Goal: Task Accomplishment & Management: Complete application form

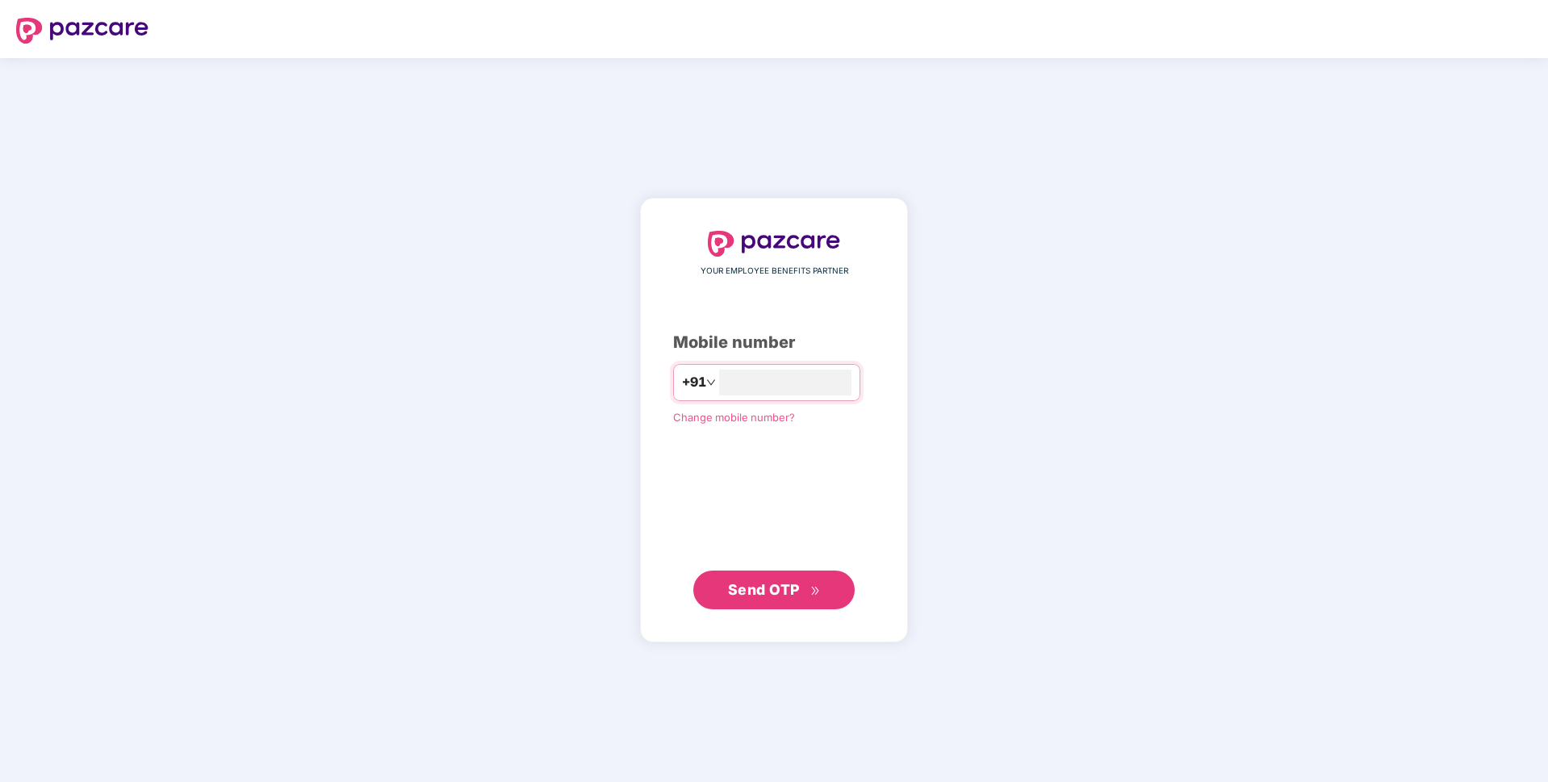
type input "**********"
click at [763, 600] on span "Send OTP" at bounding box center [774, 589] width 93 height 23
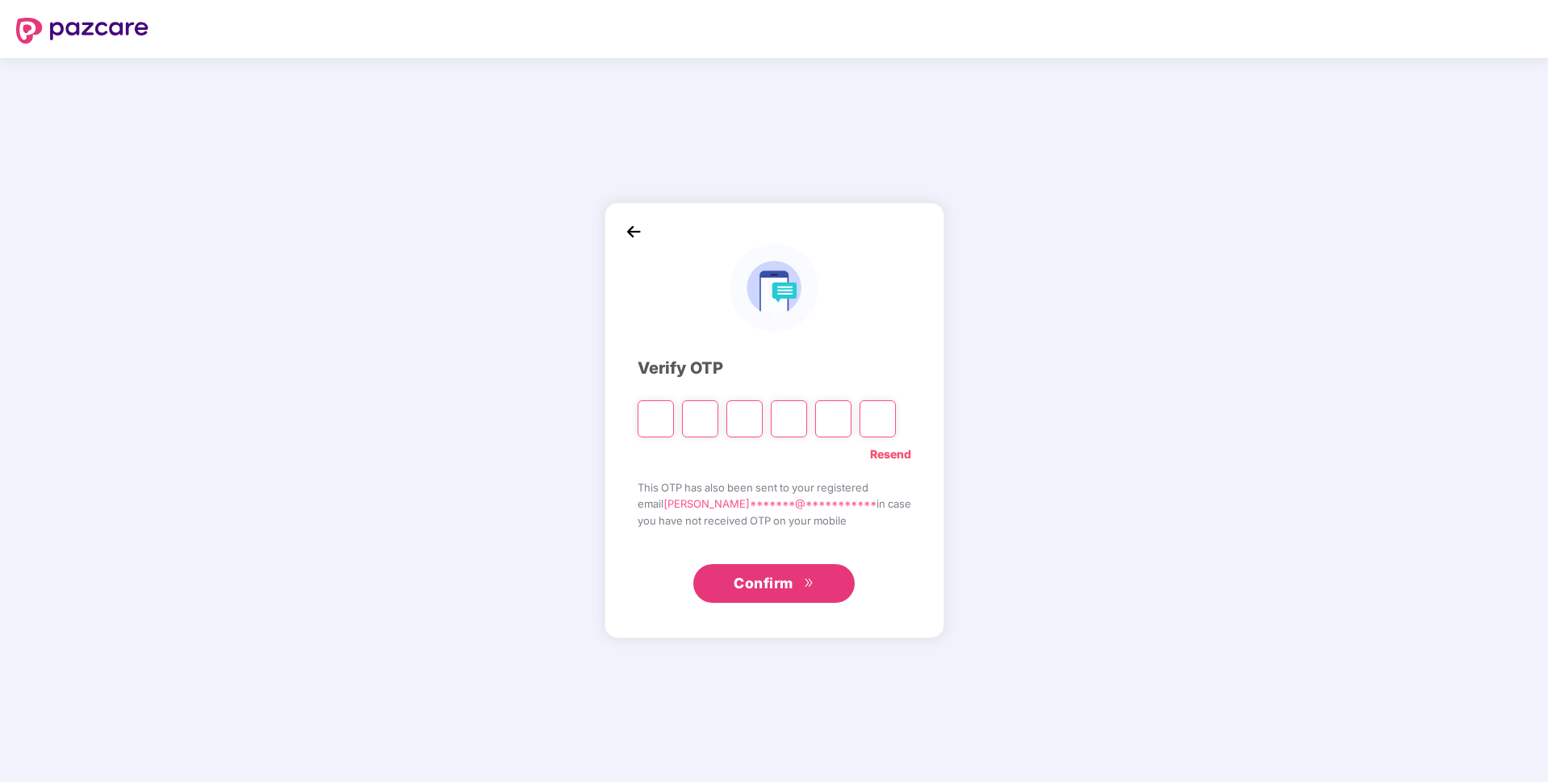
paste input "*"
type input "*"
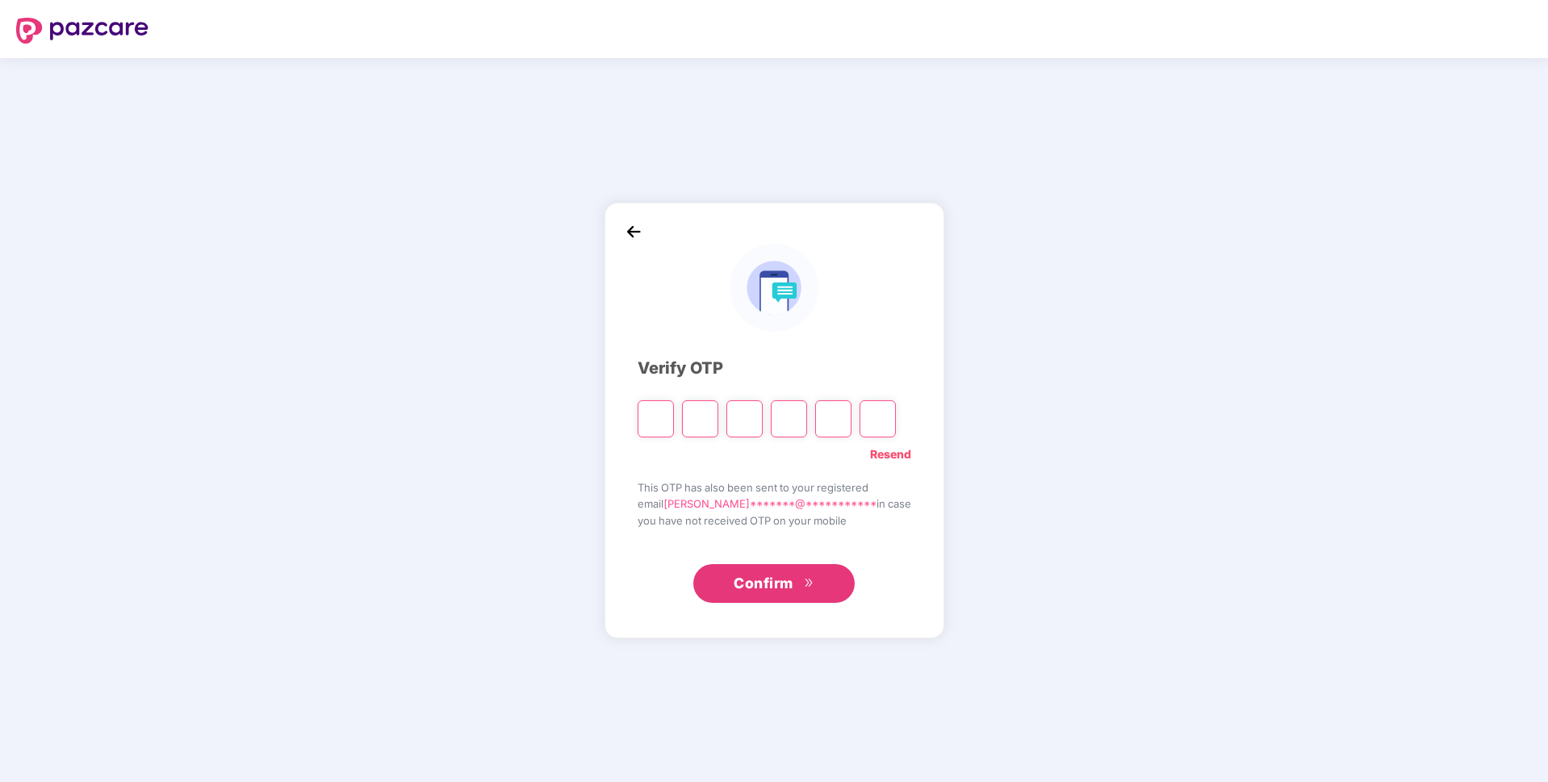
type input "*"
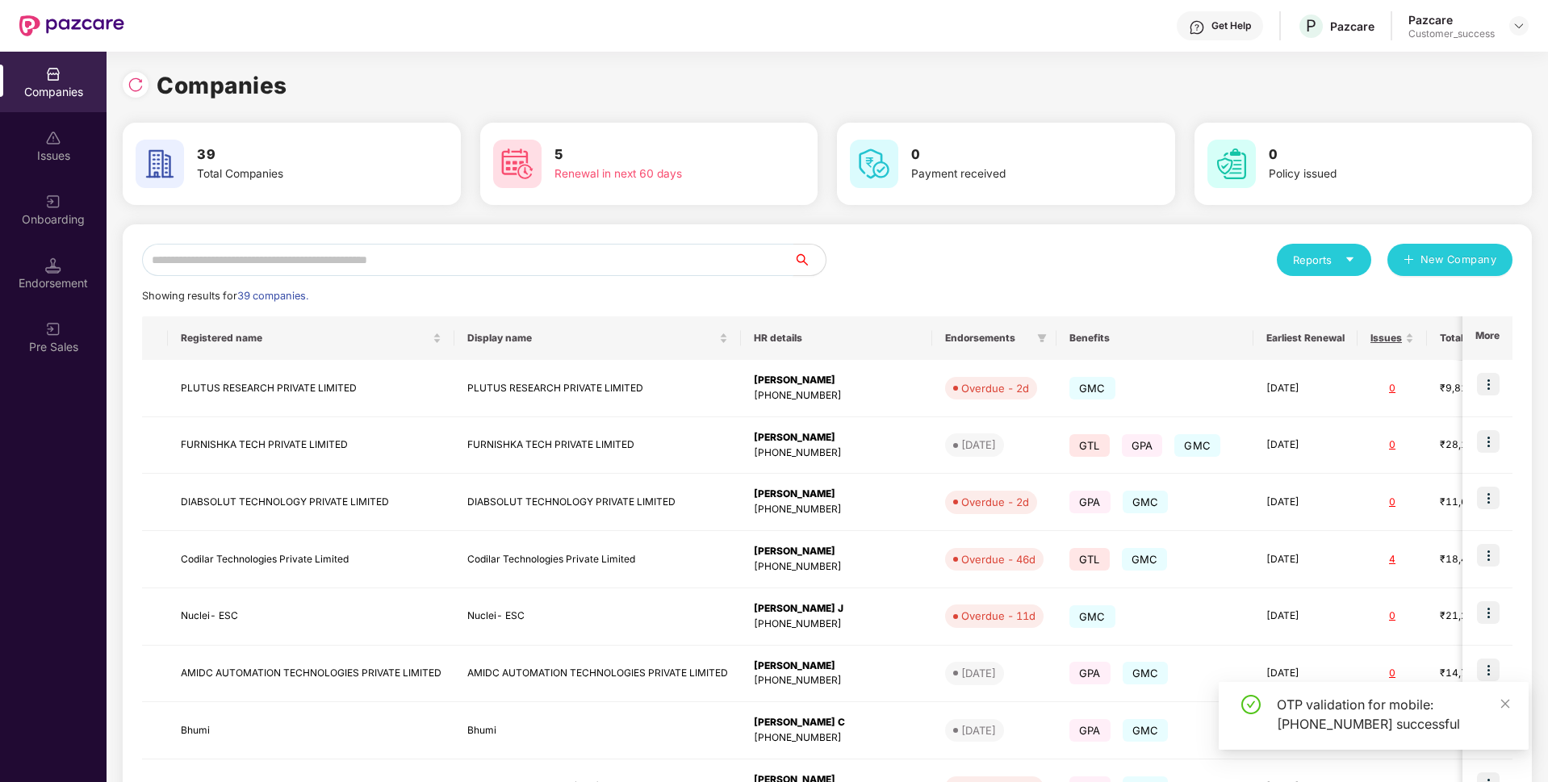
click at [266, 265] on input "text" at bounding box center [467, 260] width 651 height 32
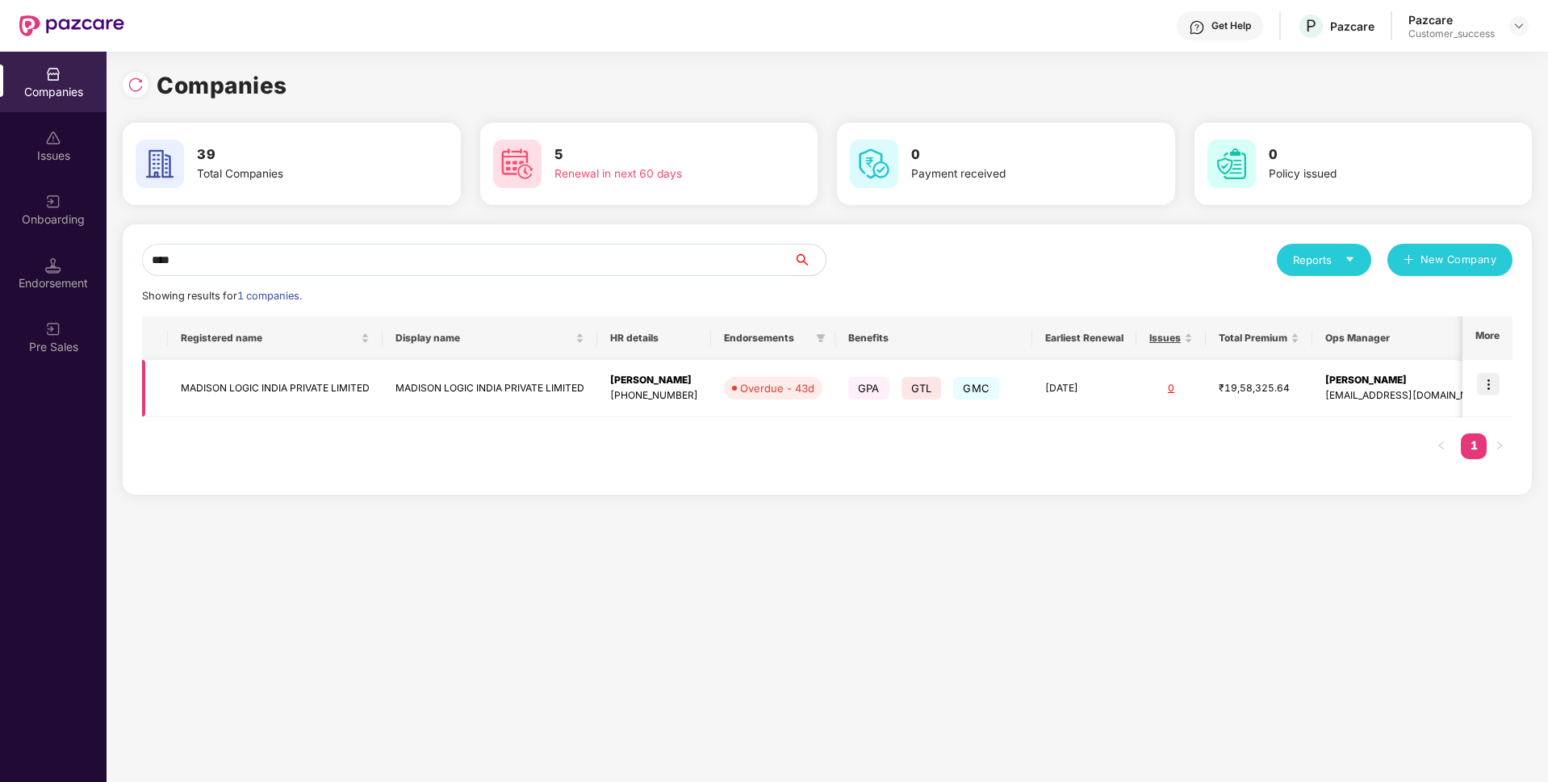
type input "****"
click at [282, 393] on td "MADISON LOGIC INDIA PRIVATE LIMITED" at bounding box center [275, 388] width 215 height 57
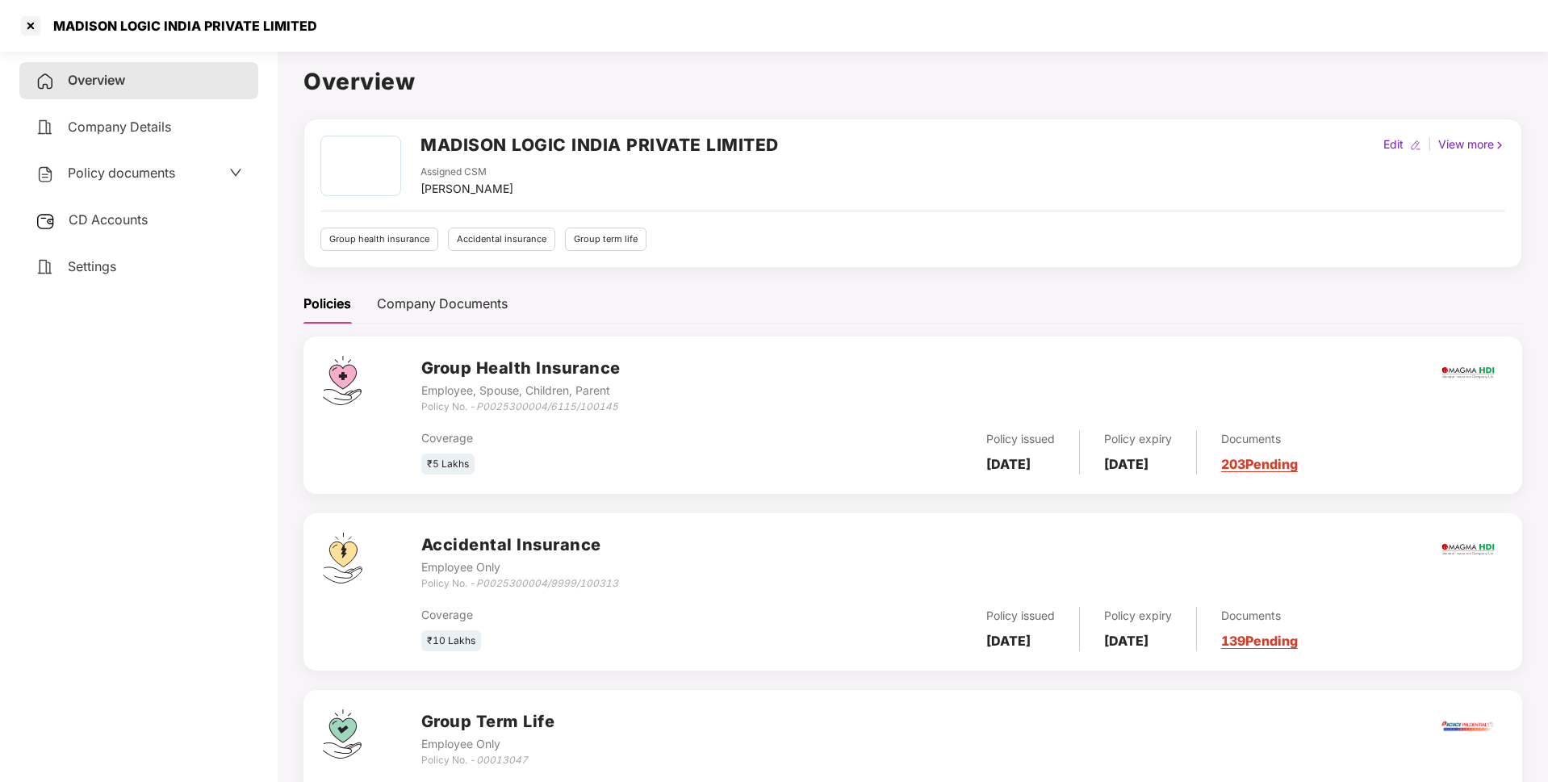
click at [138, 21] on div "MADISON LOGIC INDIA PRIVATE LIMITED" at bounding box center [181, 26] width 274 height 16
copy div "MADISON LOGIC INDIA PRIVATE LIMITED"
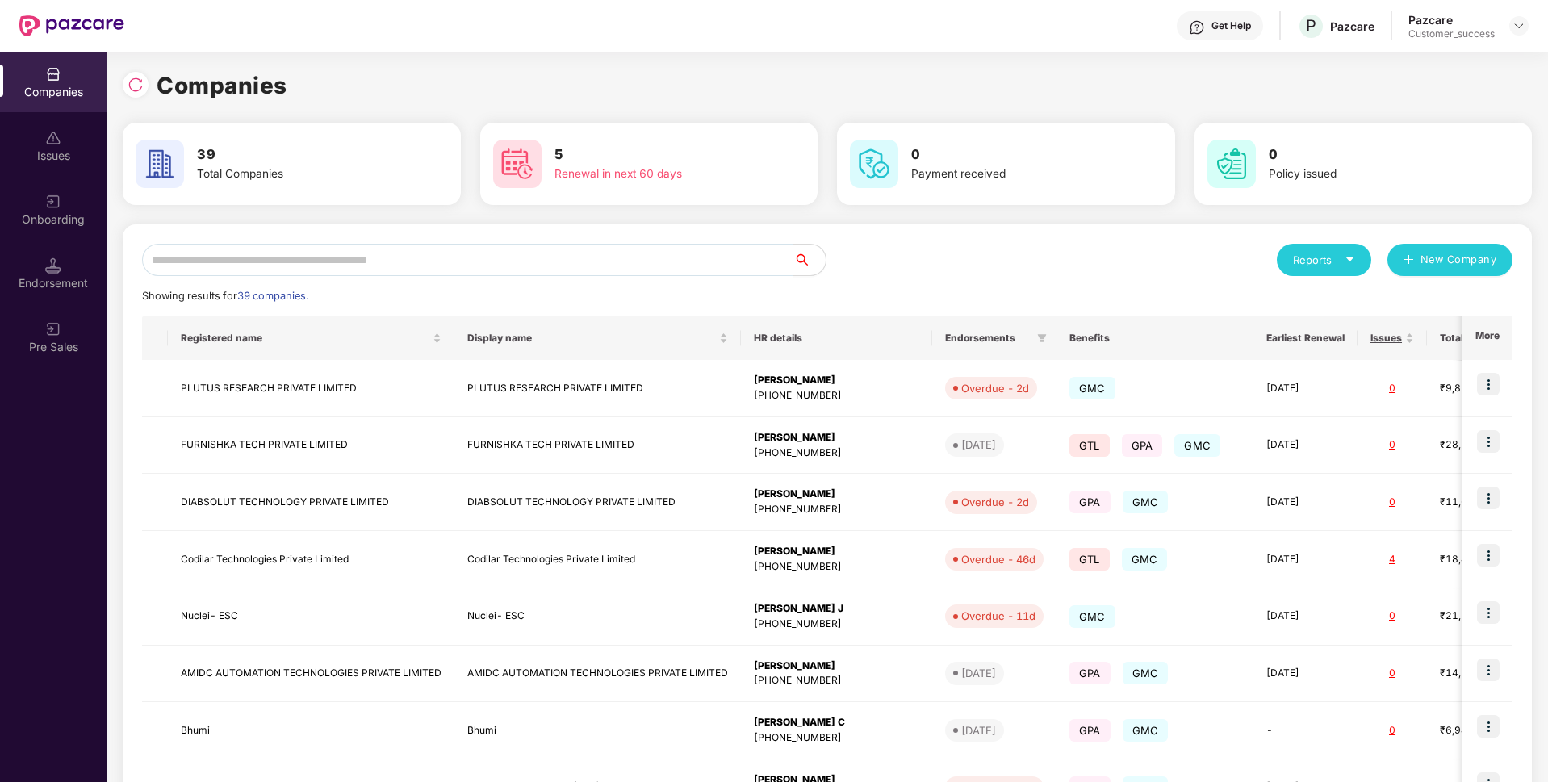
click at [608, 252] on input "text" at bounding box center [467, 260] width 651 height 32
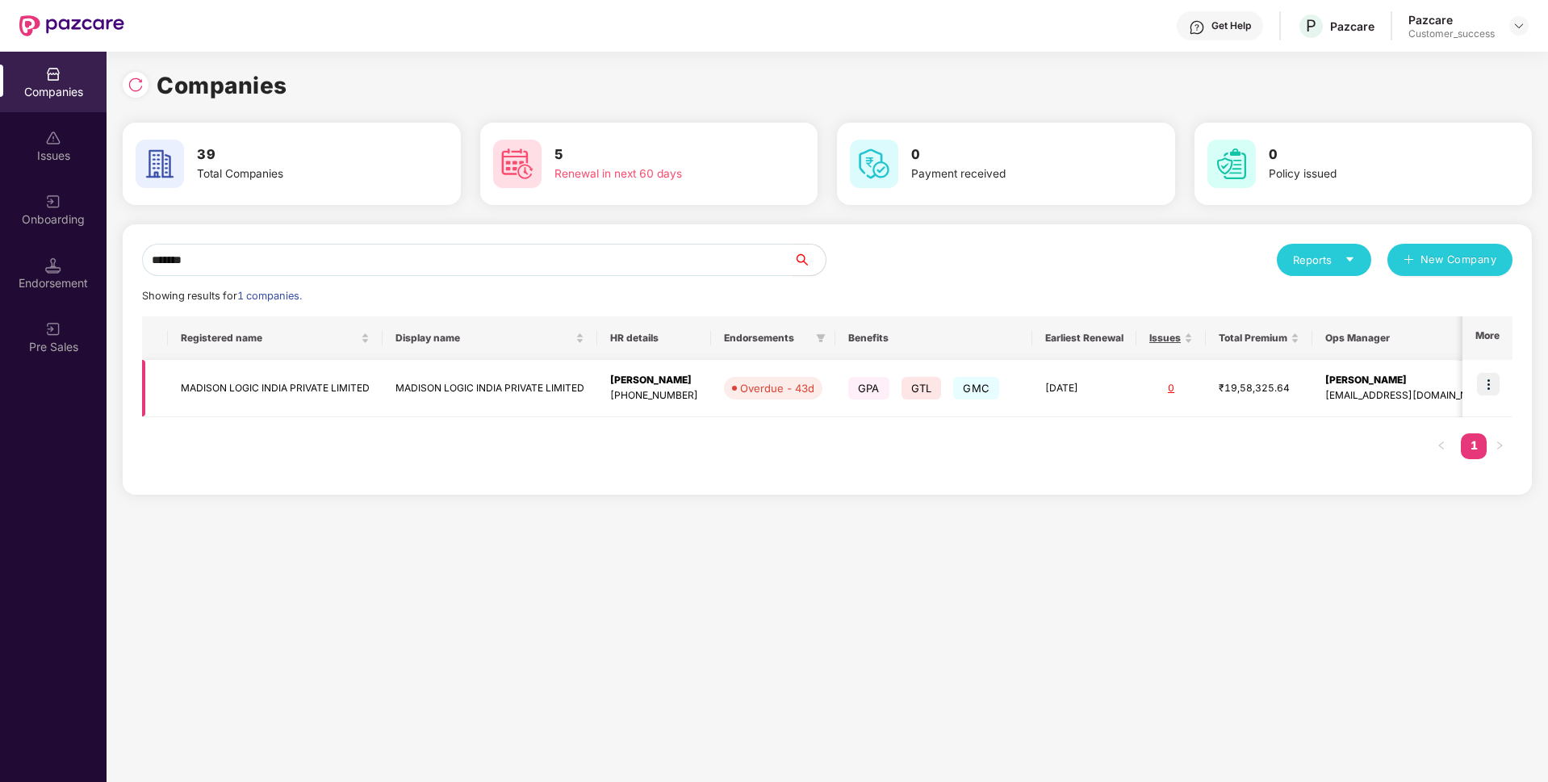
type input "*******"
click at [1499, 377] on img at bounding box center [1488, 384] width 23 height 23
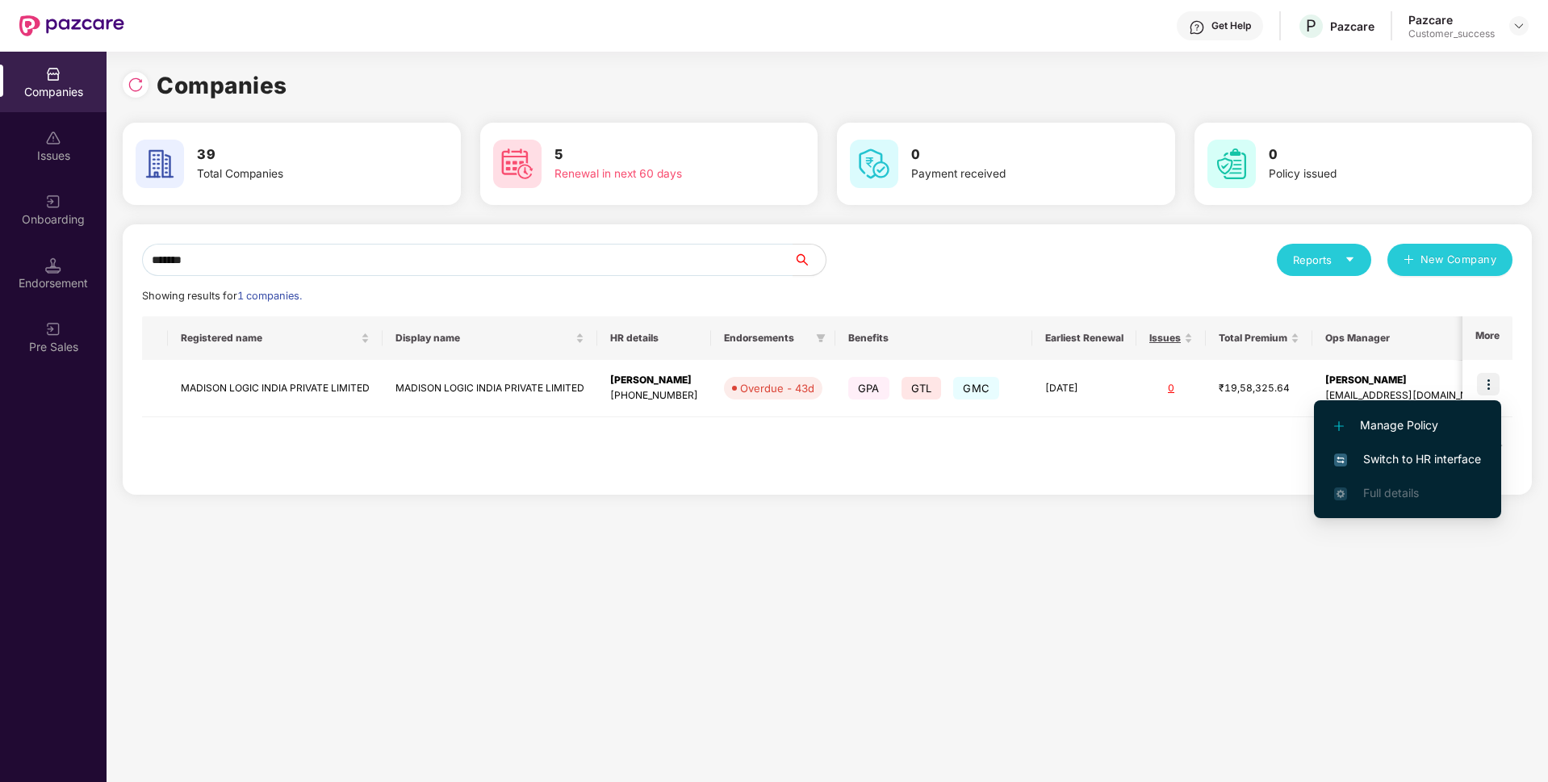
click at [1415, 451] on span "Switch to HR interface" at bounding box center [1407, 459] width 147 height 18
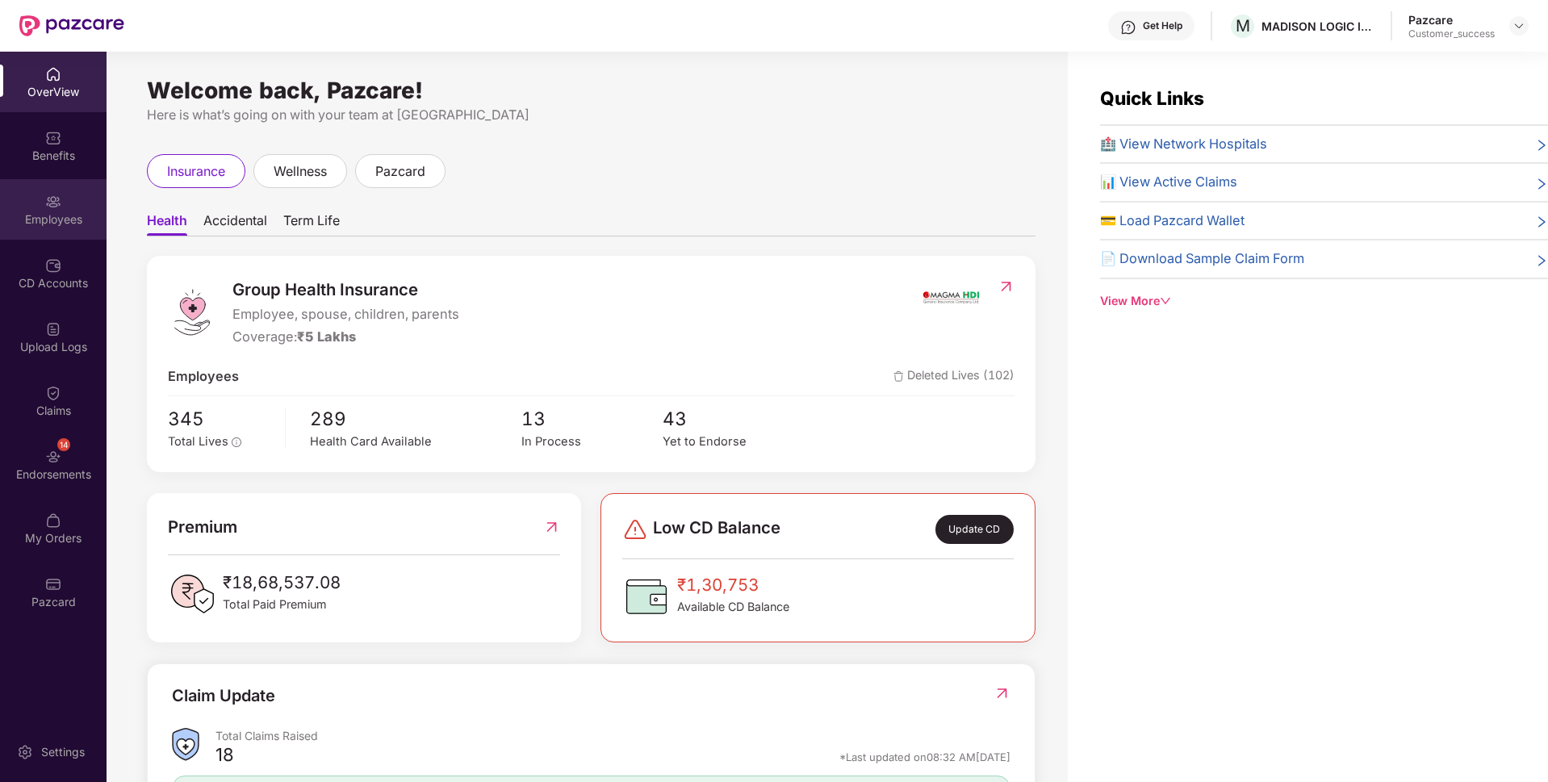
click at [6, 218] on div "Employees" at bounding box center [53, 219] width 107 height 16
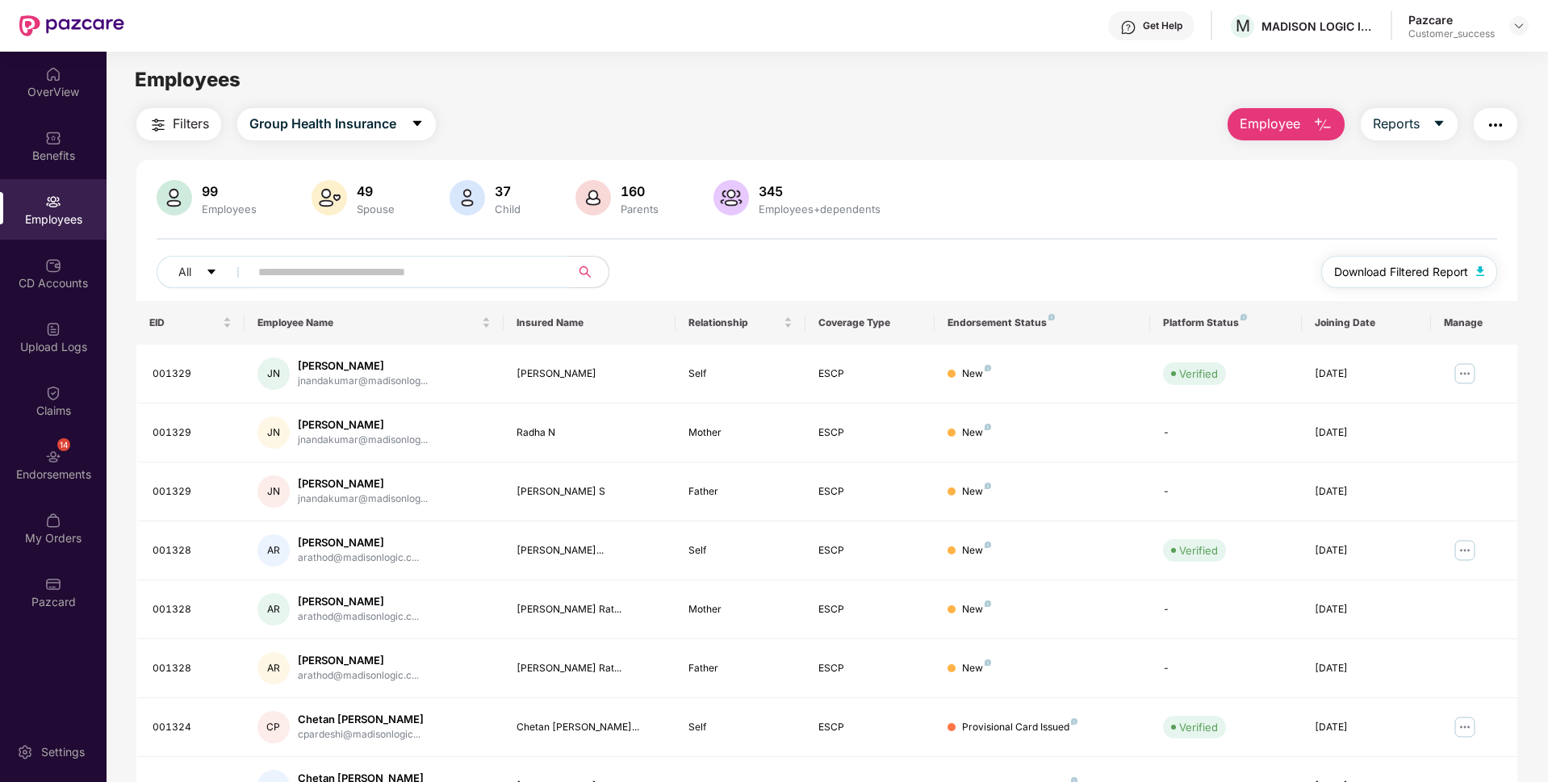
click at [1443, 264] on span "Download Filtered Report" at bounding box center [1401, 272] width 134 height 18
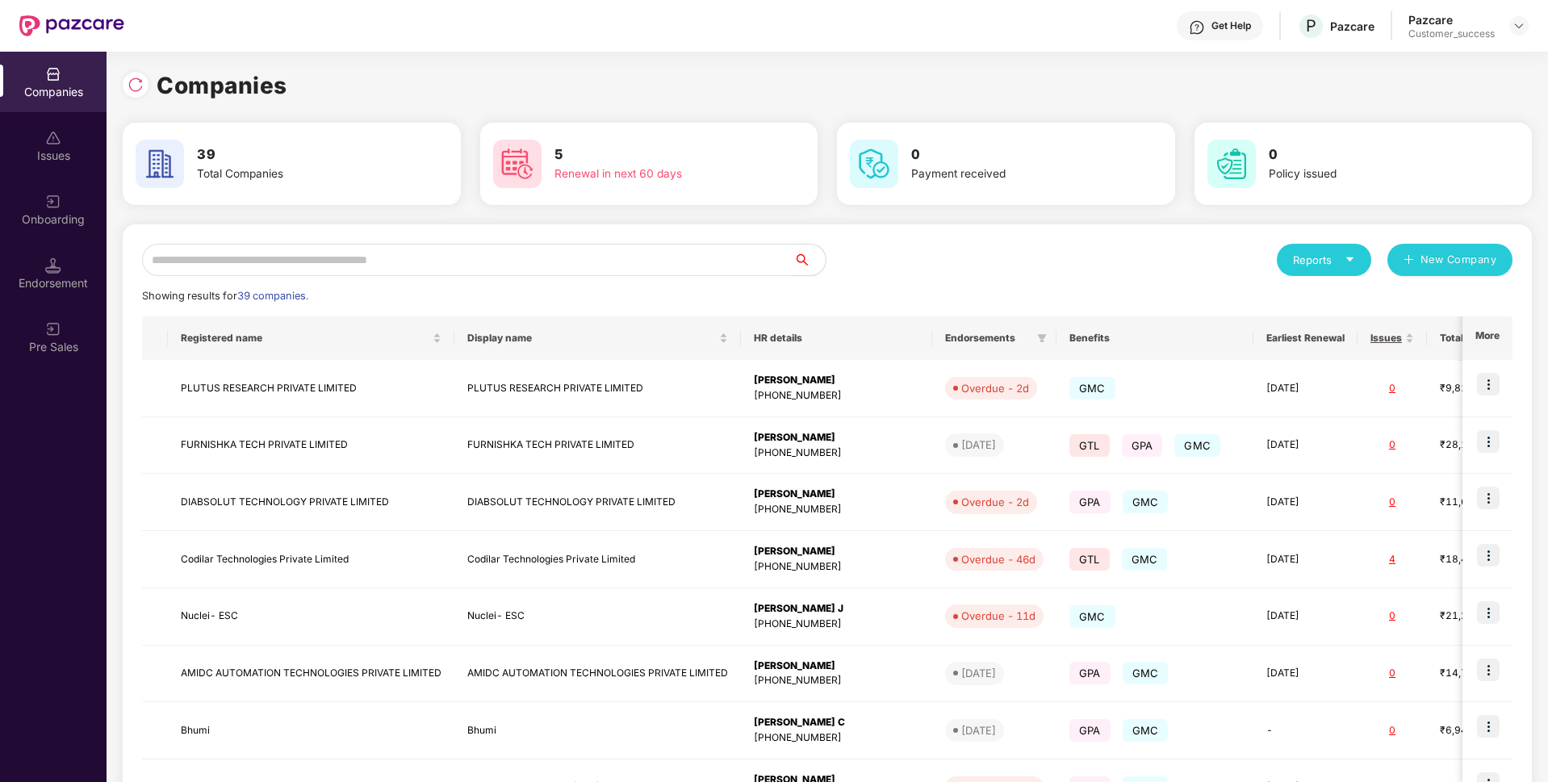
click at [416, 265] on input "text" at bounding box center [467, 260] width 651 height 32
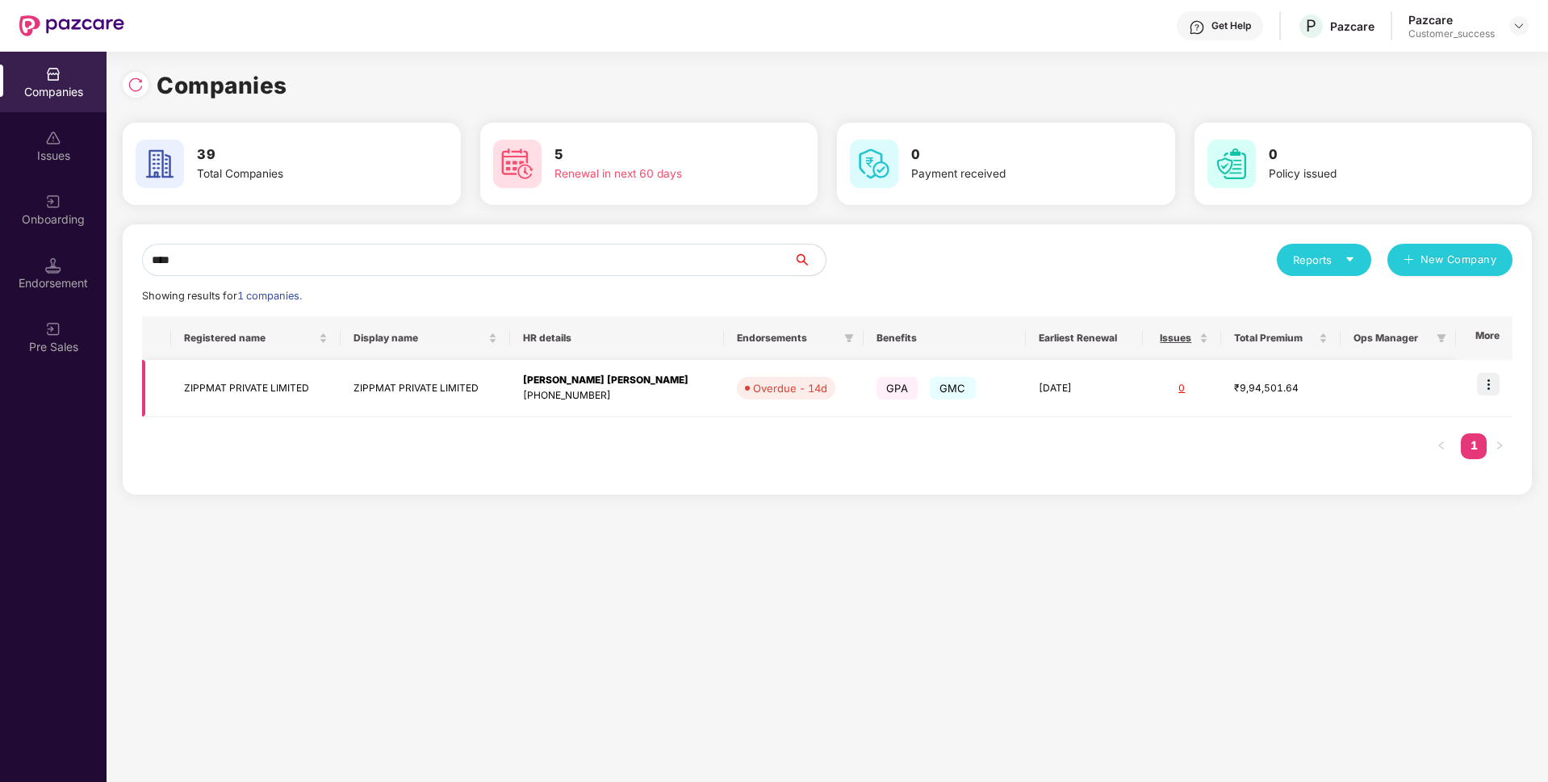
type input "****"
click at [239, 390] on td "ZIPPMAT PRIVATE LIMITED" at bounding box center [255, 388] width 169 height 57
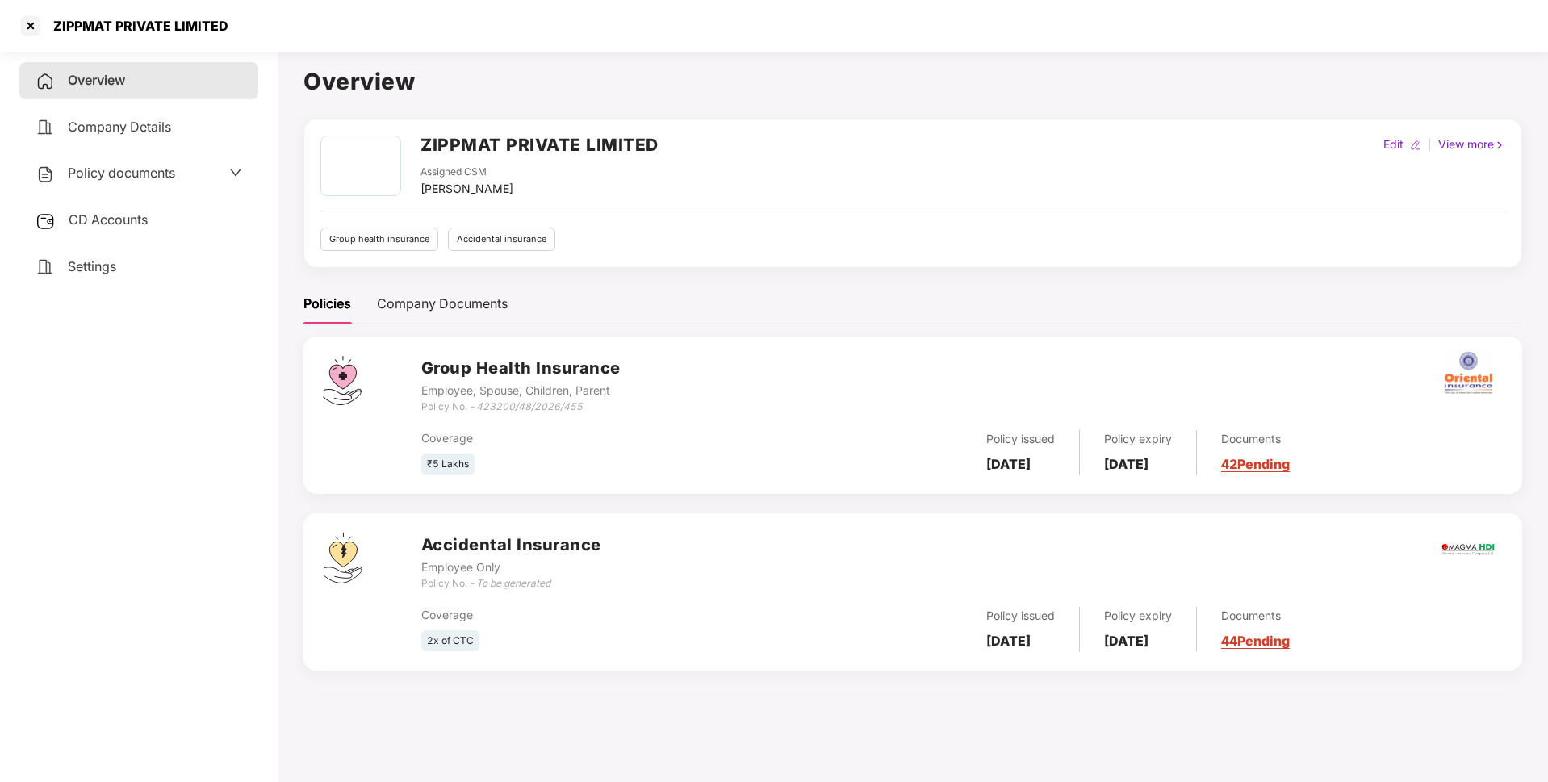
click at [142, 182] on div "Policy documents" at bounding box center [106, 173] width 140 height 21
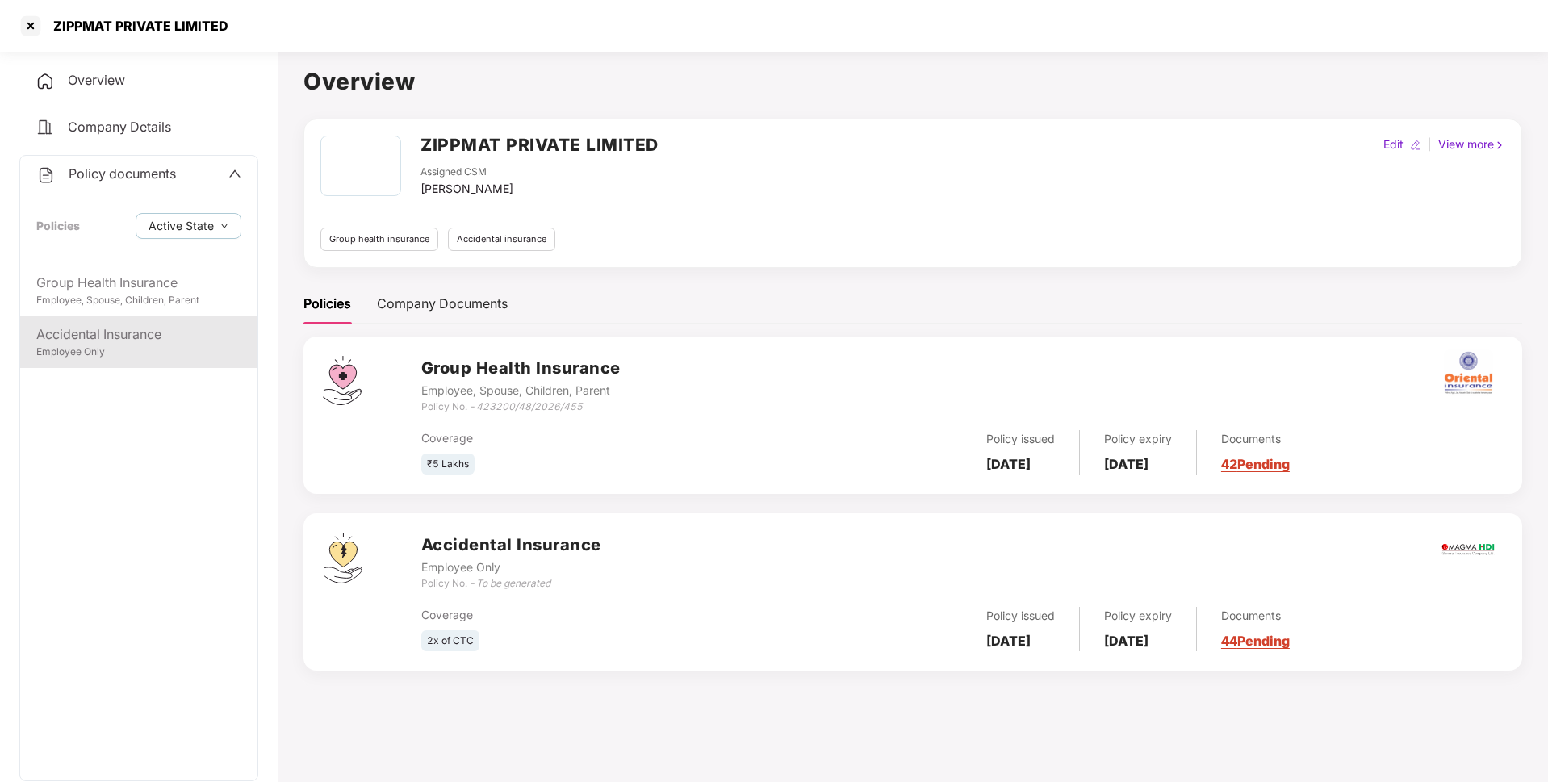
click at [122, 347] on div "Employee Only" at bounding box center [138, 352] width 205 height 15
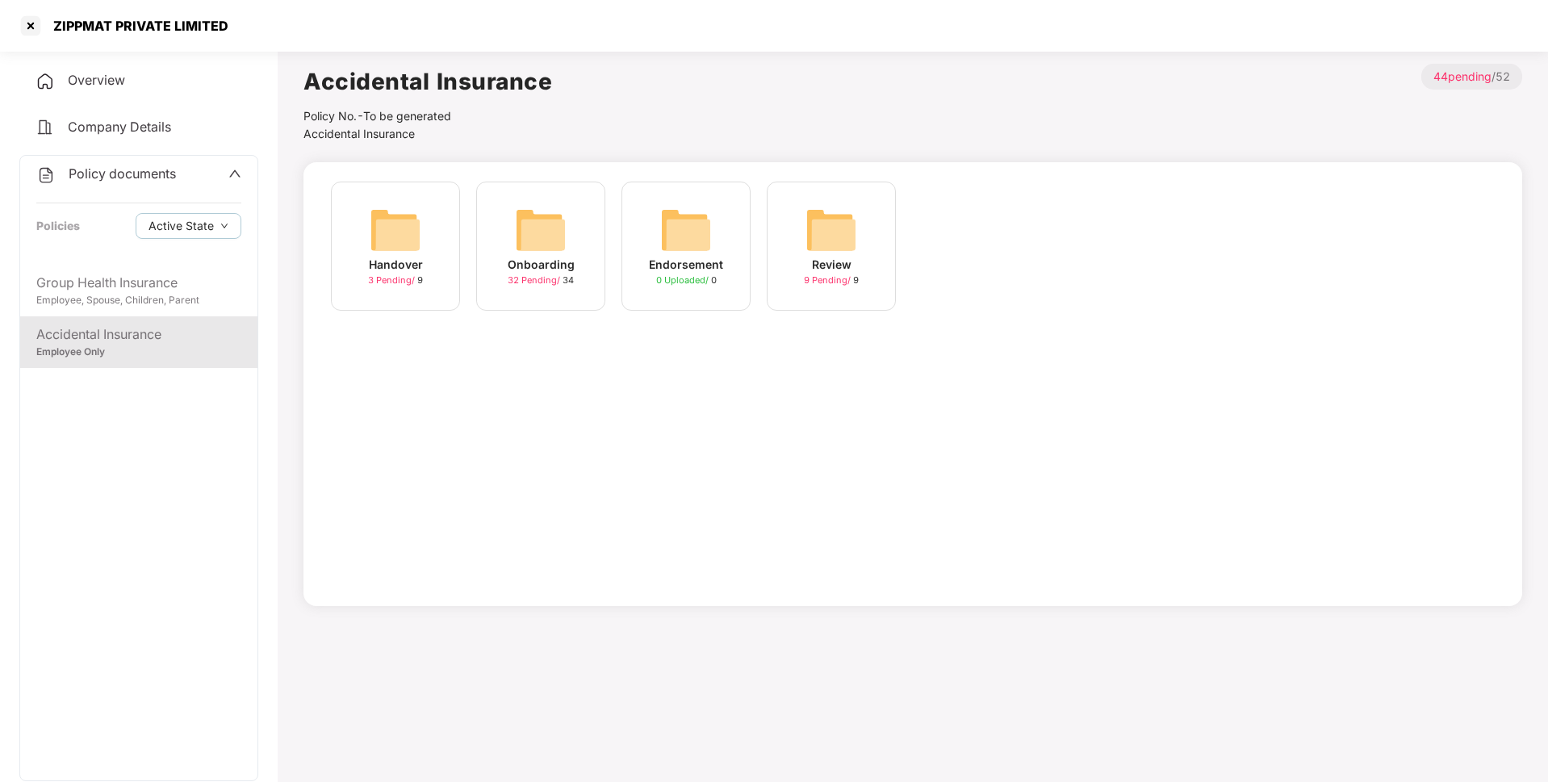
click at [546, 286] on span "32 Pending /" at bounding box center [535, 279] width 55 height 11
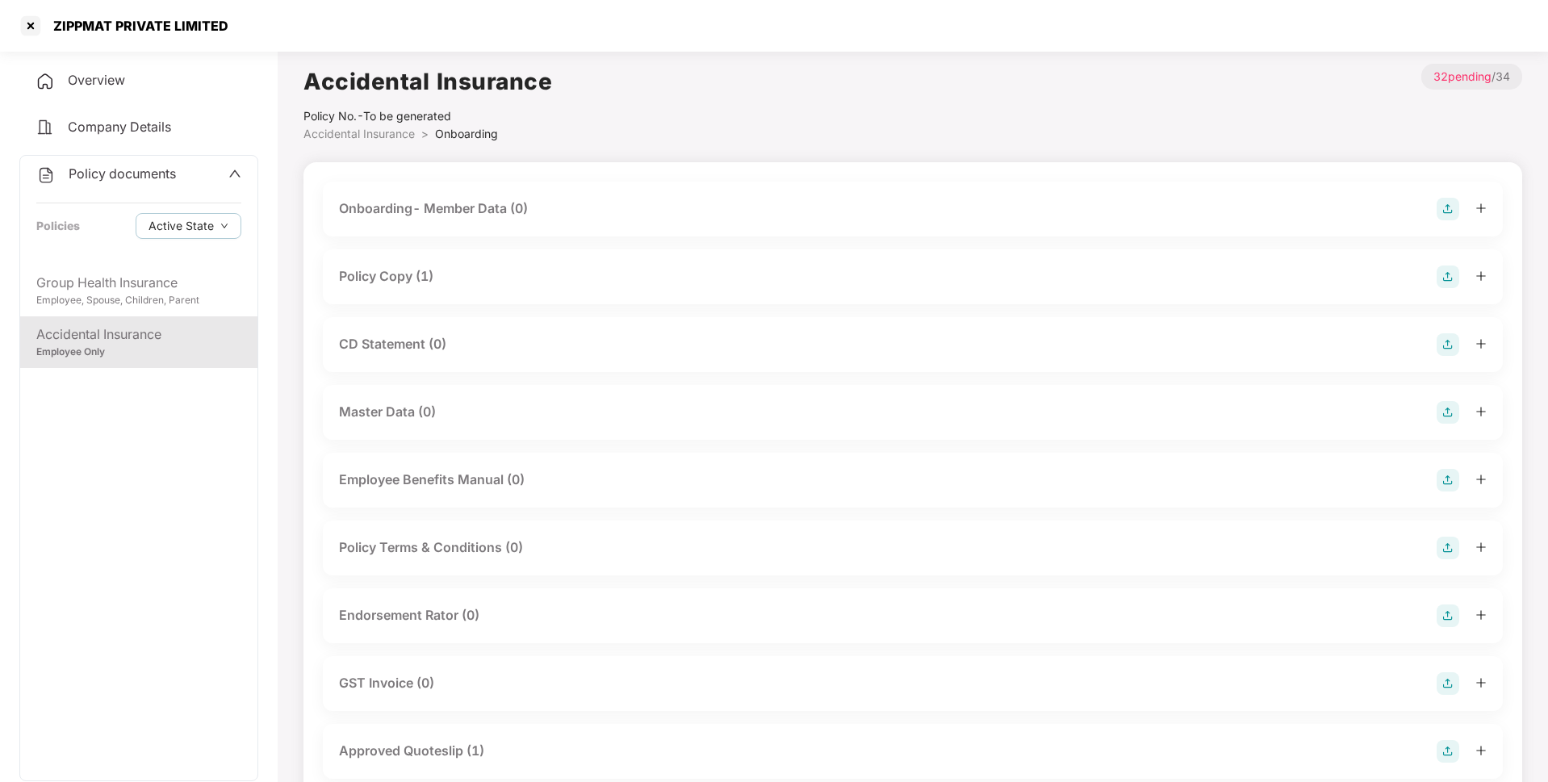
click at [385, 285] on div "Policy Copy (1)" at bounding box center [386, 276] width 94 height 20
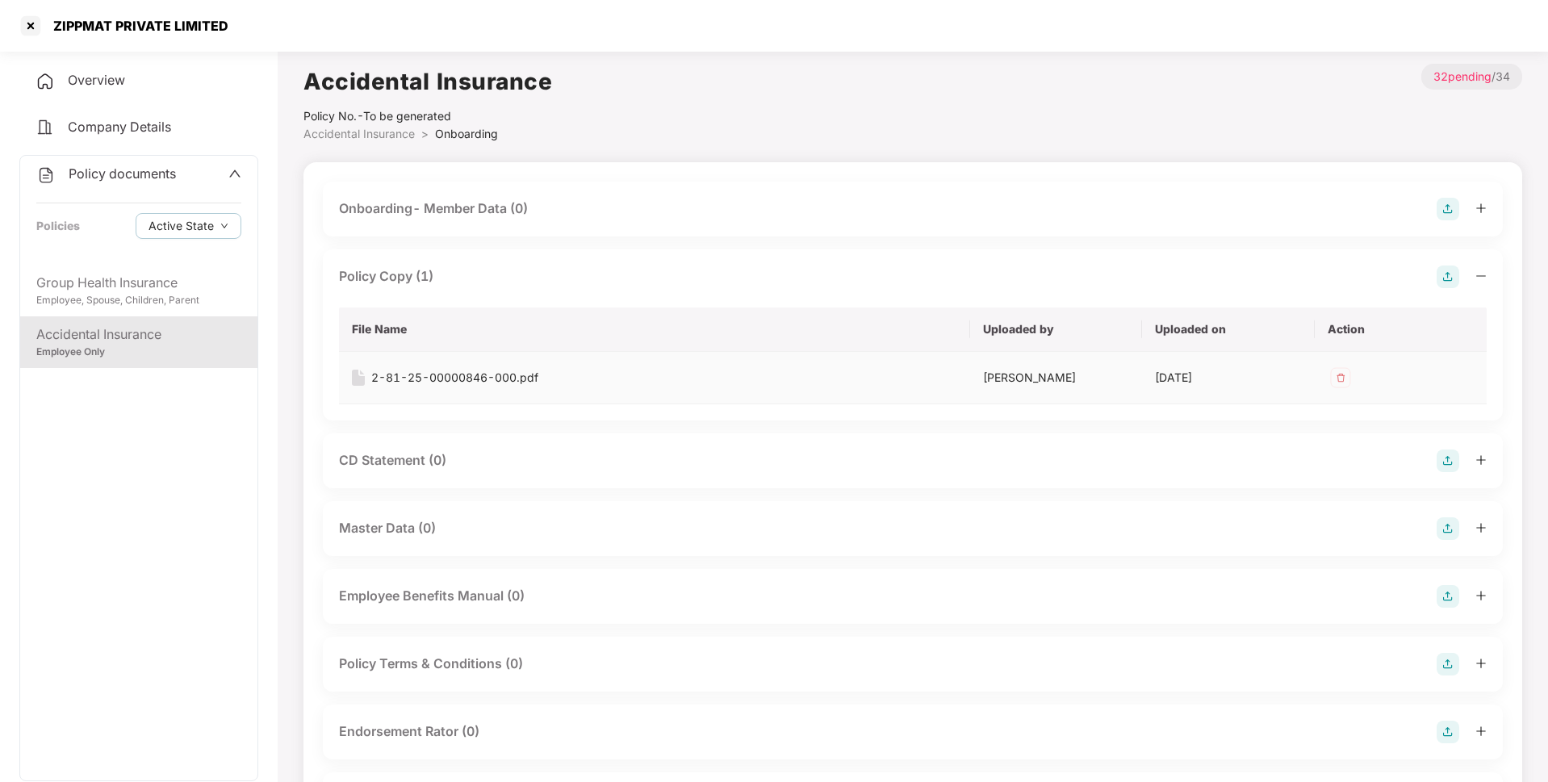
click at [414, 376] on div "2-81-25-00000846-000.pdf" at bounding box center [454, 378] width 167 height 18
click at [239, 281] on div "Group Health Insurance Employee, Spouse, Children, Parent" at bounding box center [138, 291] width 237 height 52
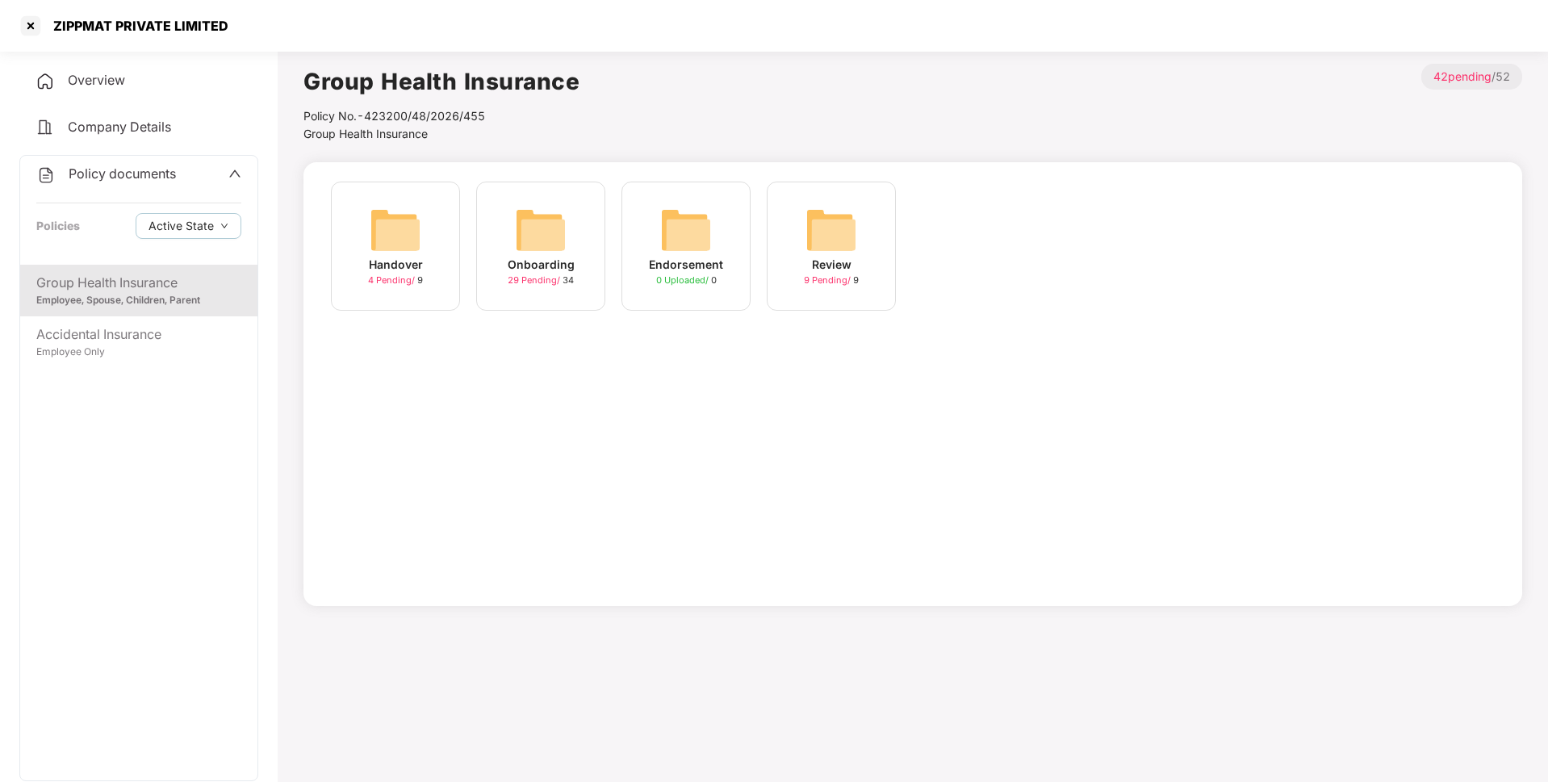
click at [557, 265] on div "Onboarding" at bounding box center [541, 265] width 67 height 18
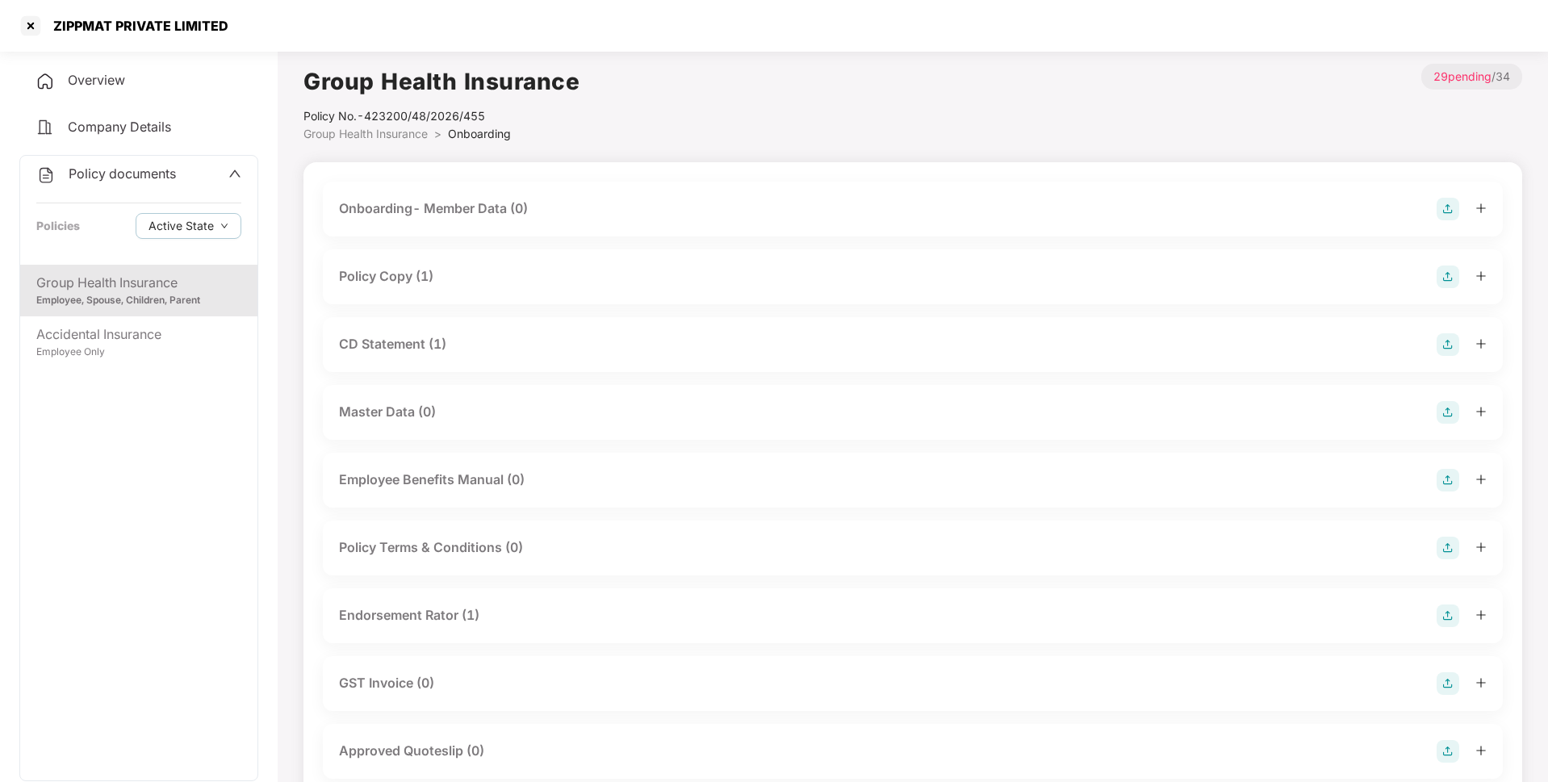
click at [402, 280] on div "Policy Copy (1)" at bounding box center [386, 276] width 94 height 20
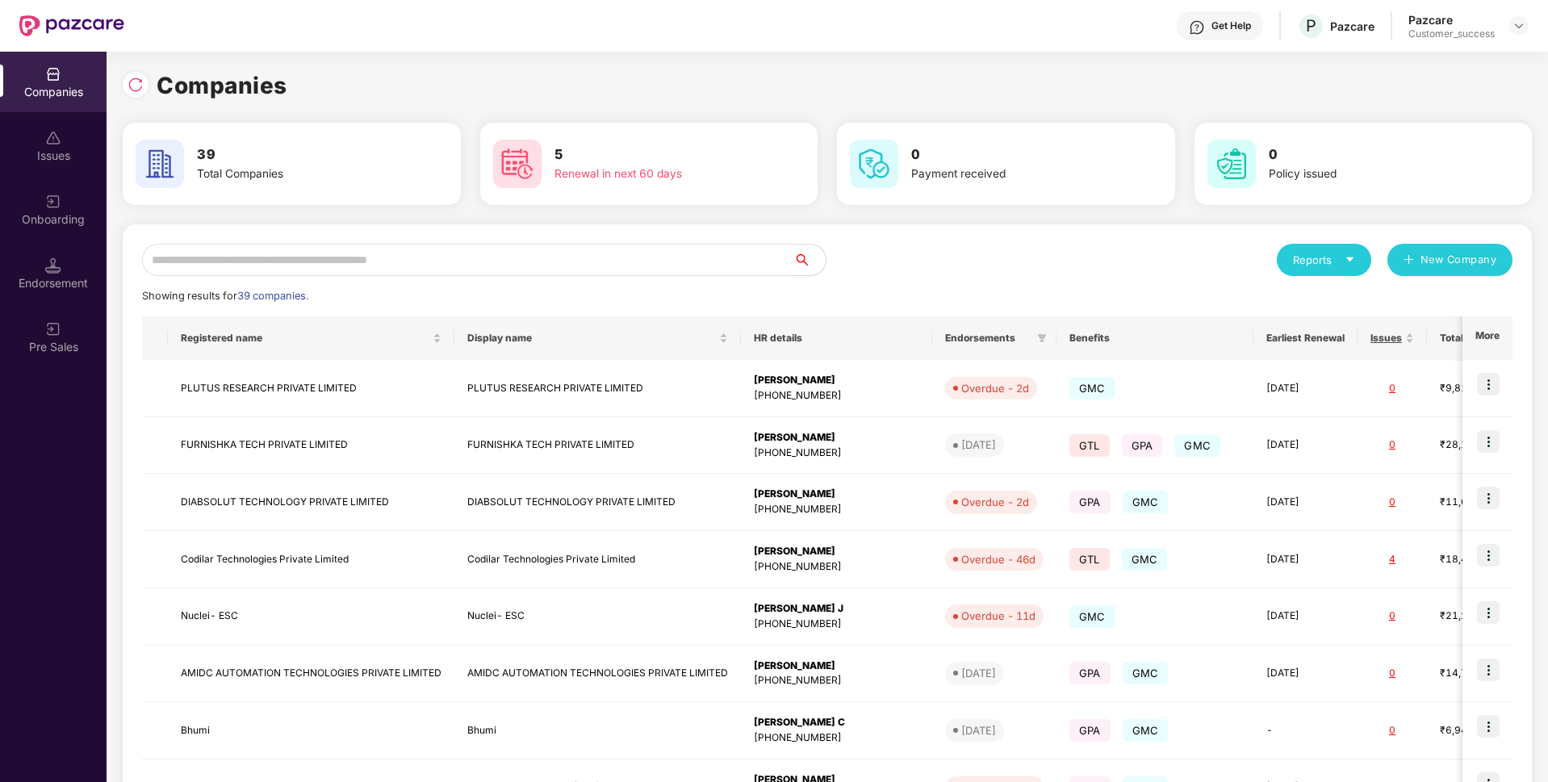
click at [549, 260] on input "text" at bounding box center [467, 260] width 651 height 32
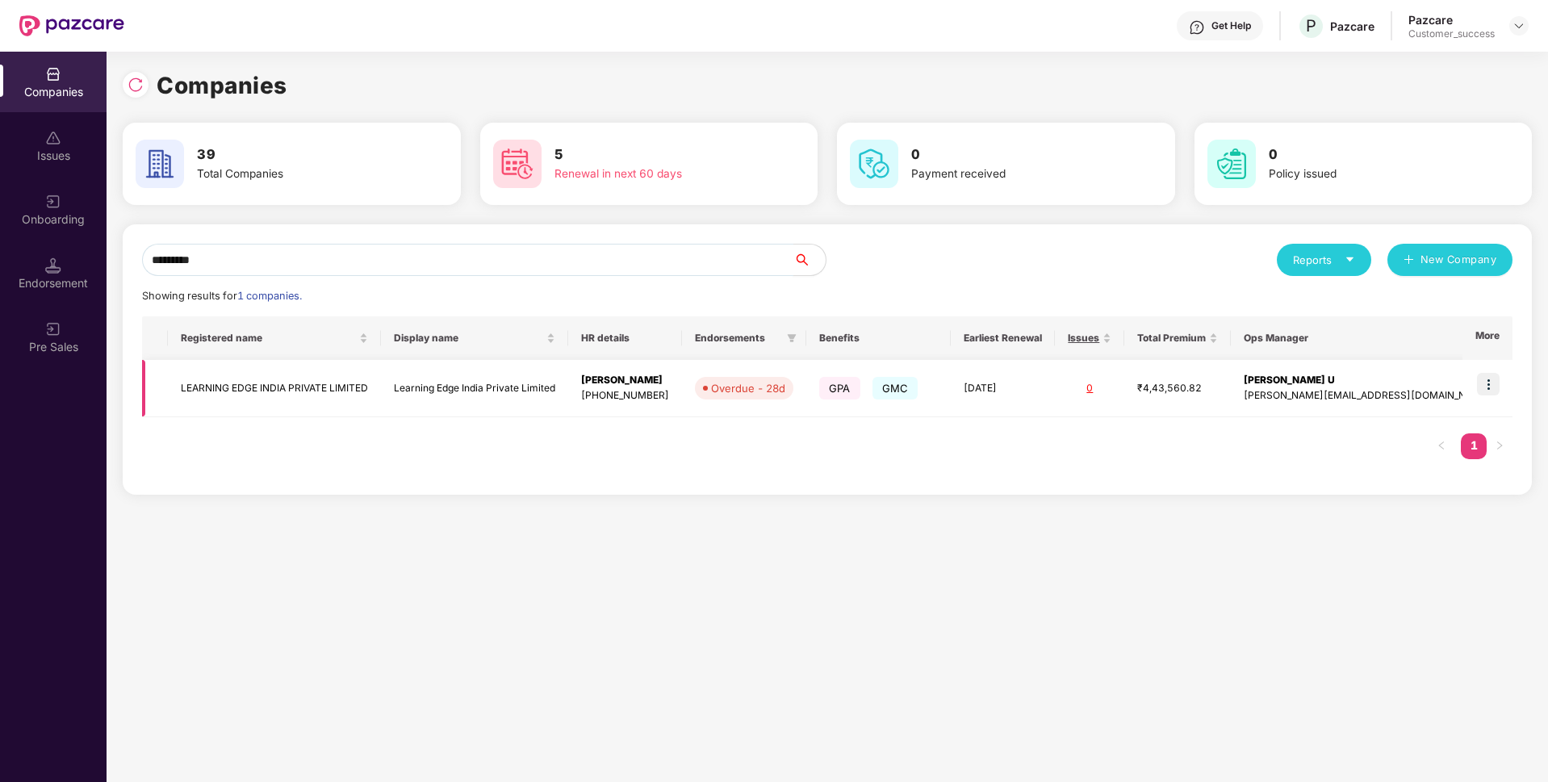
type input "********"
click at [1490, 385] on img at bounding box center [1488, 384] width 23 height 23
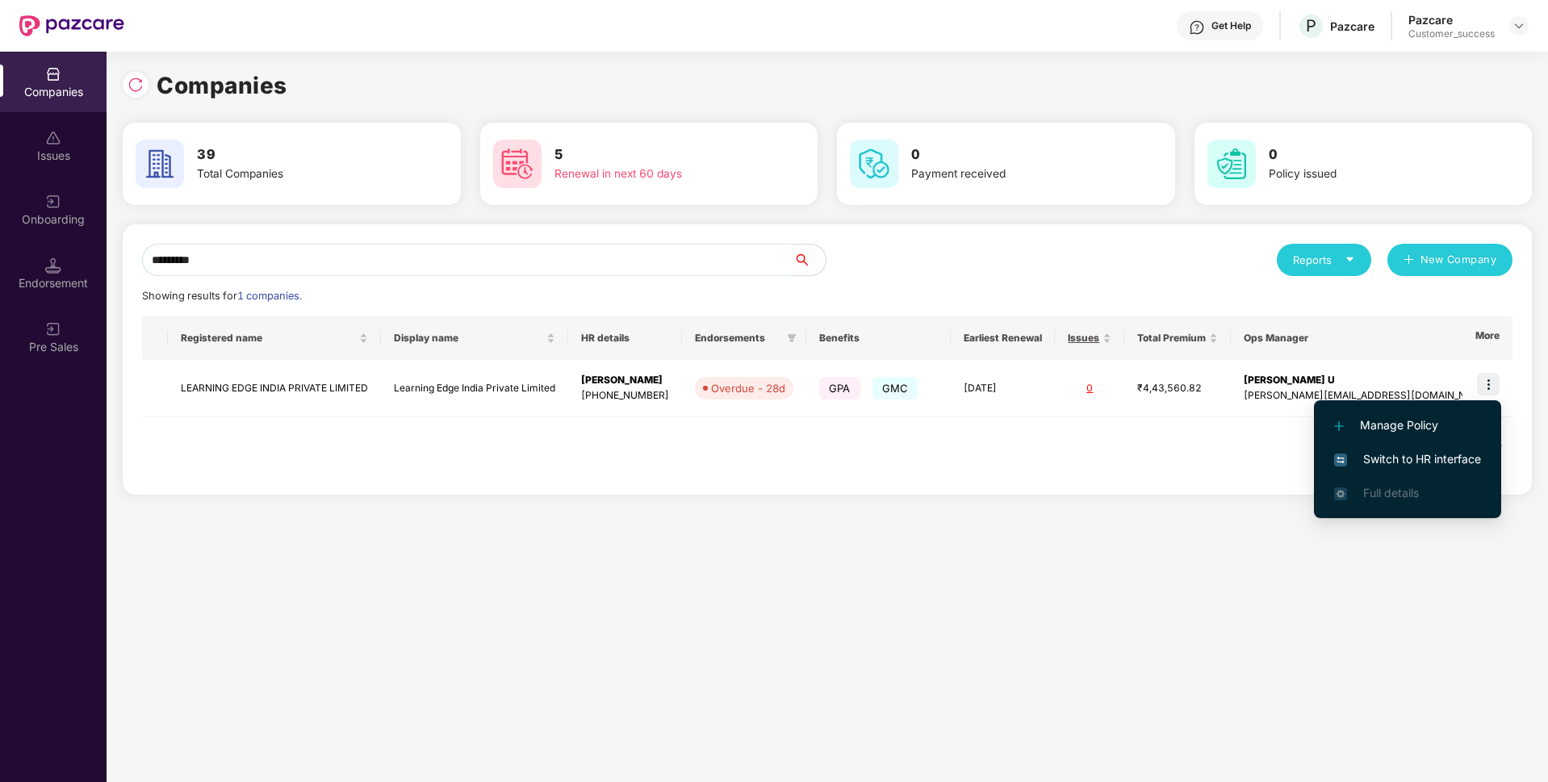
click at [1375, 461] on span "Switch to HR interface" at bounding box center [1407, 459] width 147 height 18
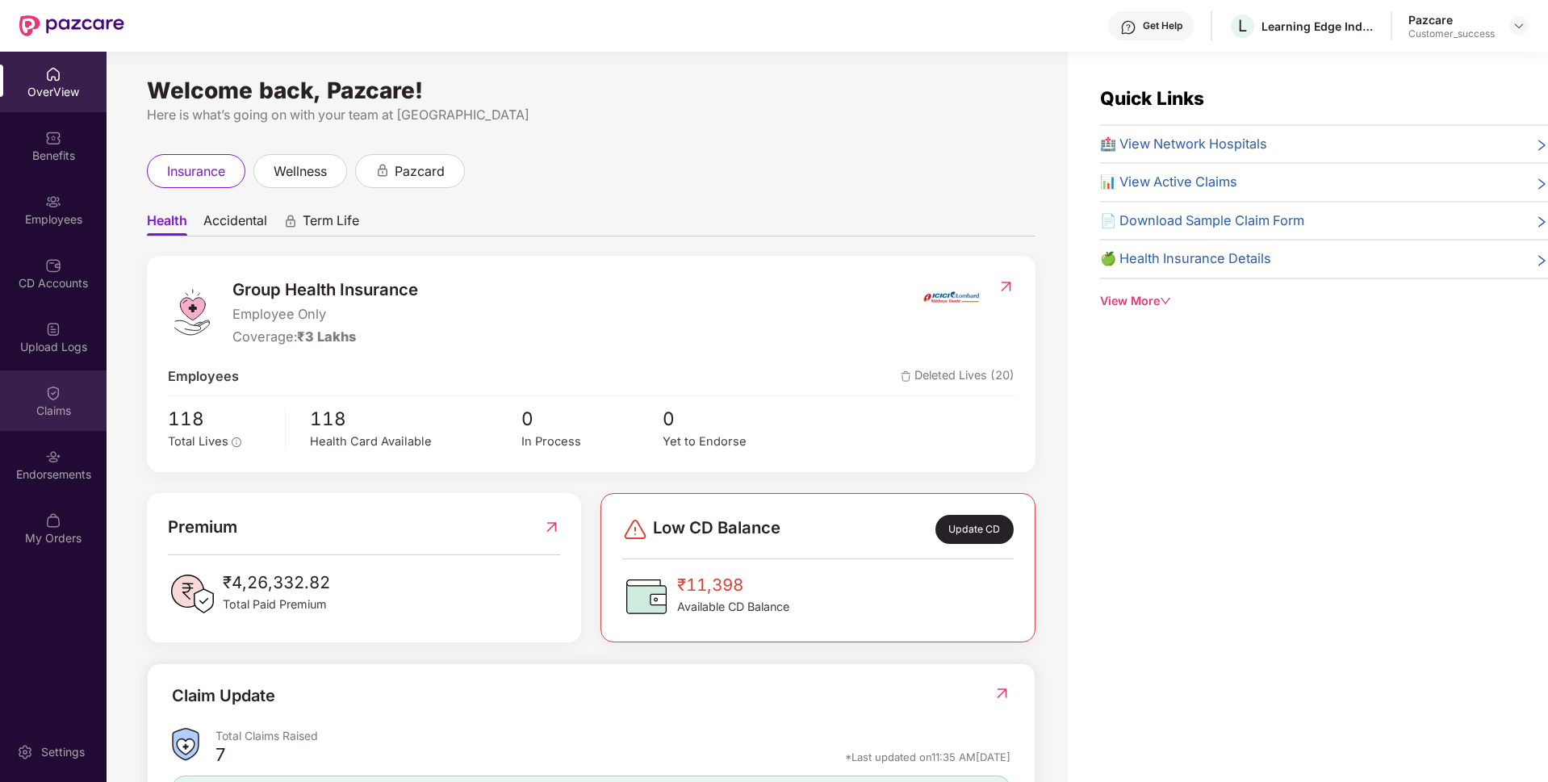
click at [0, 407] on div "Claims" at bounding box center [53, 411] width 107 height 16
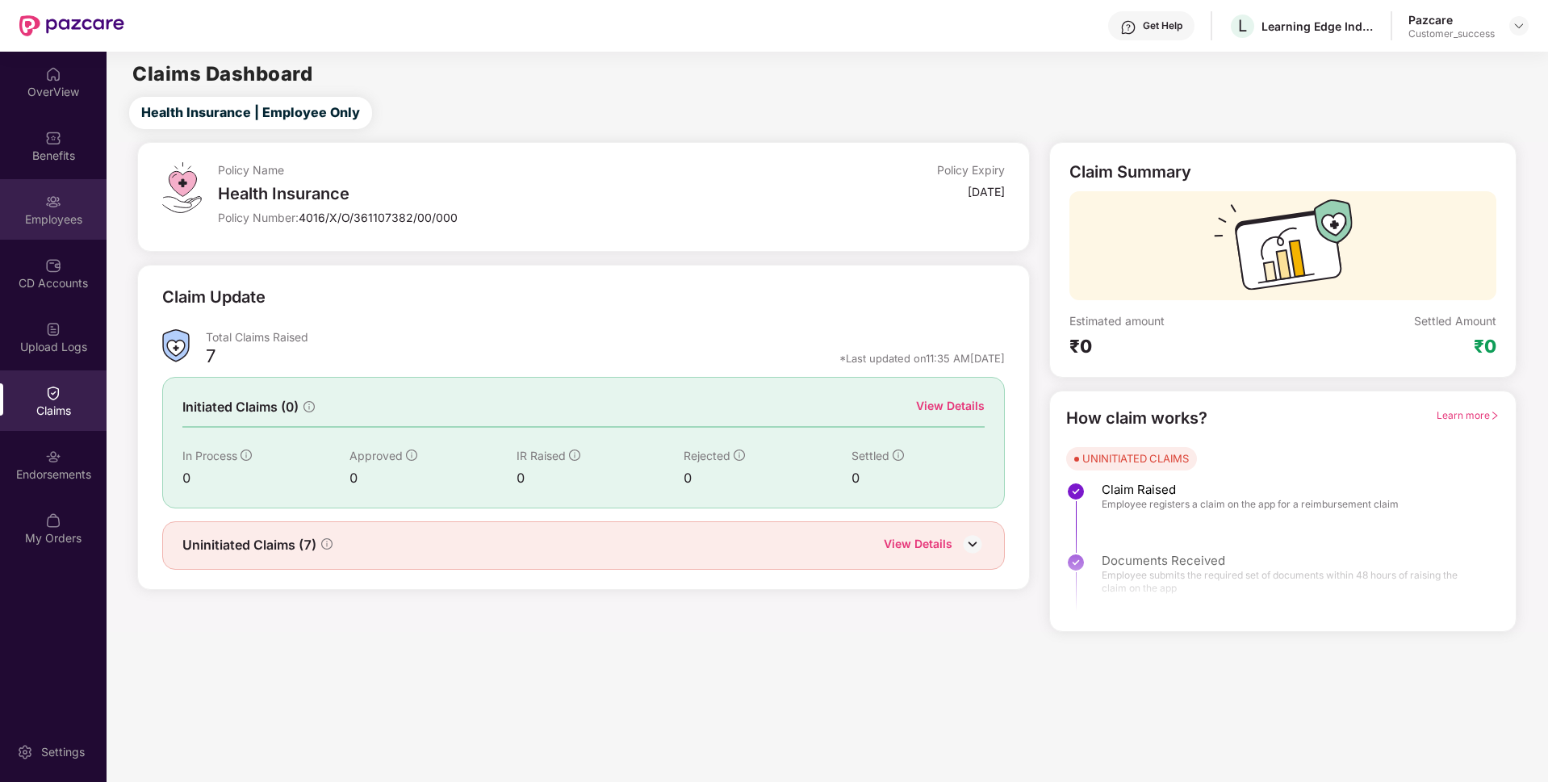
click at [40, 186] on div "Employees" at bounding box center [53, 209] width 107 height 61
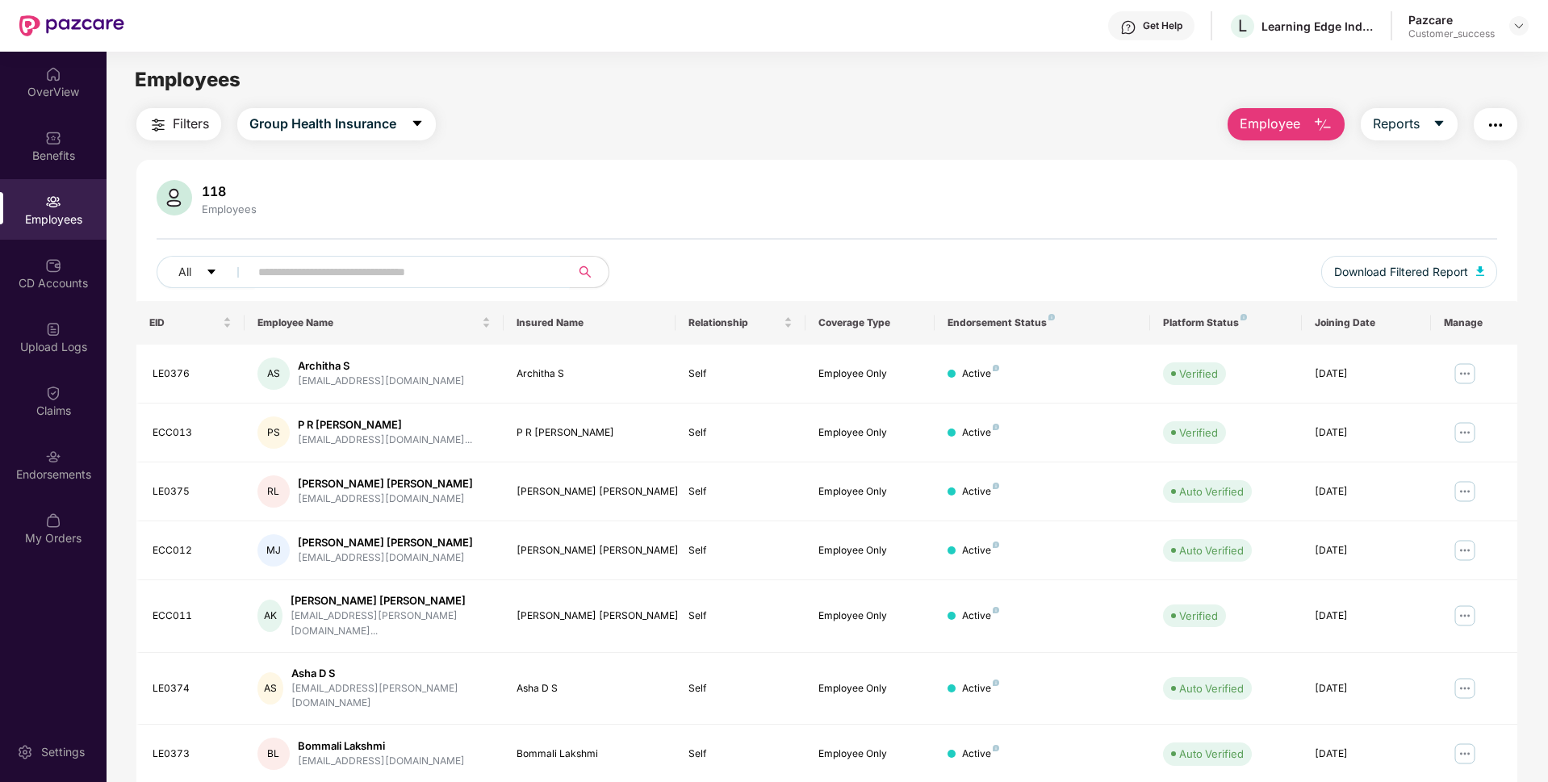
click at [433, 270] on input "text" at bounding box center [403, 272] width 290 height 24
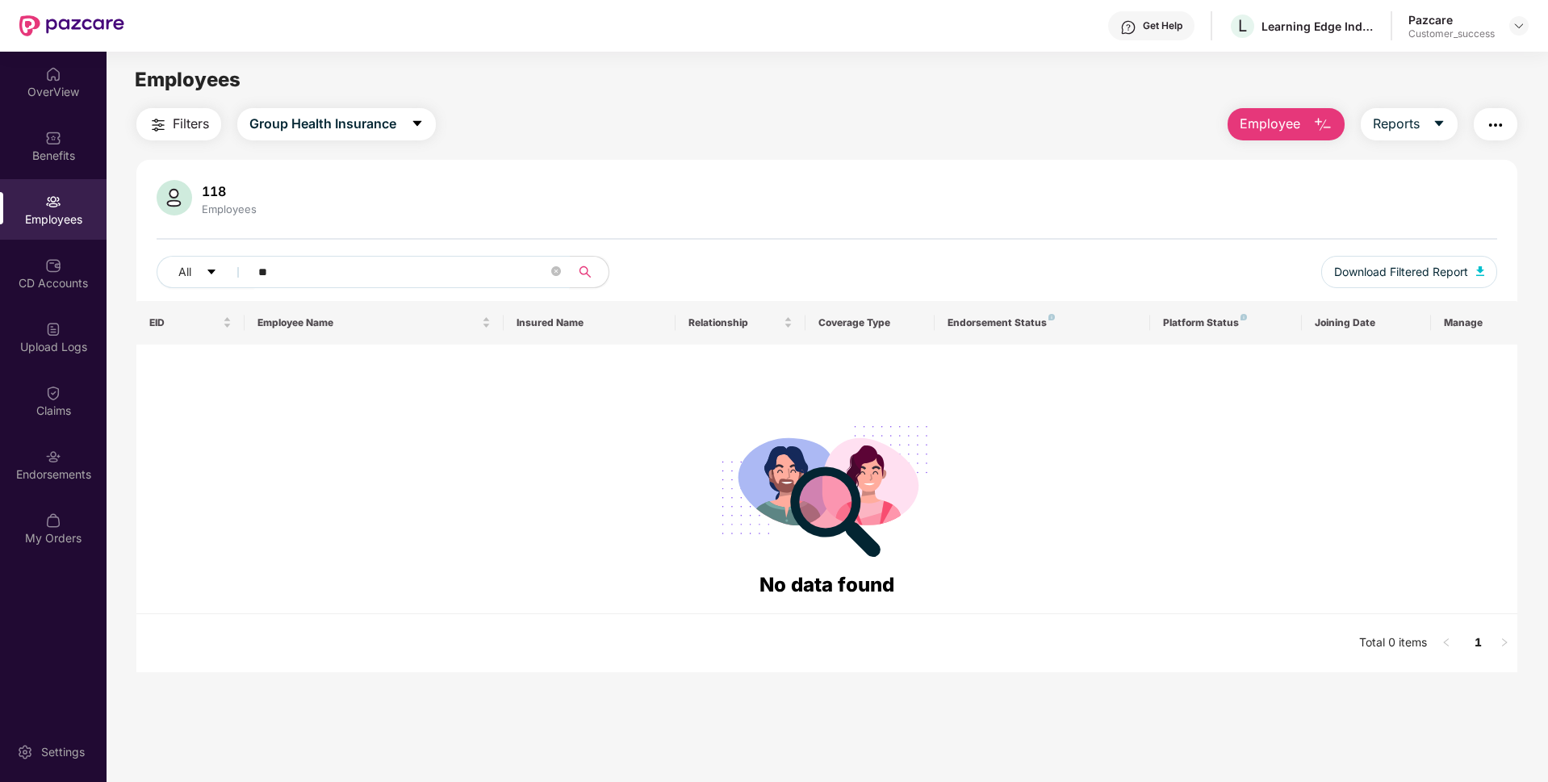
type input "*"
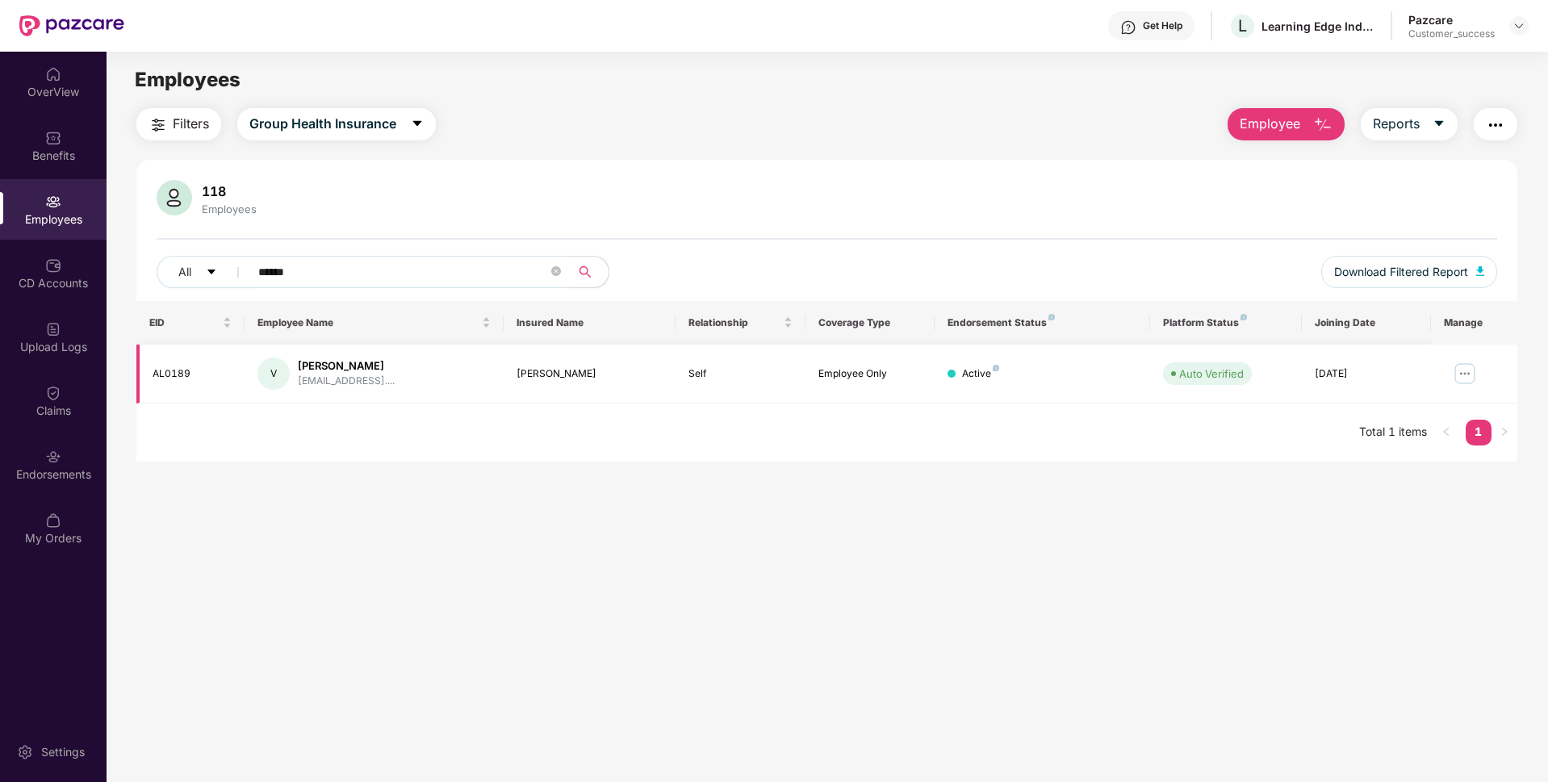
type input "******"
click at [1471, 383] on img at bounding box center [1465, 374] width 26 height 26
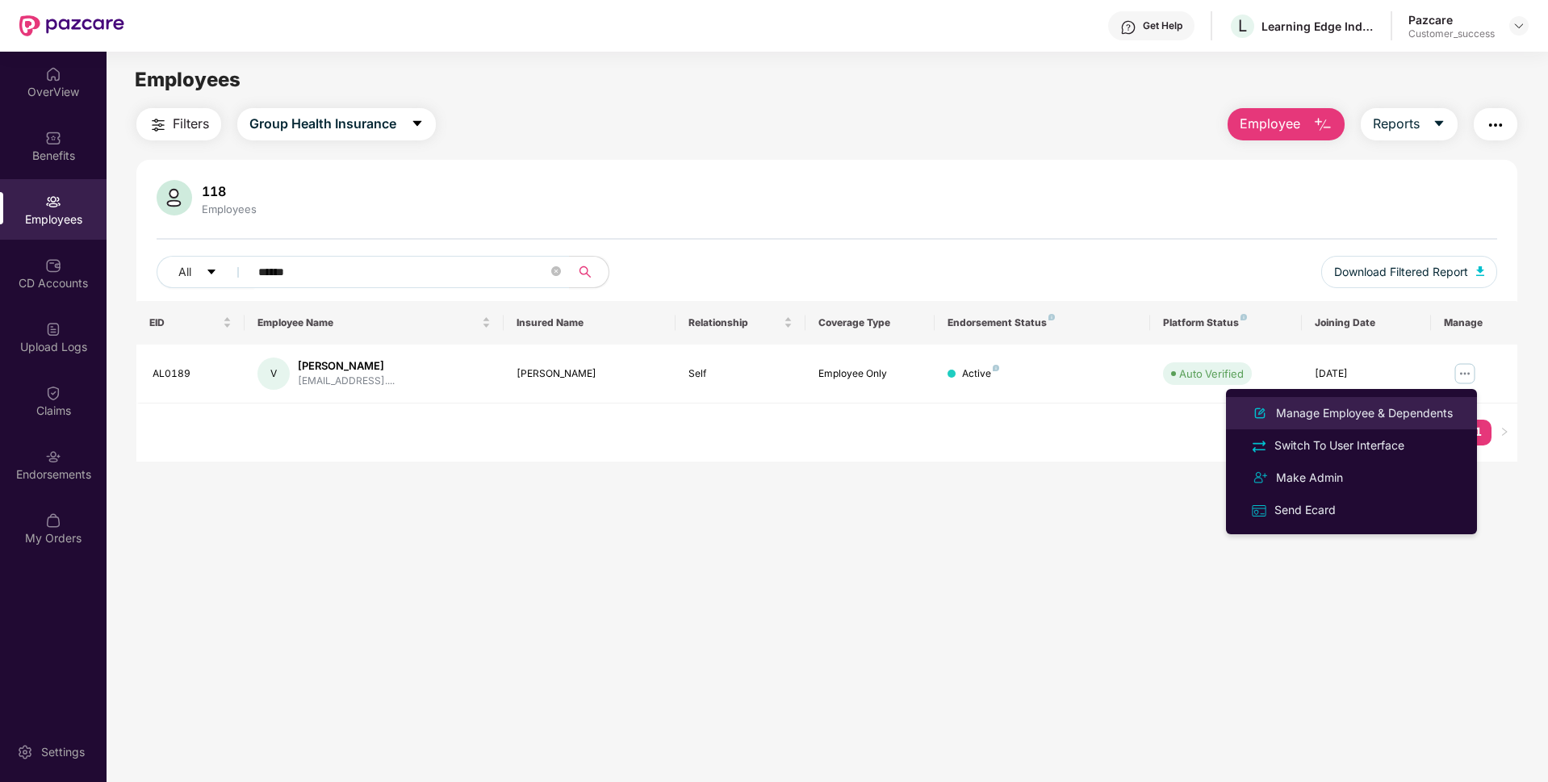
click at [1348, 412] on div "Manage Employee & Dependents" at bounding box center [1364, 413] width 183 height 18
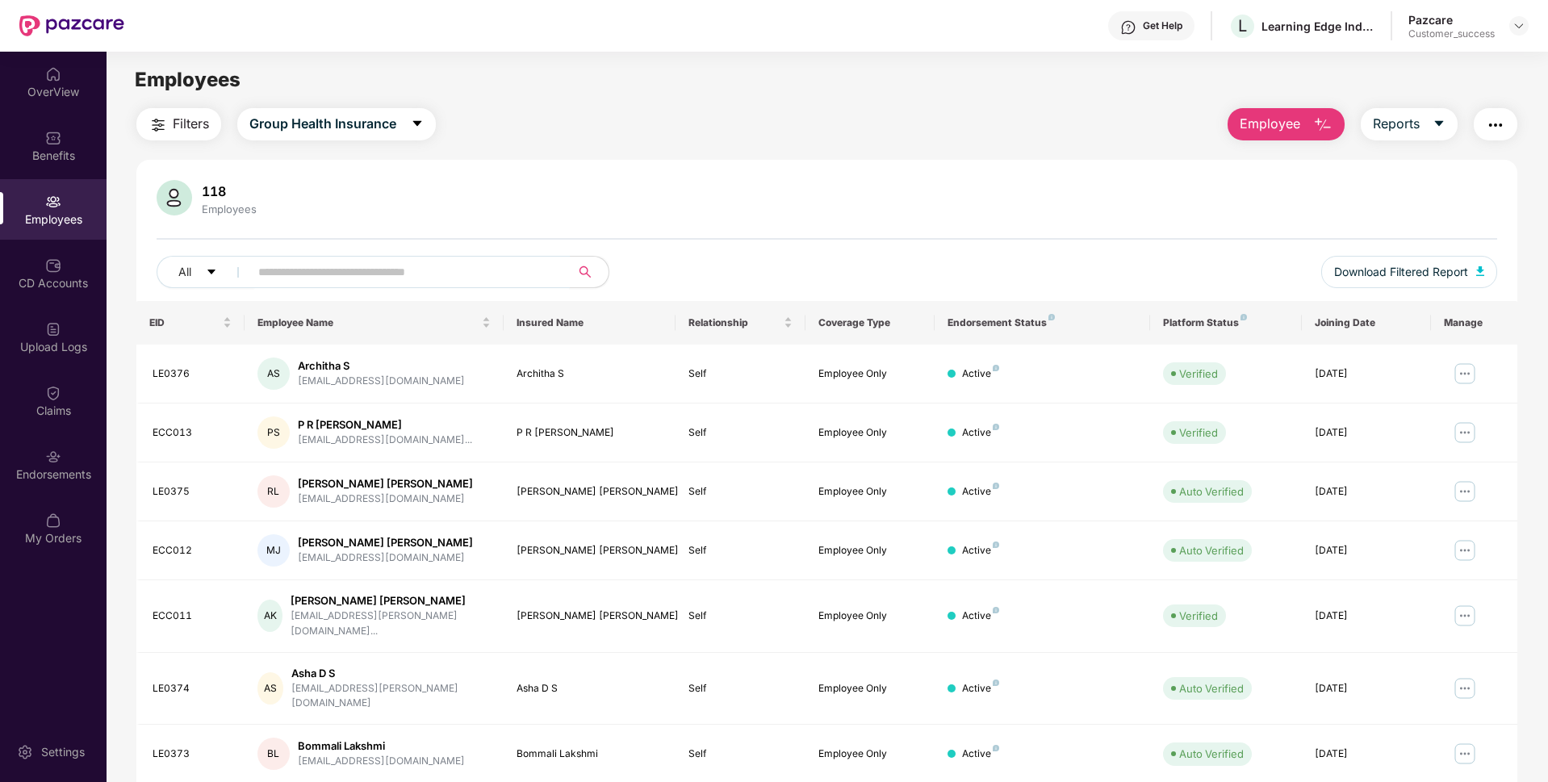
click at [325, 270] on input "text" at bounding box center [403, 272] width 290 height 24
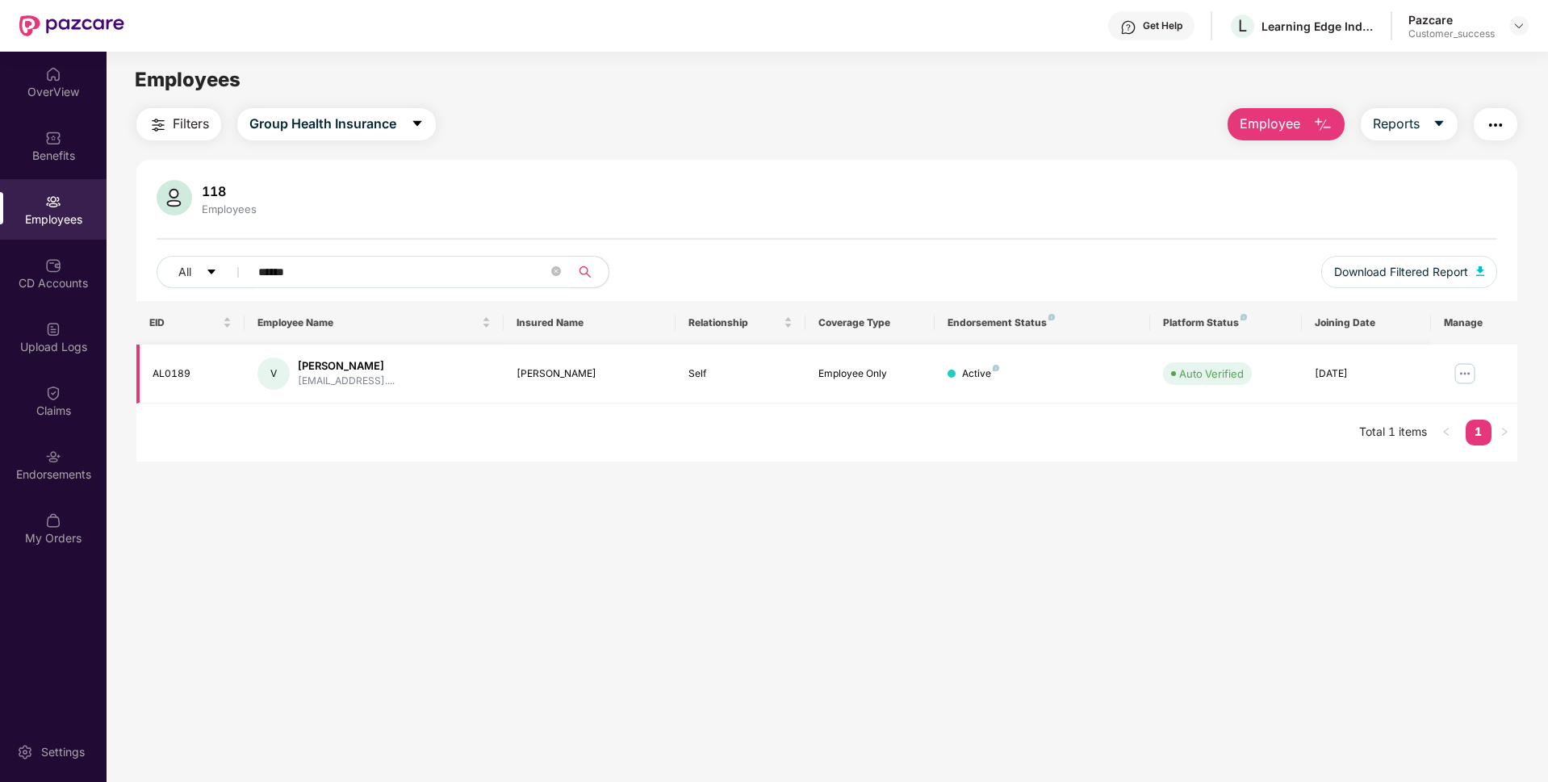
type input "******"
click at [1459, 383] on img at bounding box center [1465, 374] width 26 height 26
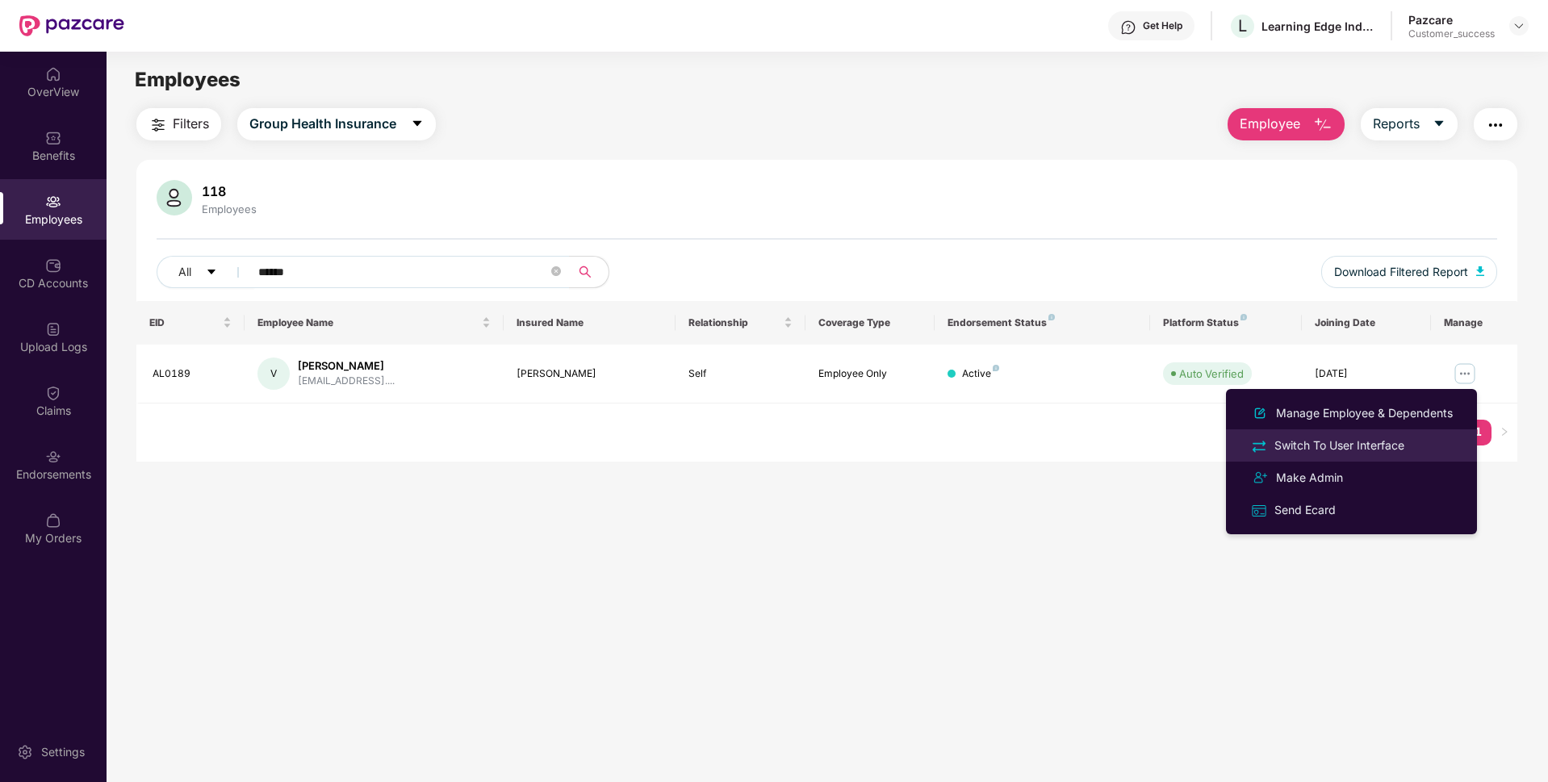
click at [1364, 460] on li "Switch To User Interface" at bounding box center [1351, 445] width 251 height 32
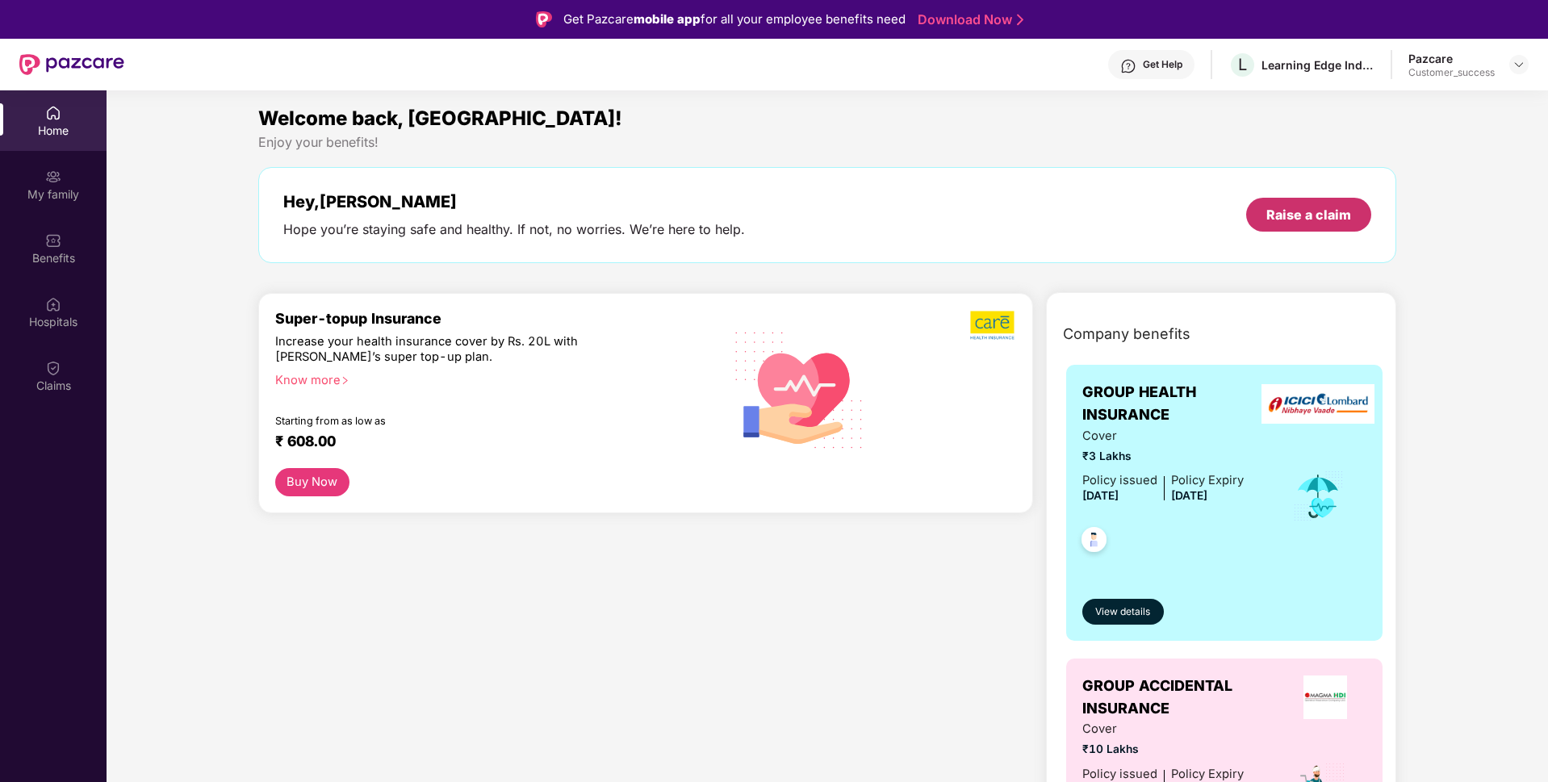
click at [1310, 205] on div "Raise a claim" at bounding box center [1308, 215] width 125 height 34
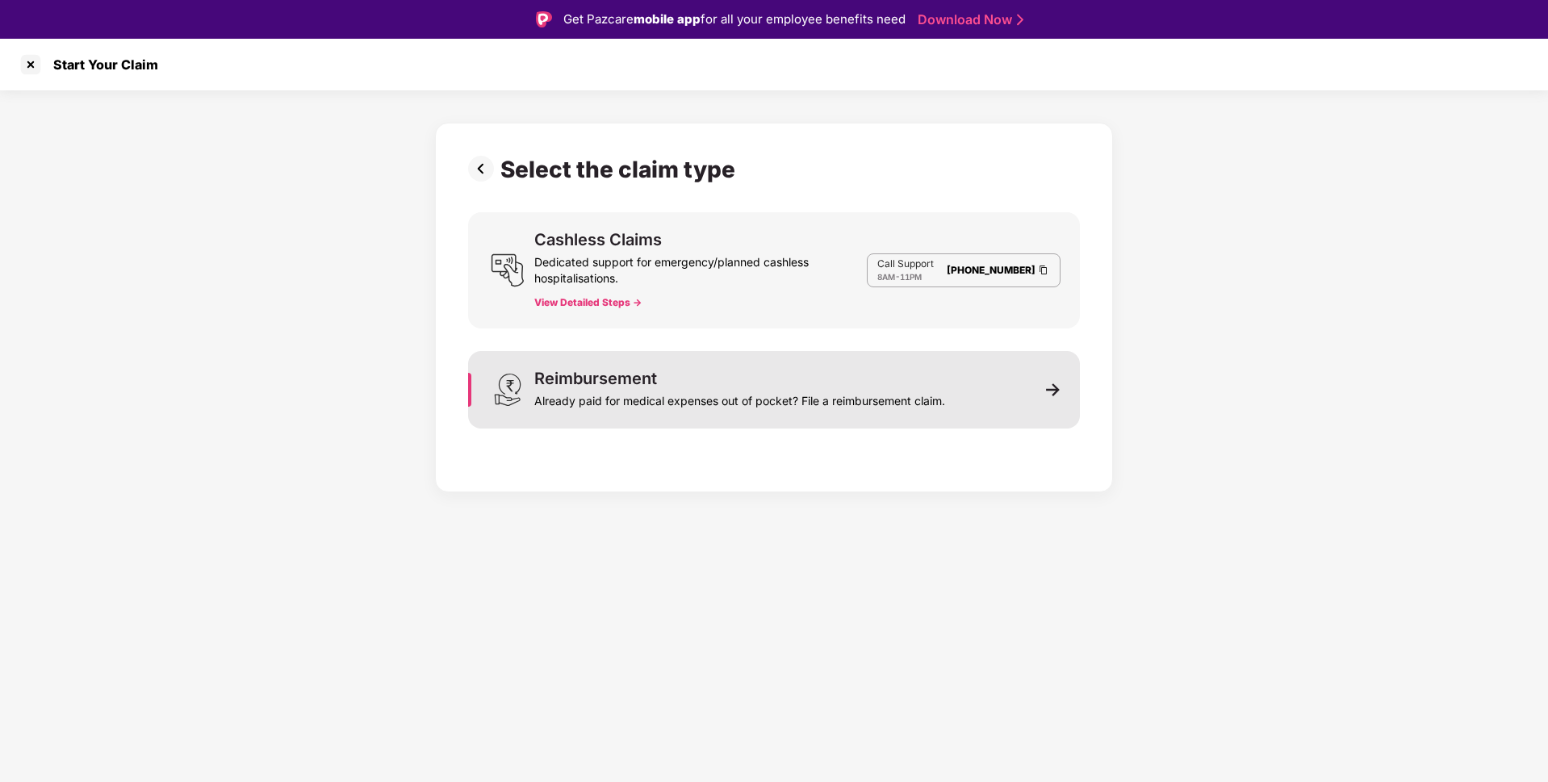
click at [678, 428] on div "Reimbursement Already paid for medical expenses out of pocket? File a reimburse…" at bounding box center [774, 389] width 612 height 77
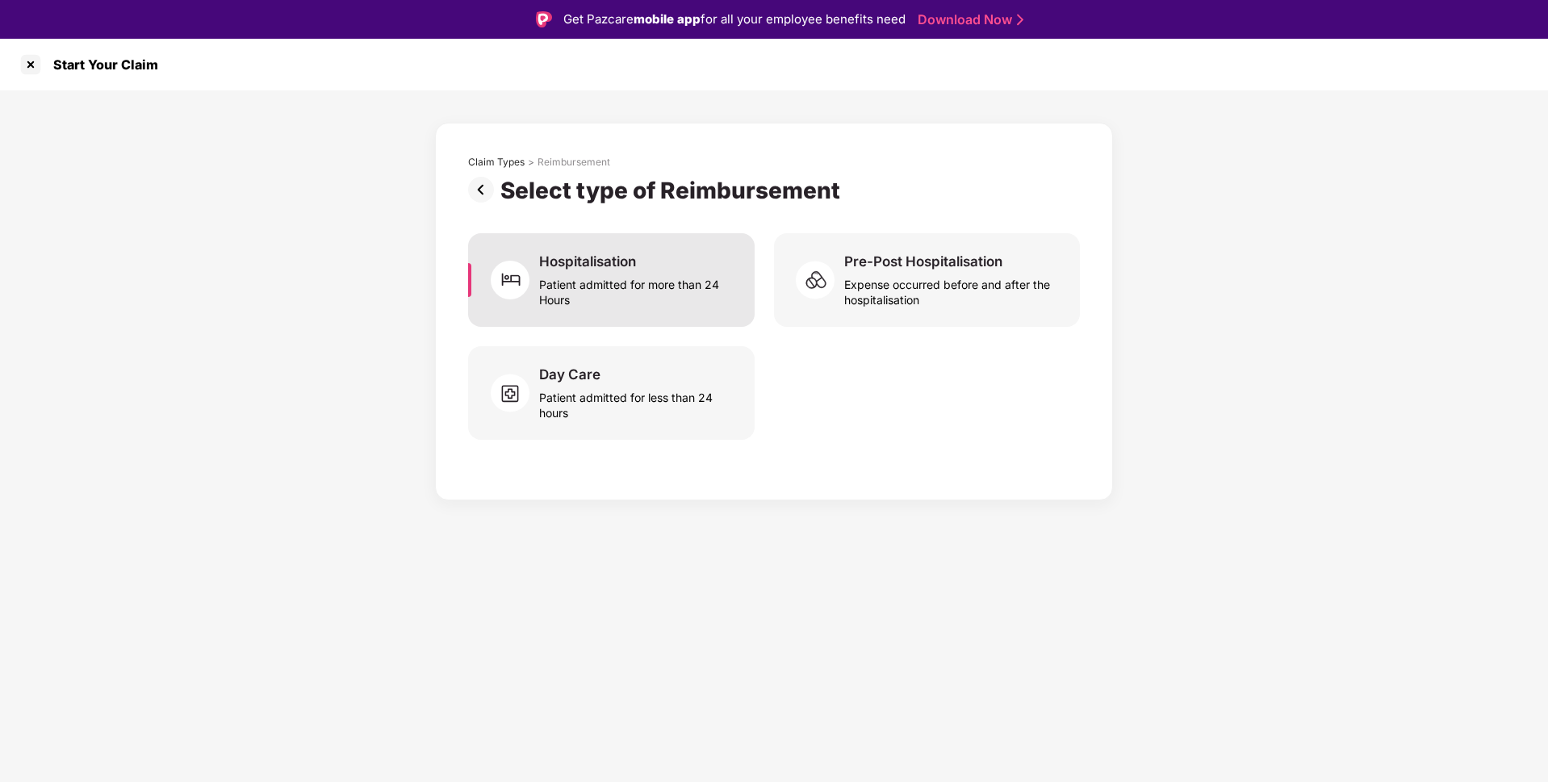
click at [650, 303] on div "Patient admitted for more than 24 Hours" at bounding box center [637, 288] width 196 height 37
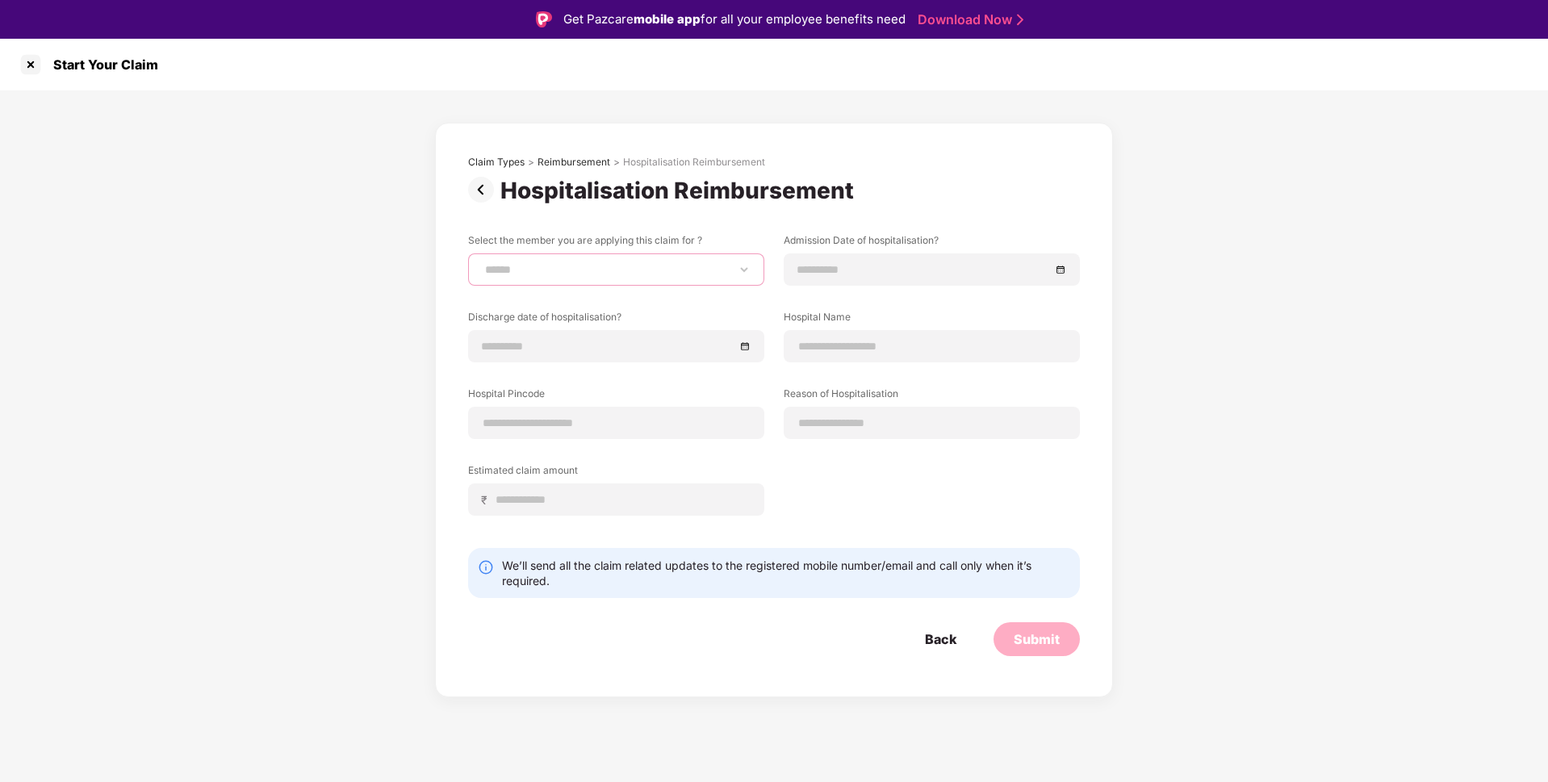
click at [685, 270] on select "****** ******" at bounding box center [616, 269] width 269 height 13
select select "**********"
click at [482, 263] on select "****** ******" at bounding box center [616, 269] width 269 height 13
click at [854, 266] on input at bounding box center [923, 270] width 253 height 18
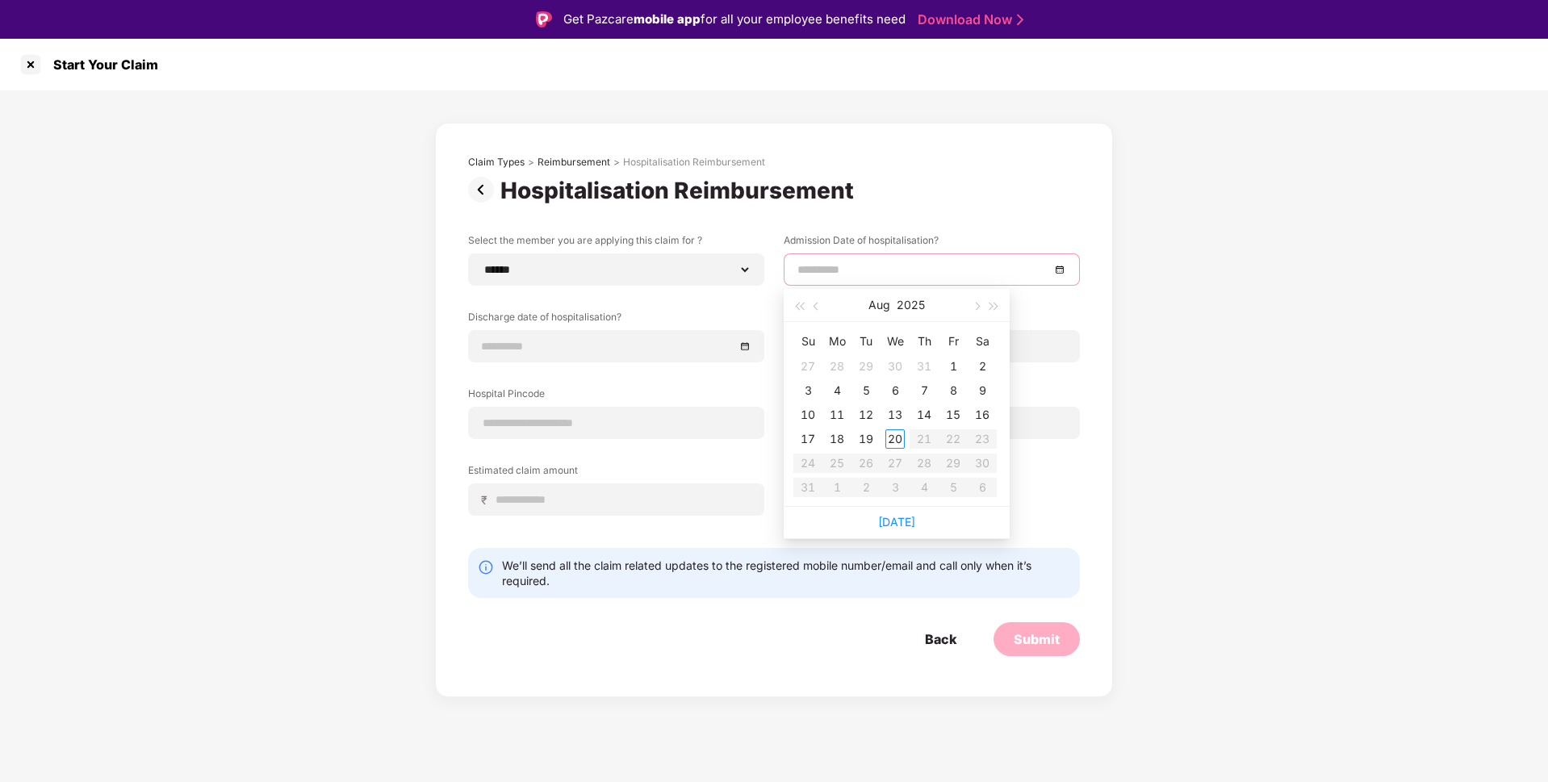
type input "**********"
click at [815, 315] on button "button" at bounding box center [817, 305] width 18 height 32
type input "**********"
click at [929, 391] on div "10" at bounding box center [923, 390] width 19 height 19
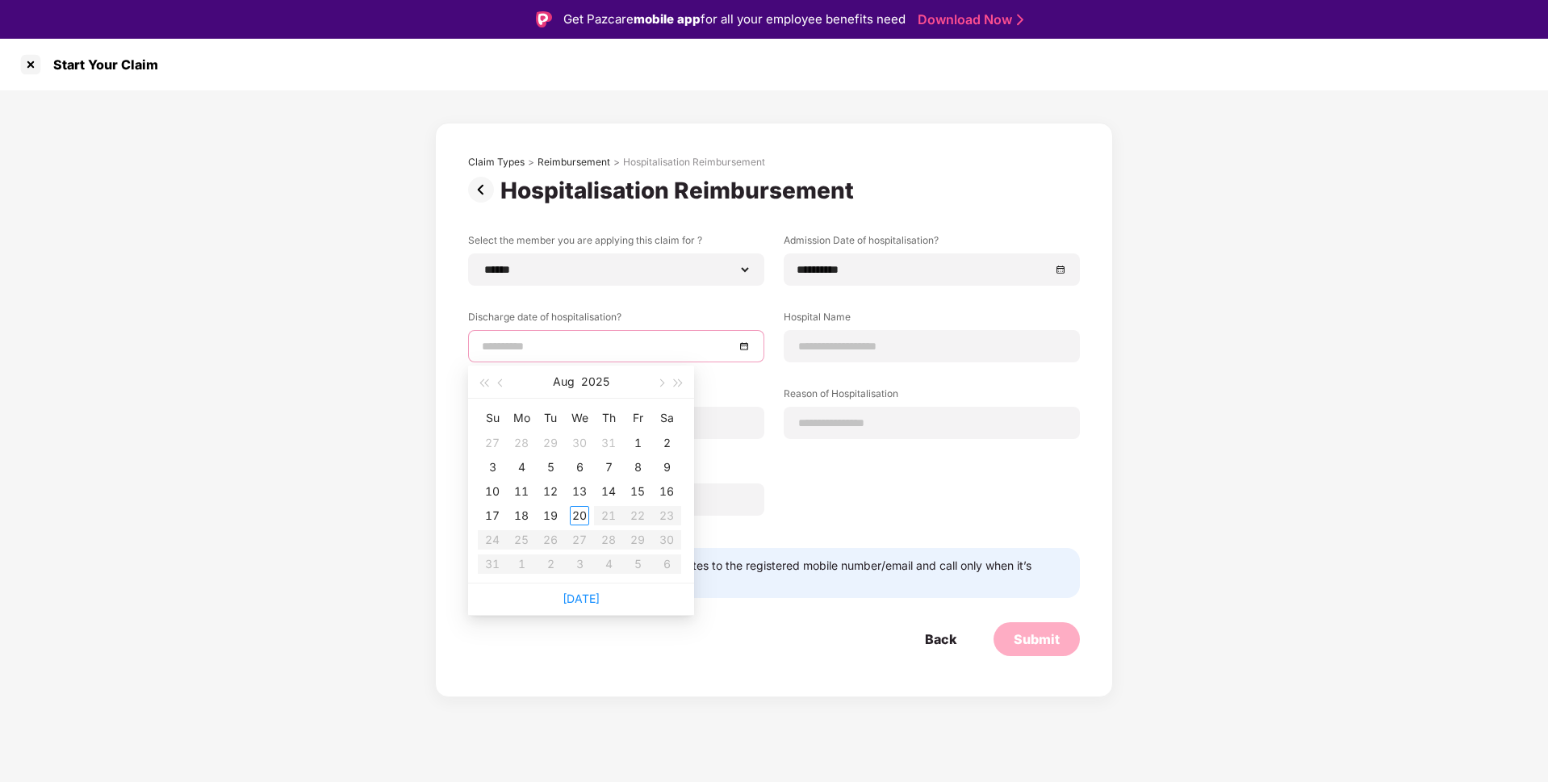
click at [612, 344] on input at bounding box center [608, 346] width 253 height 18
type input "**********"
click at [556, 492] on div "12" at bounding box center [550, 491] width 19 height 19
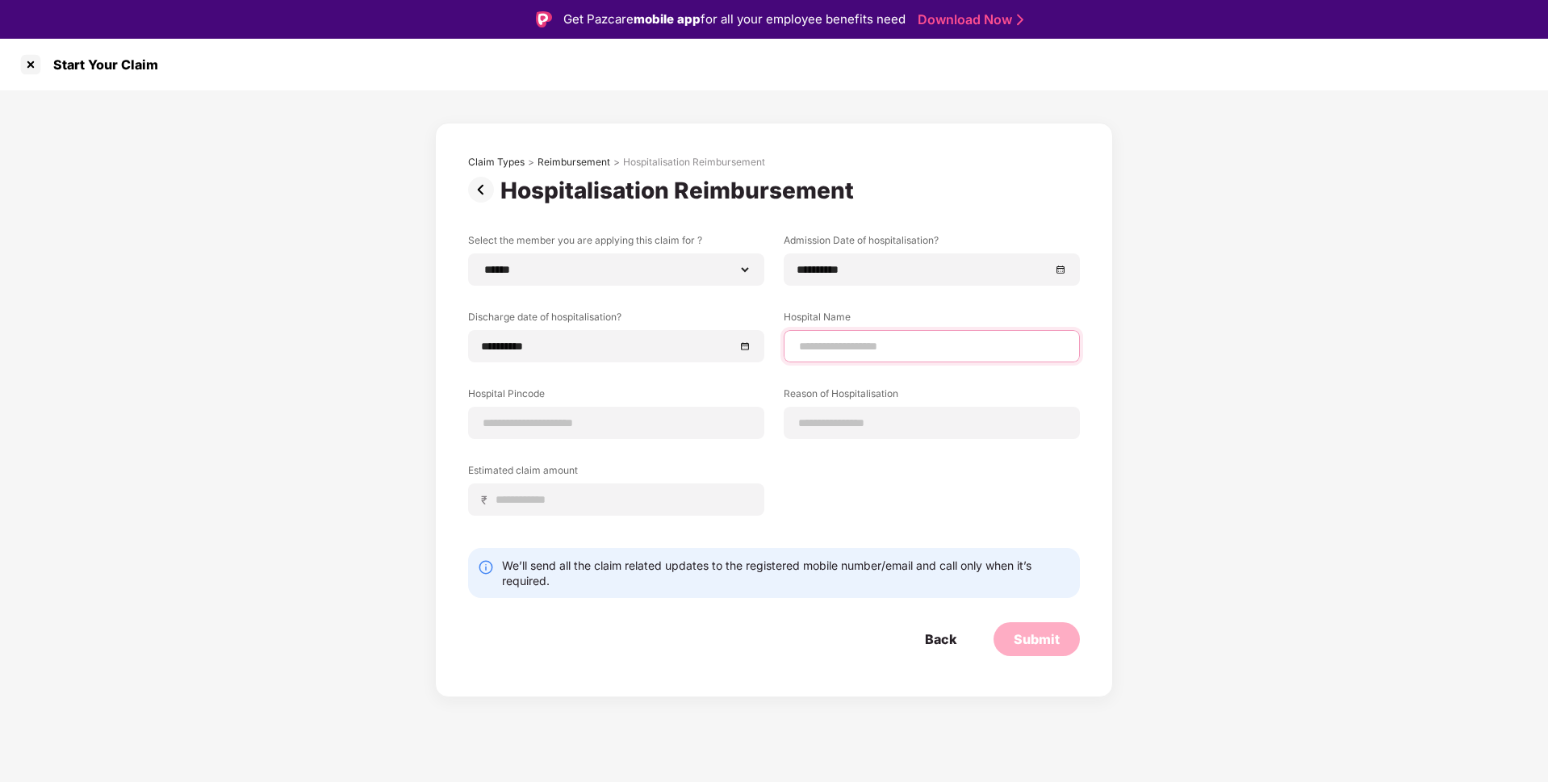
click at [873, 352] on input at bounding box center [931, 346] width 269 height 17
type input "**********"
click at [613, 416] on input at bounding box center [616, 423] width 269 height 17
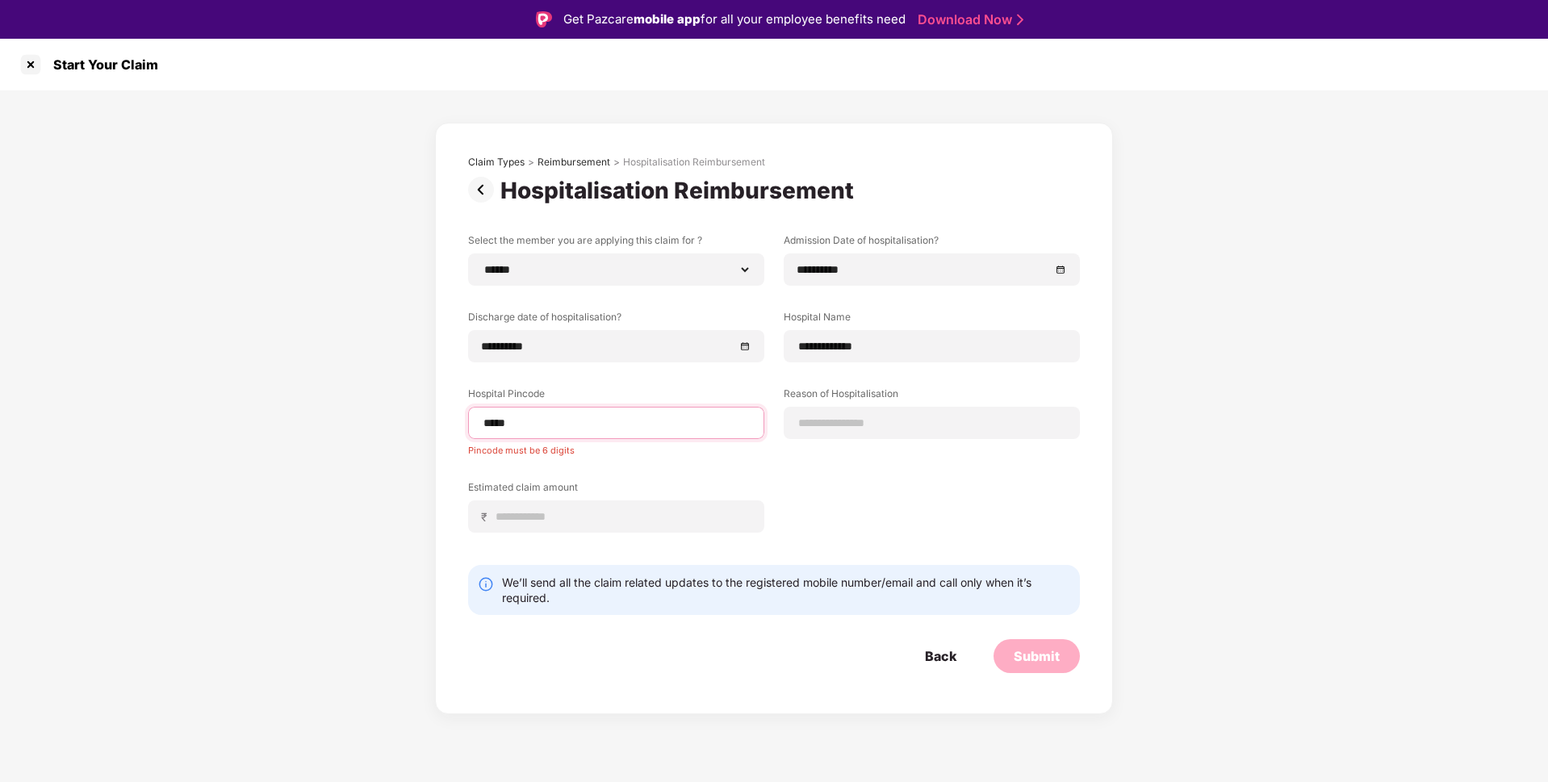
type input "******"
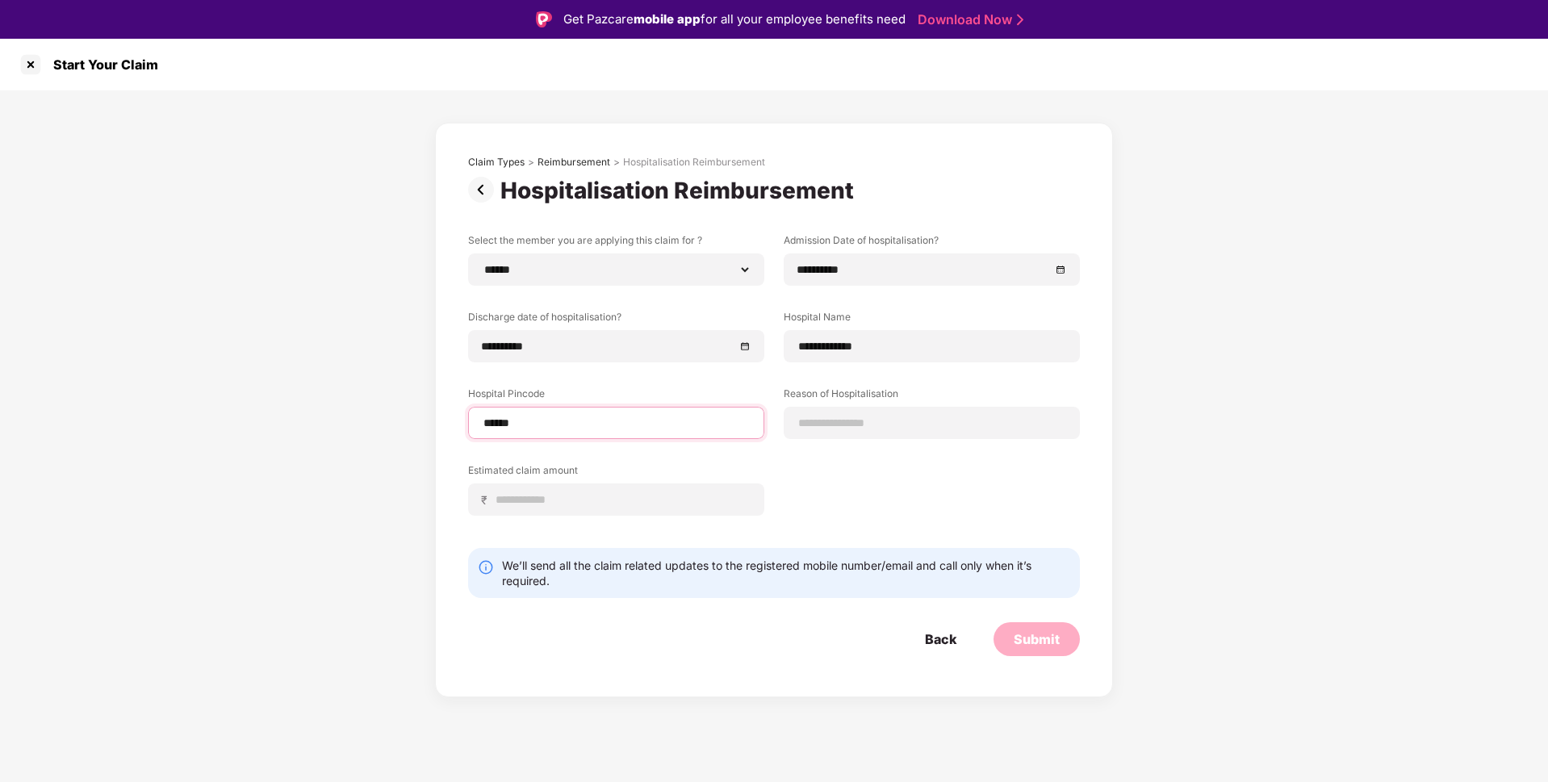
select select "*********"
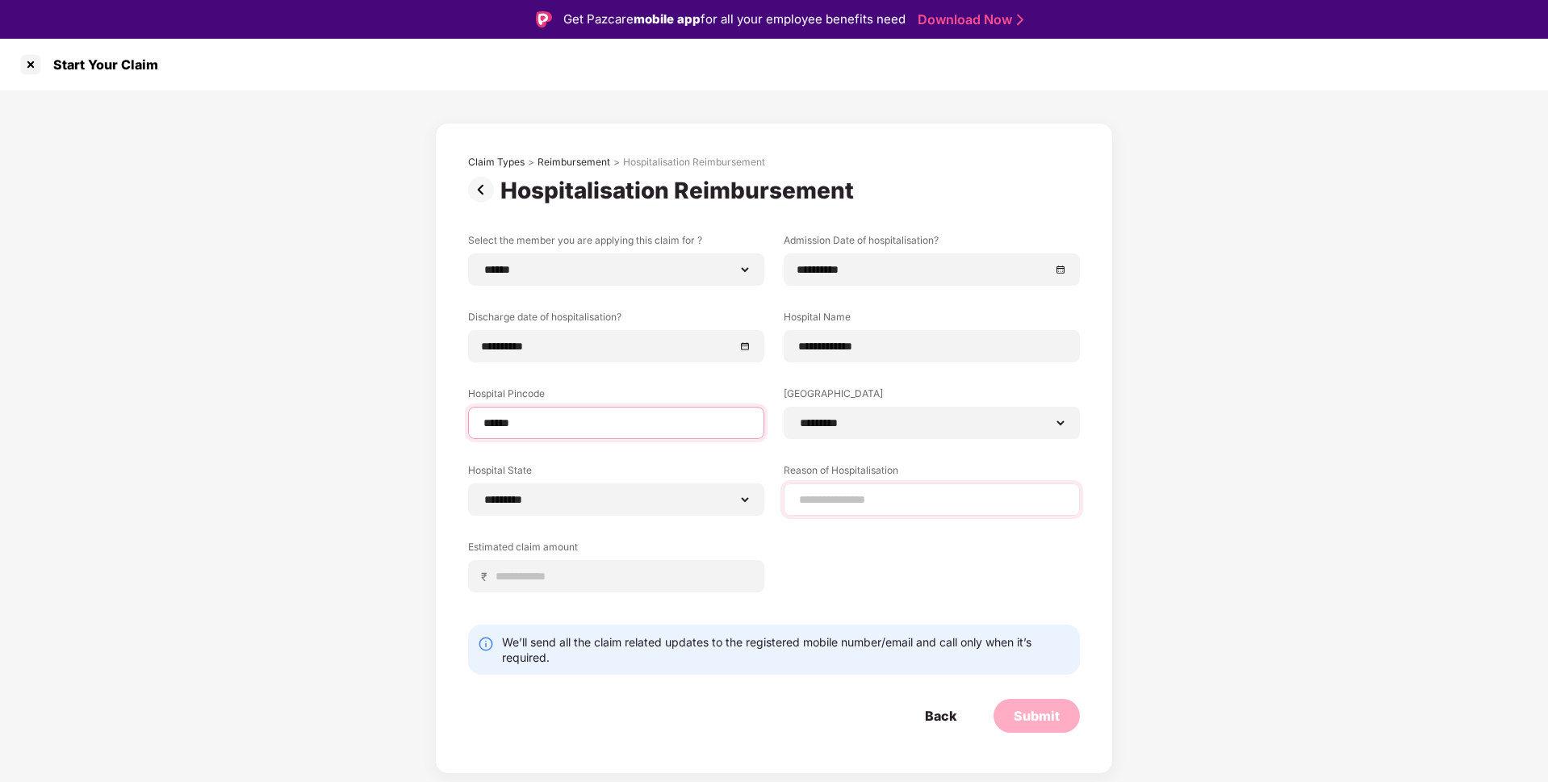
type input "******"
click at [829, 504] on input at bounding box center [931, 499] width 269 height 17
type input "**********"
click at [577, 575] on input at bounding box center [623, 576] width 256 height 17
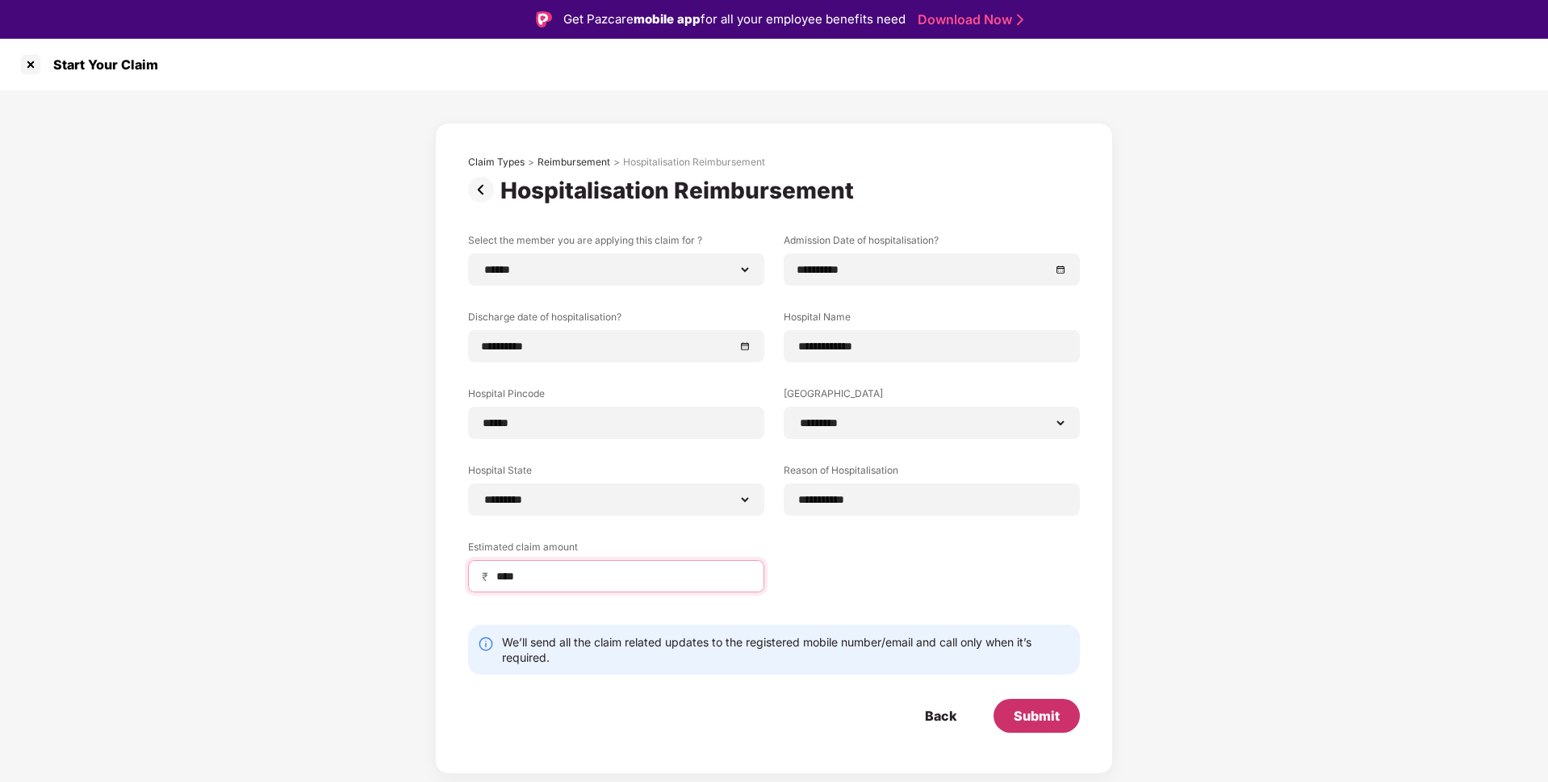
type input "****"
click at [1045, 722] on div "Submit" at bounding box center [1037, 716] width 46 height 18
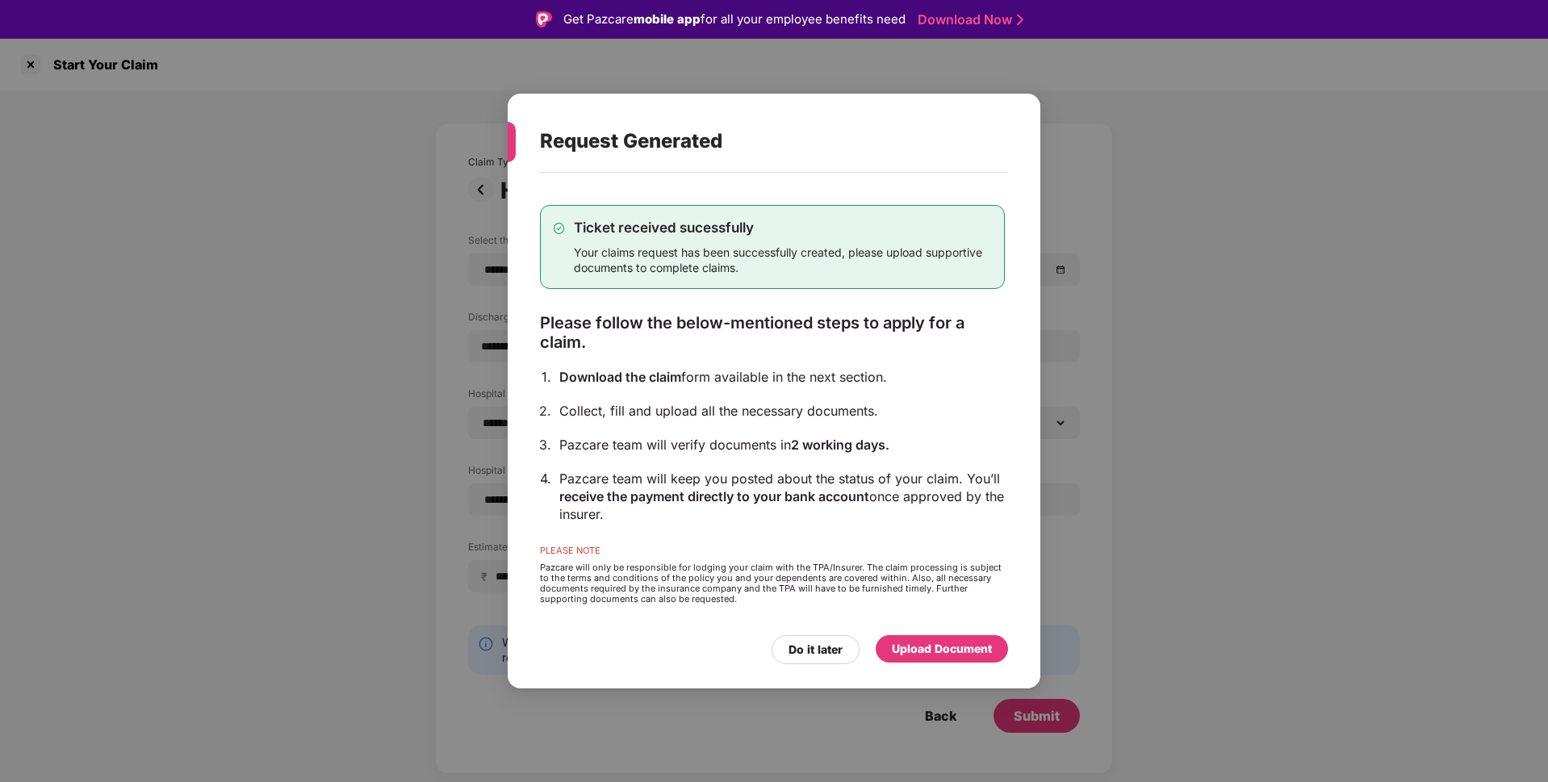
click at [938, 649] on div "Upload Document" at bounding box center [942, 649] width 100 height 18
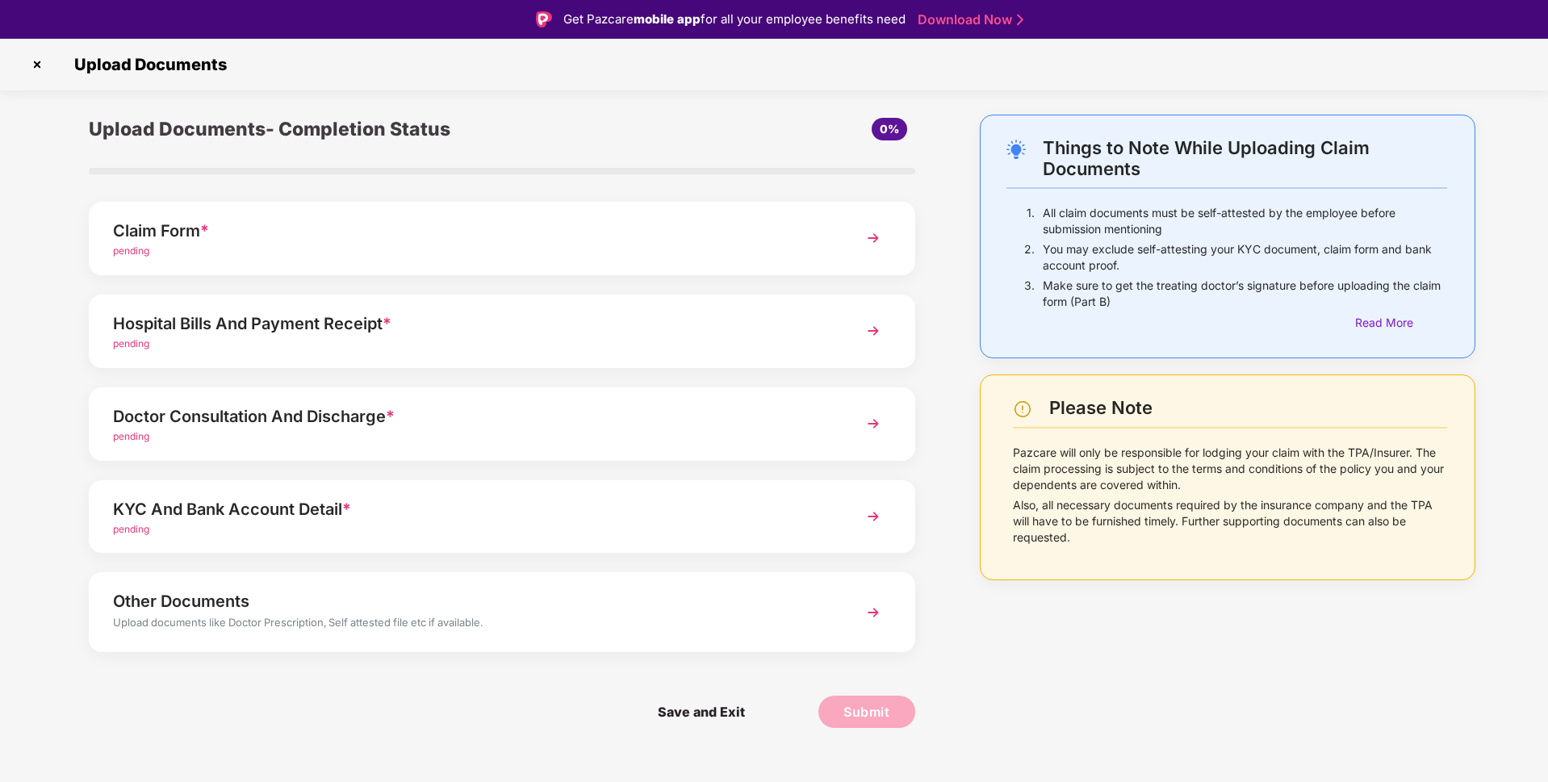
click at [529, 239] on div "Claim Form *" at bounding box center [469, 231] width 713 height 26
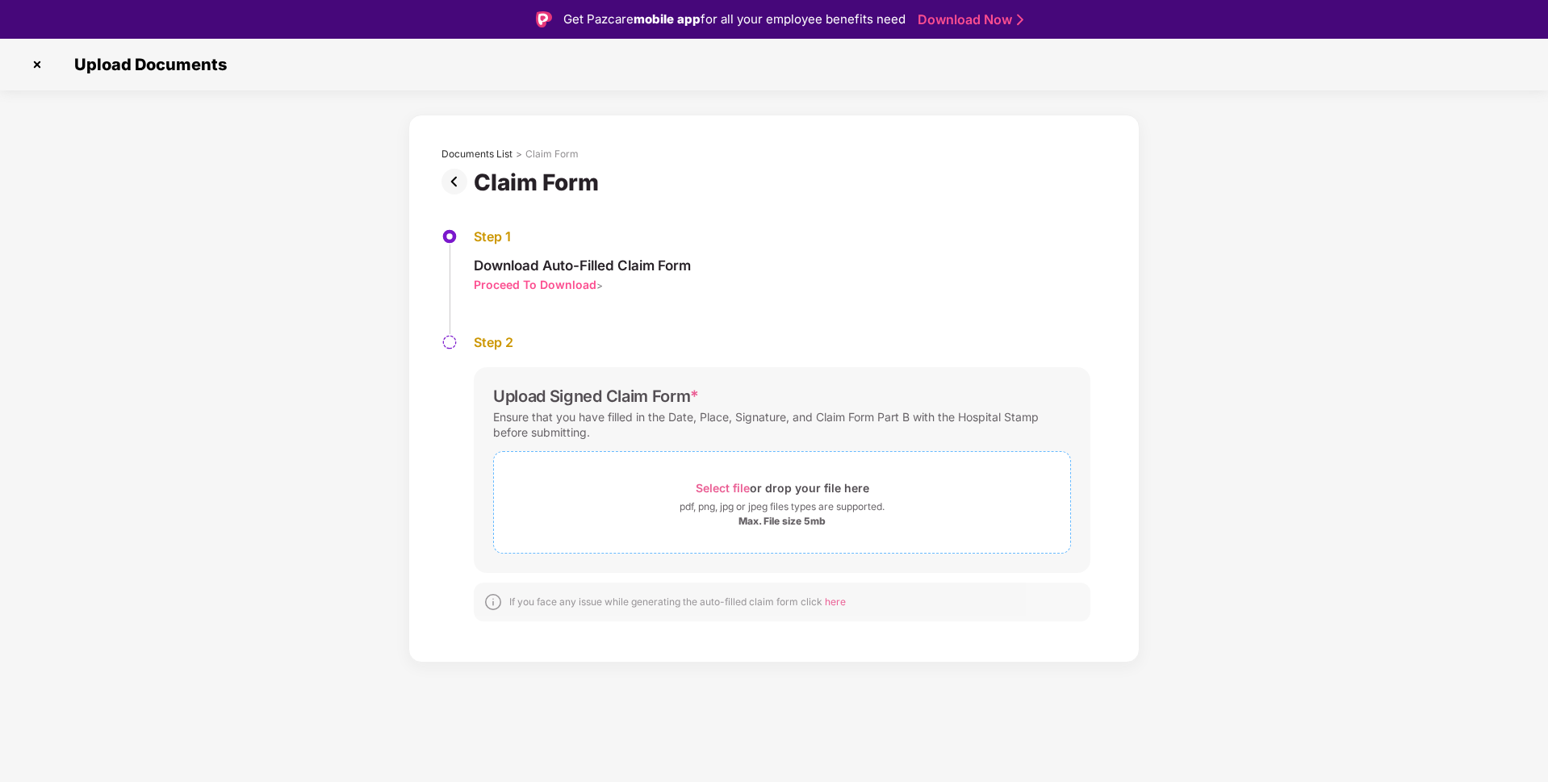
click at [725, 482] on span "Select file" at bounding box center [723, 488] width 54 height 14
click at [733, 489] on span "Select file" at bounding box center [723, 488] width 54 height 14
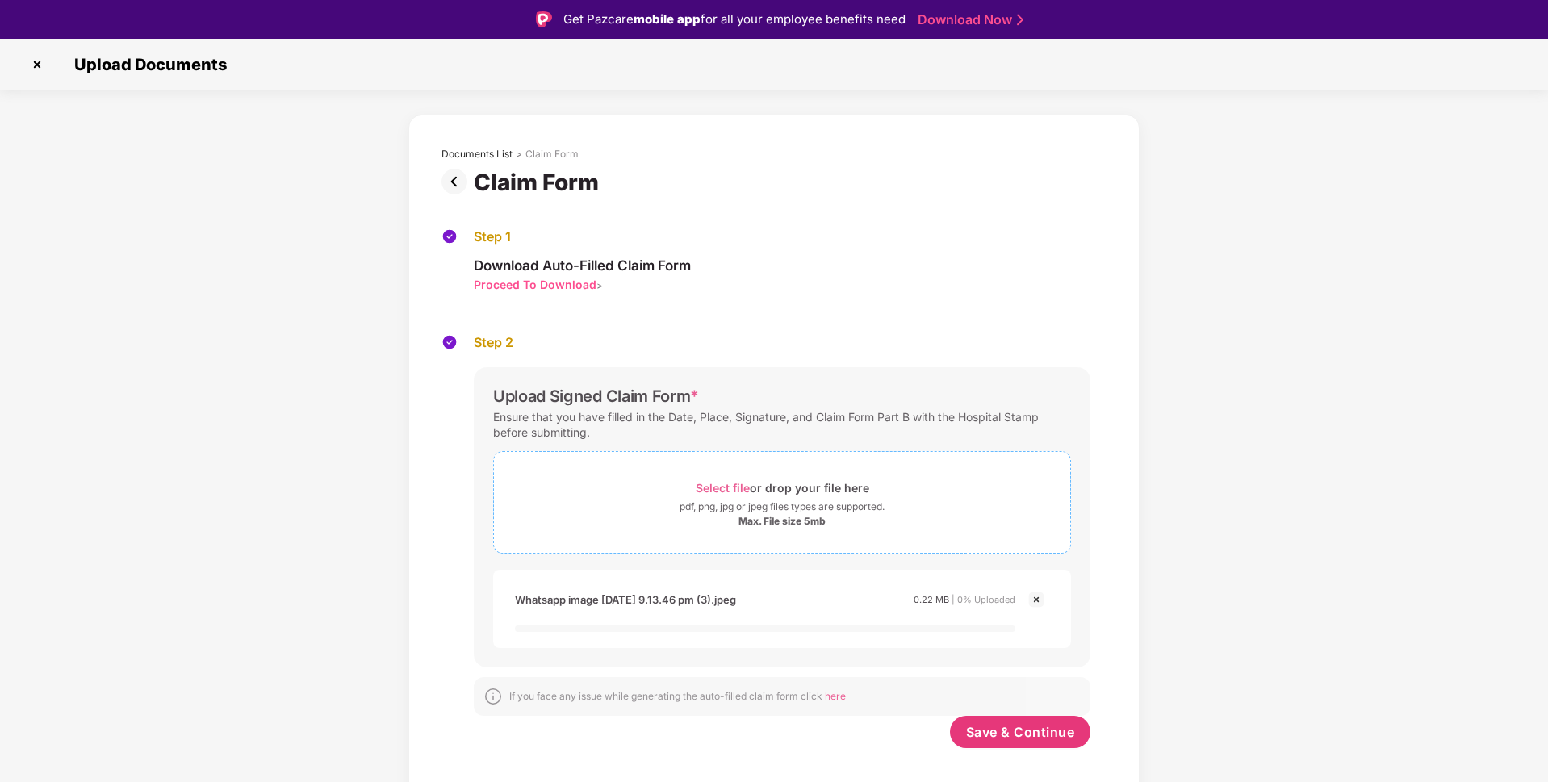
scroll to position [39, 0]
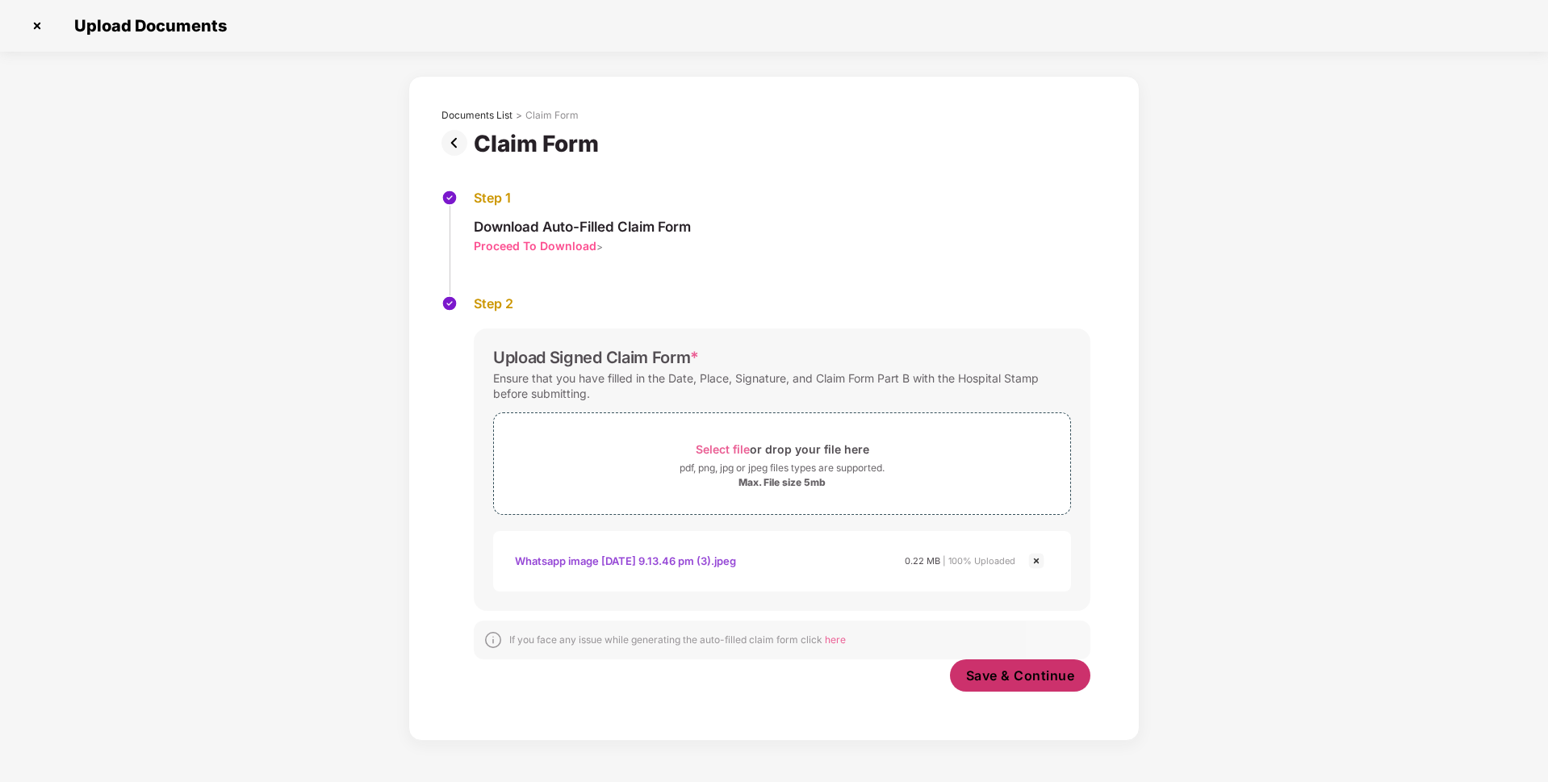
click at [1010, 675] on span "Save & Continue" at bounding box center [1020, 676] width 109 height 18
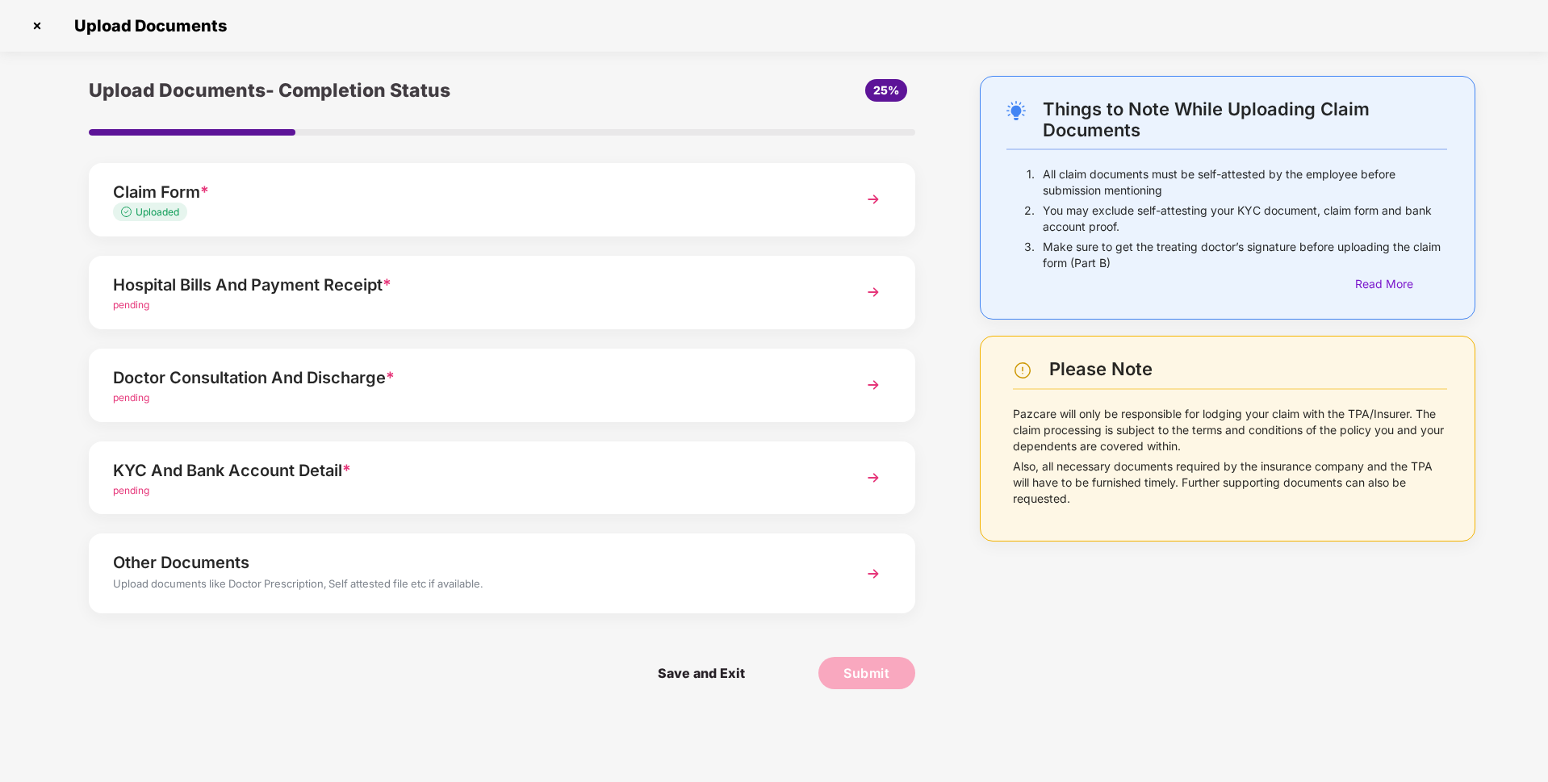
click at [555, 311] on div "pending" at bounding box center [469, 305] width 713 height 15
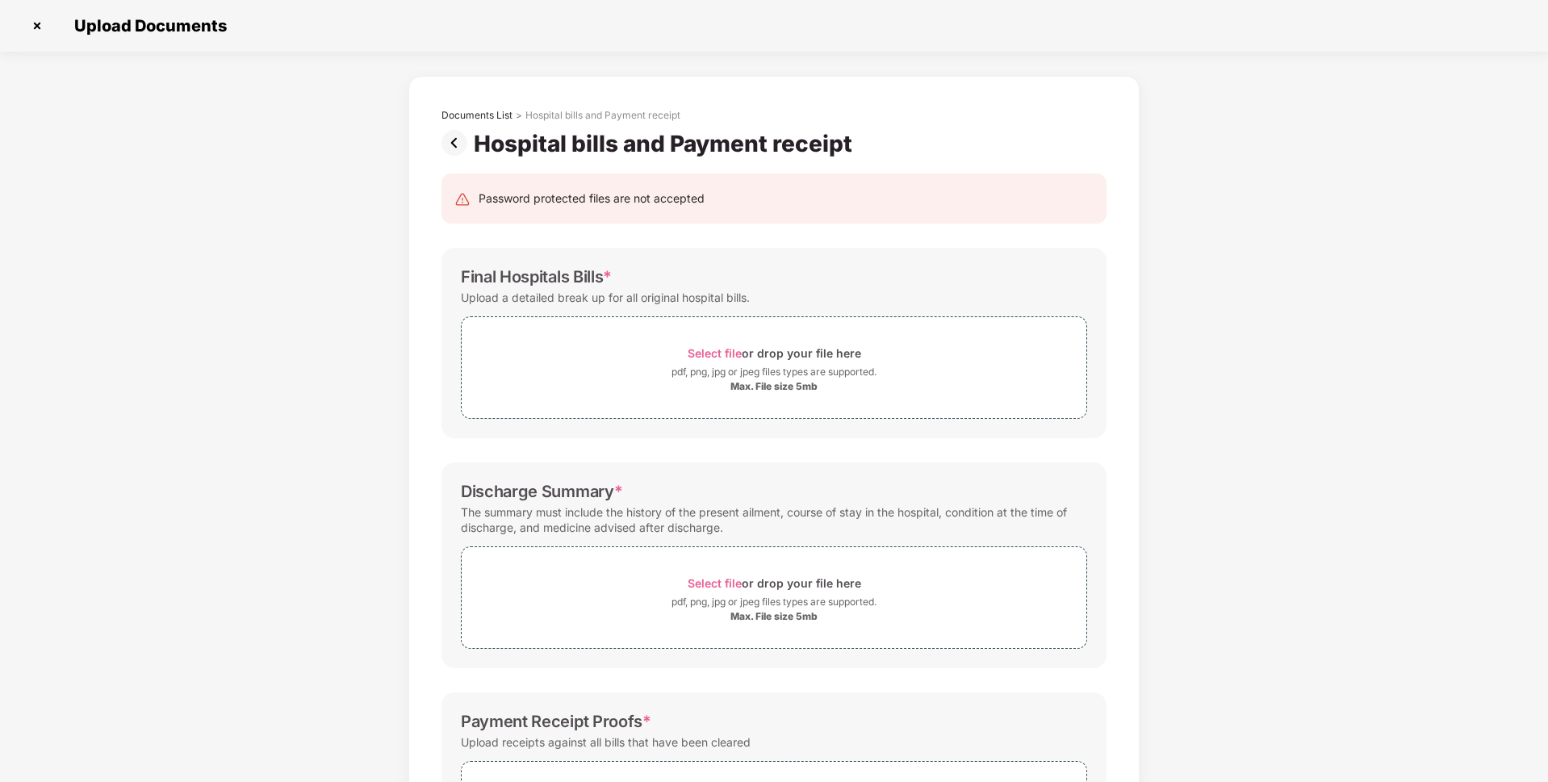
scroll to position [0, 0]
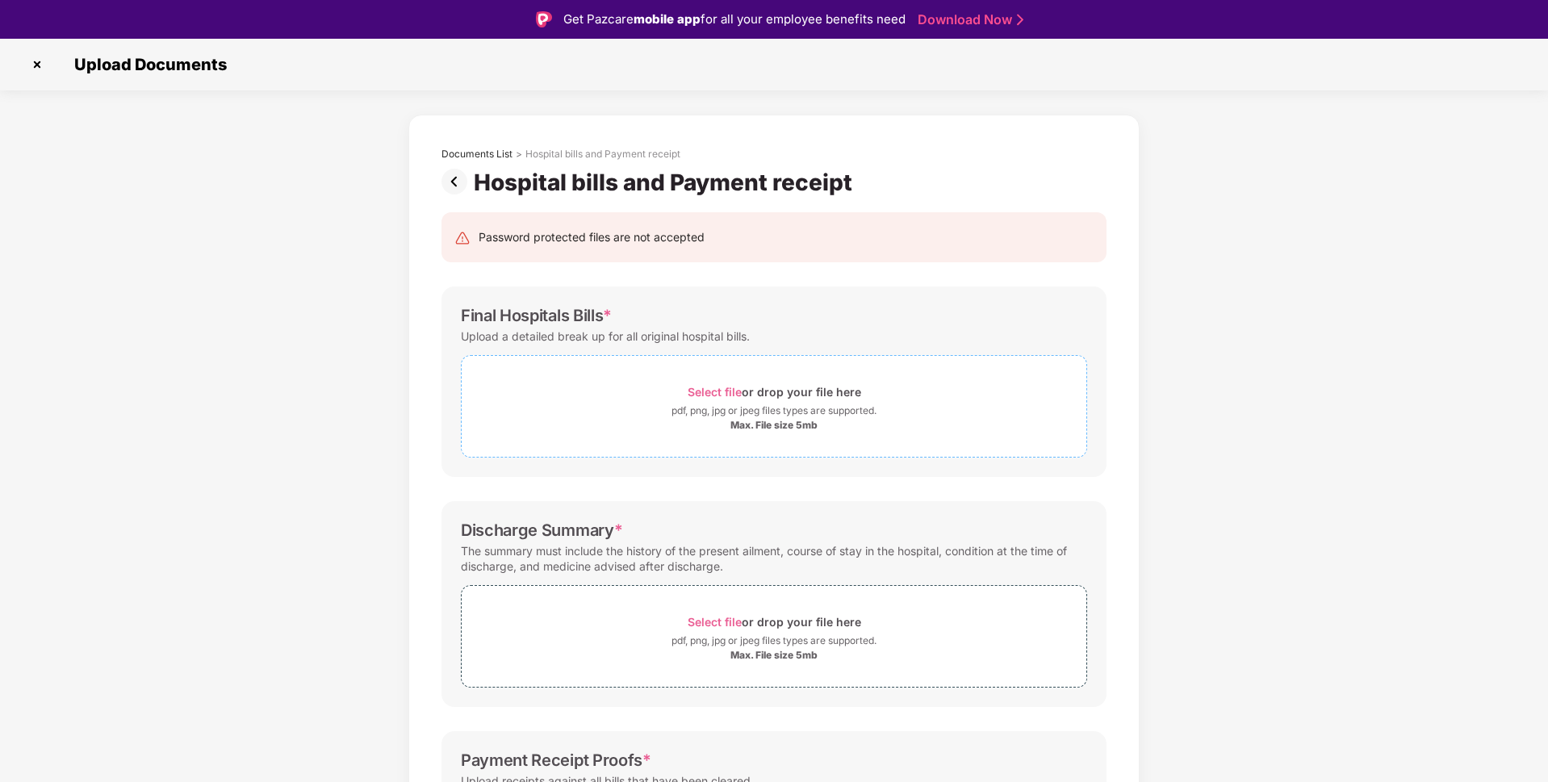
click at [734, 386] on span "Select file" at bounding box center [715, 392] width 54 height 14
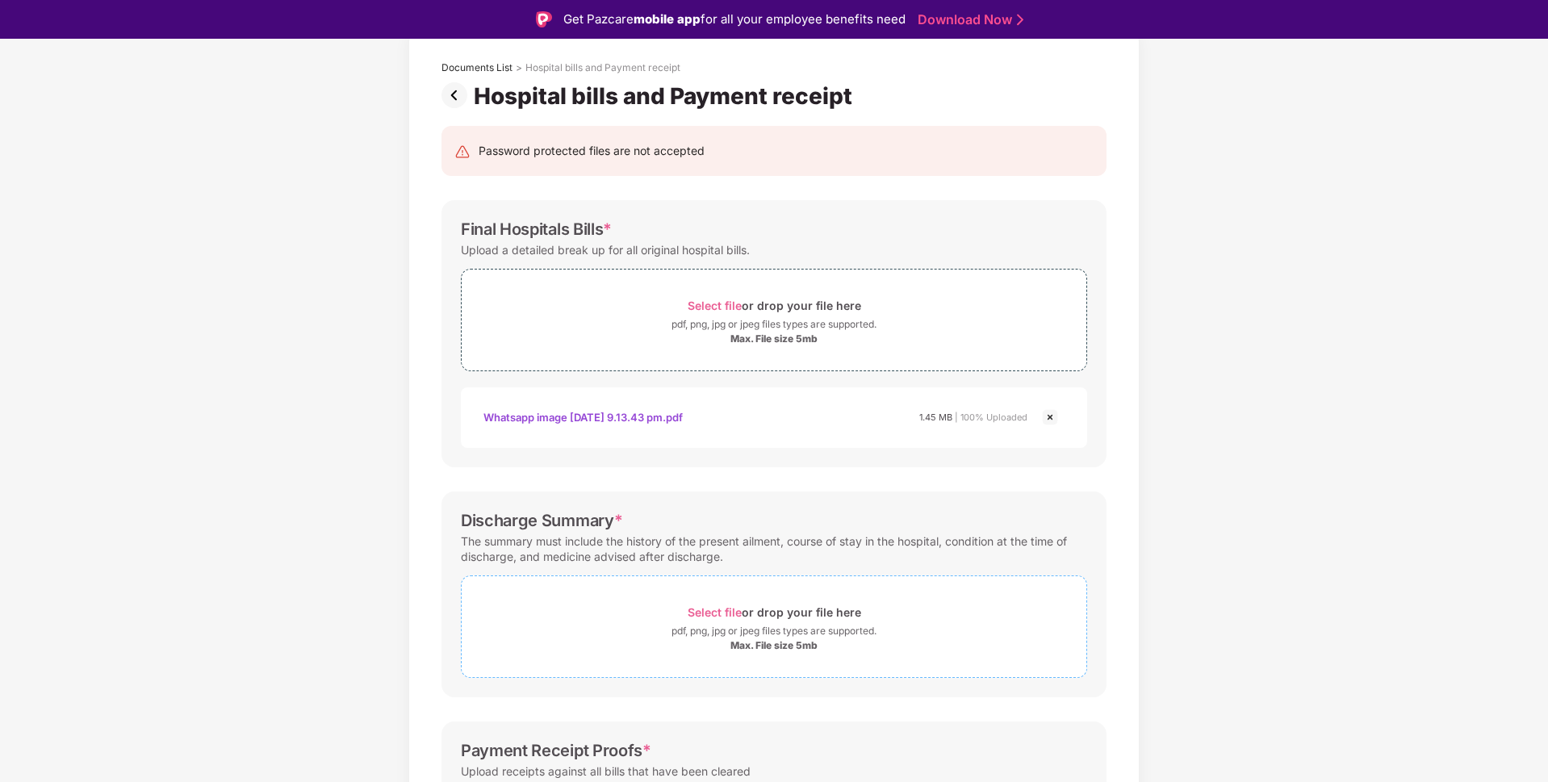
scroll to position [275, 0]
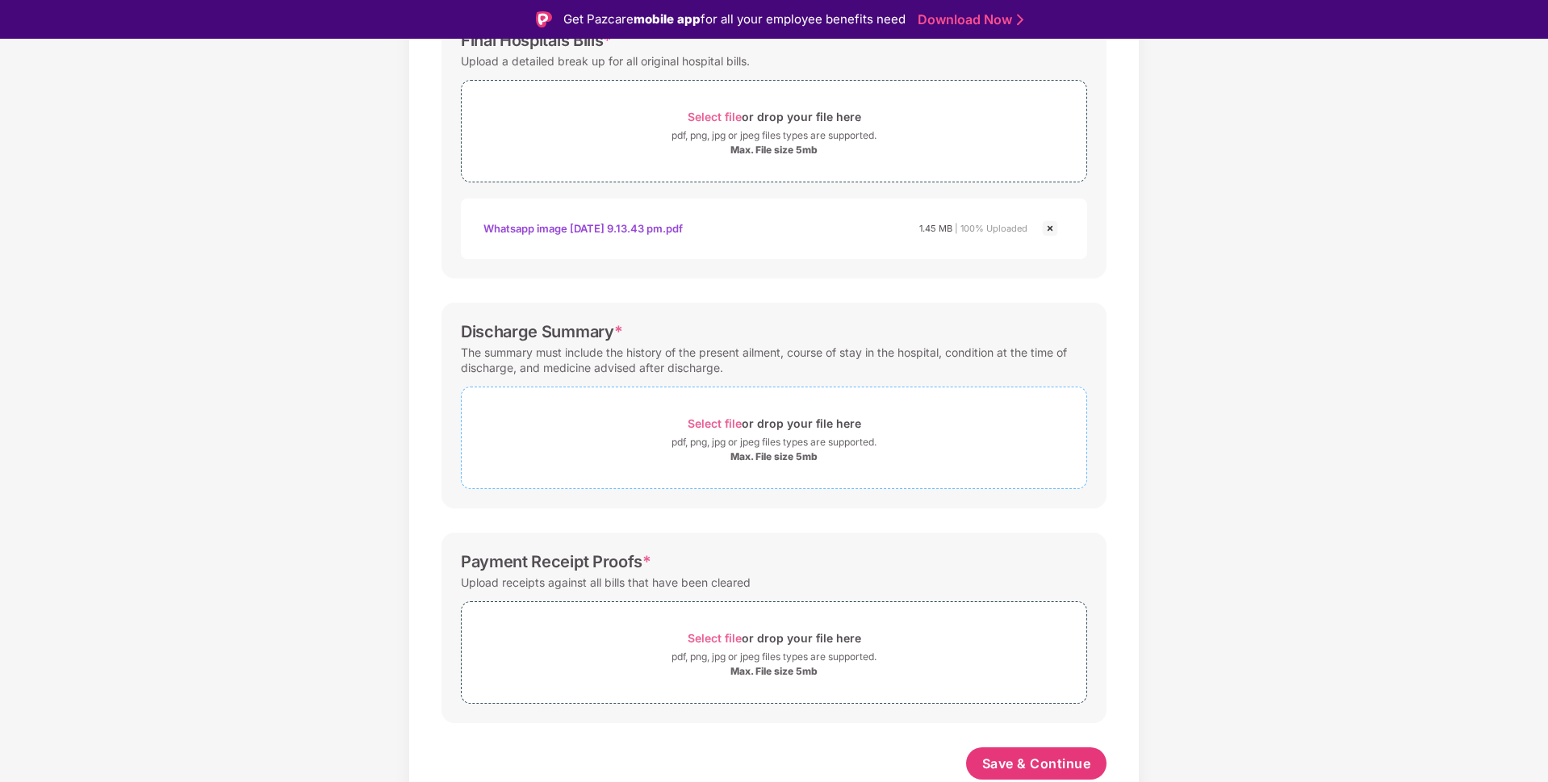
click at [713, 421] on span "Select file" at bounding box center [715, 423] width 54 height 14
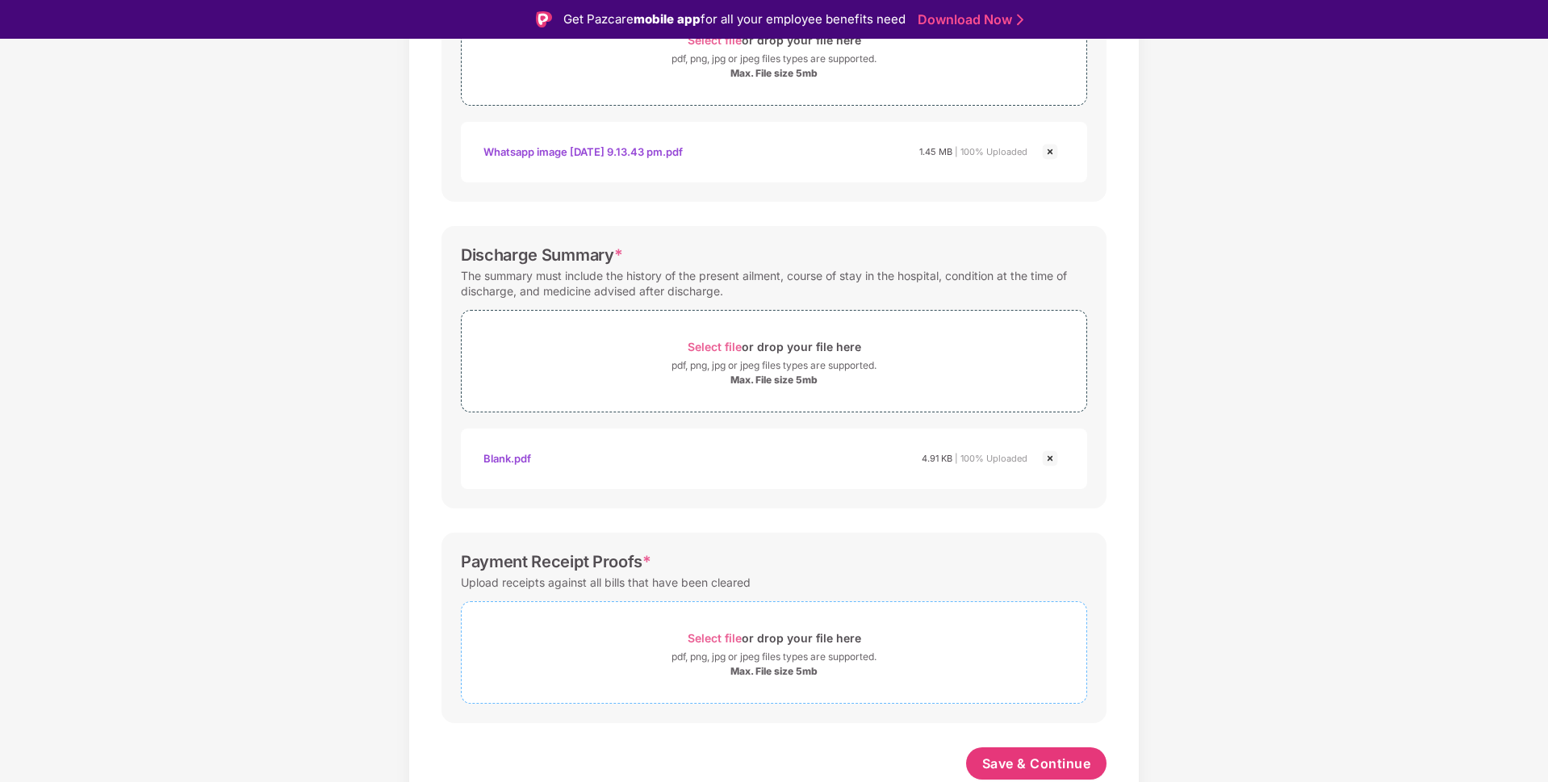
click at [730, 638] on span "Select file" at bounding box center [715, 638] width 54 height 14
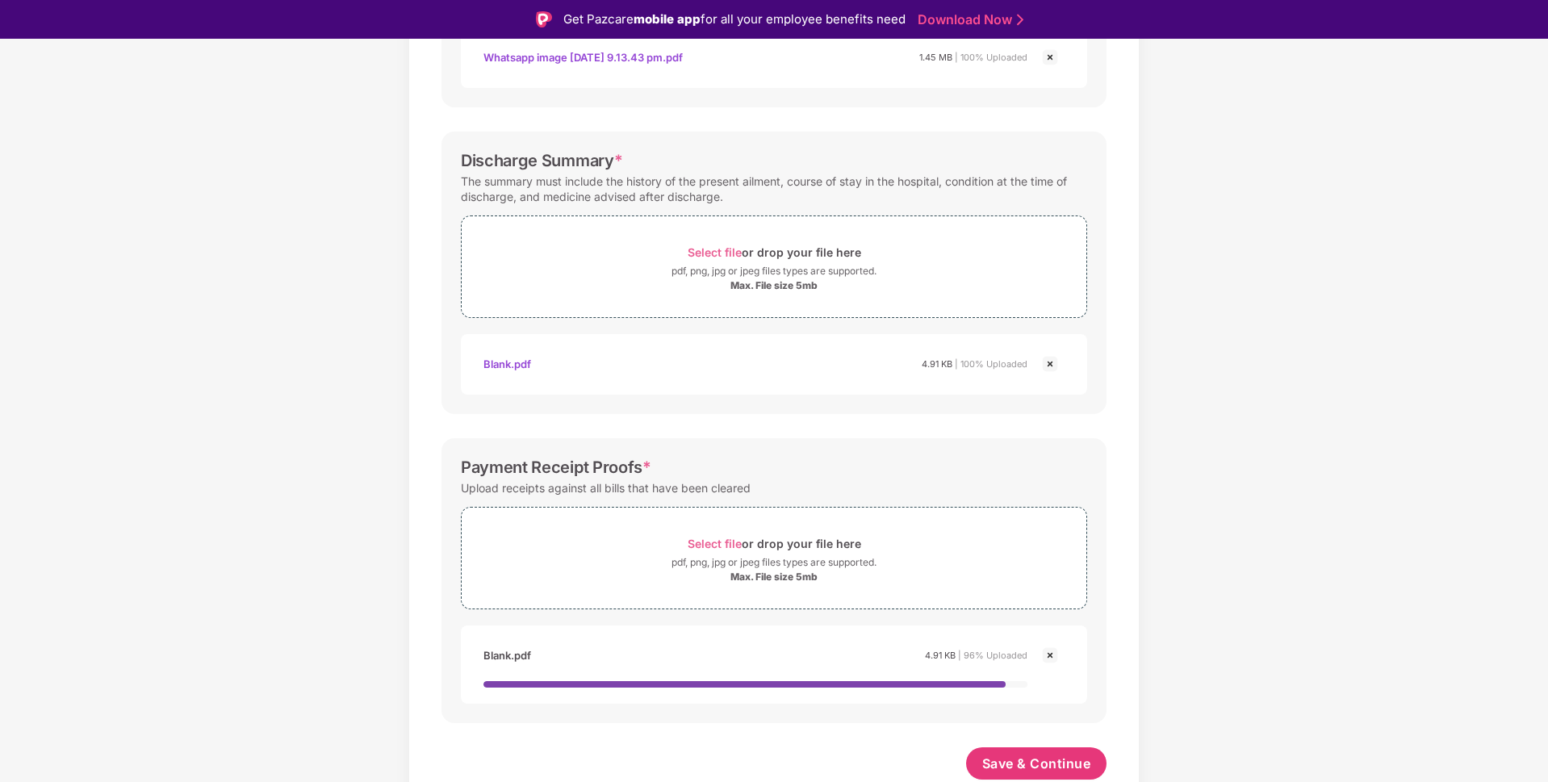
click at [1035, 781] on div "Save & Continue" at bounding box center [1036, 767] width 141 height 40
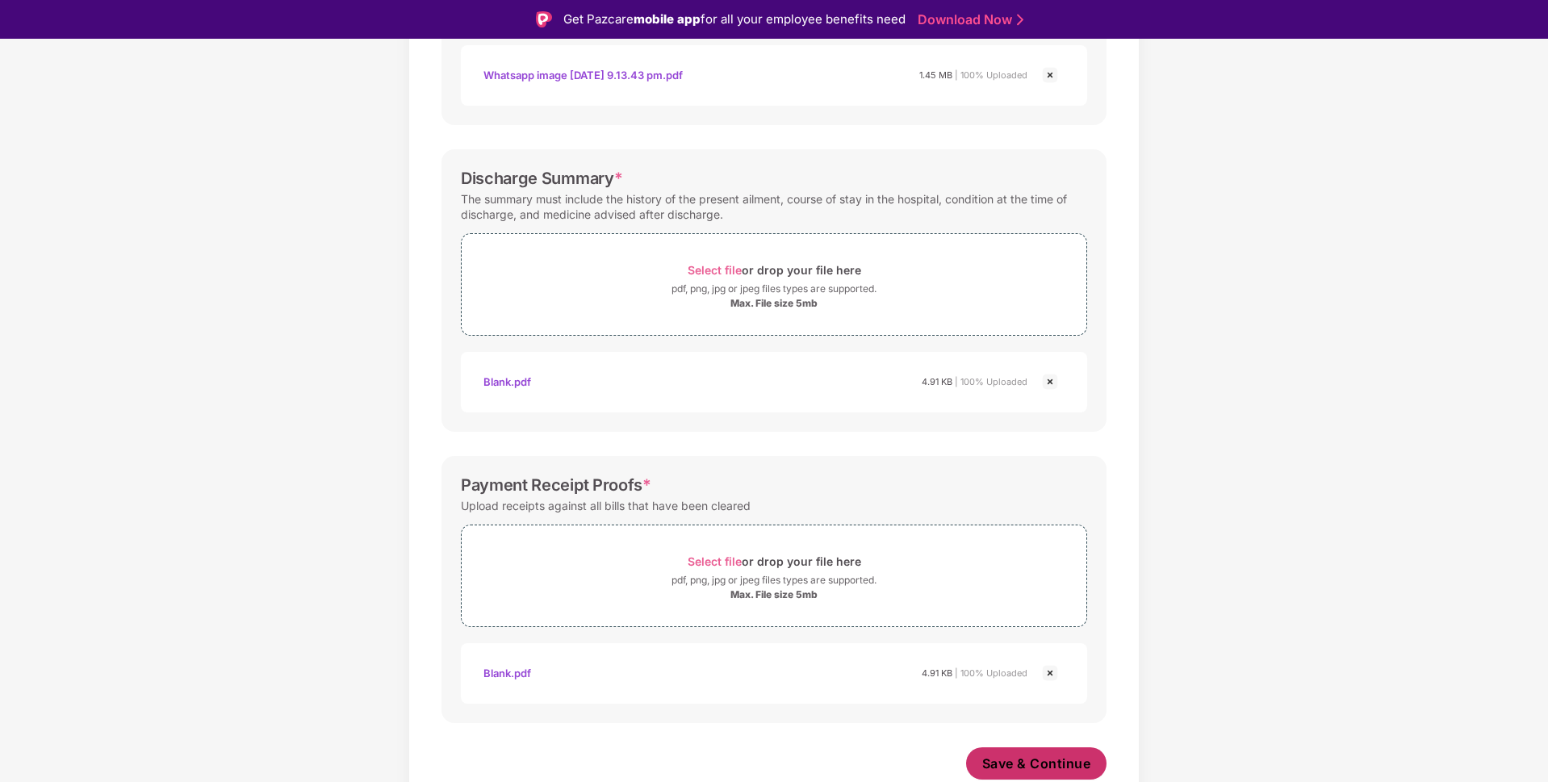
click at [1027, 770] on span "Save & Continue" at bounding box center [1036, 764] width 109 height 18
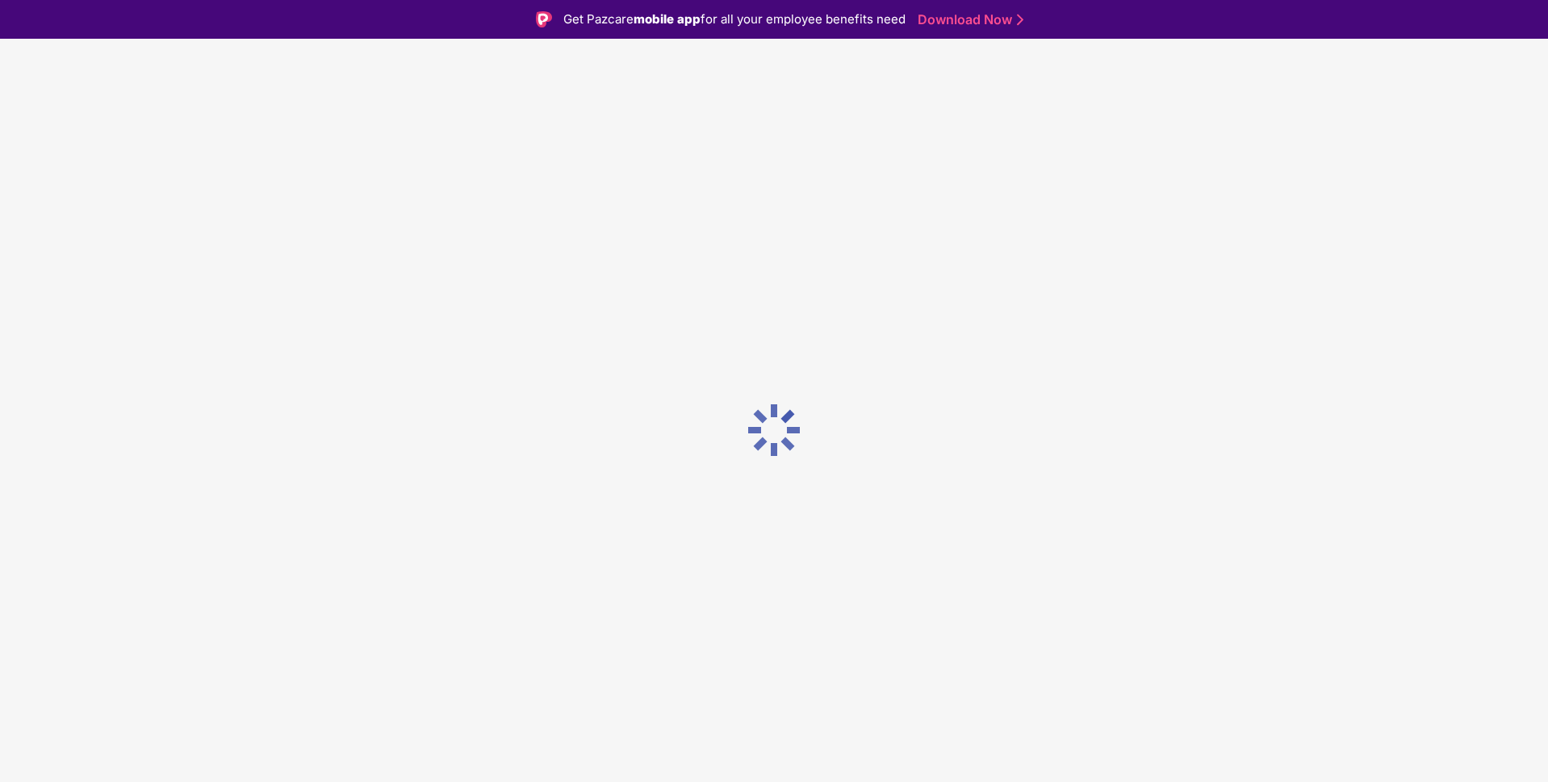
scroll to position [0, 0]
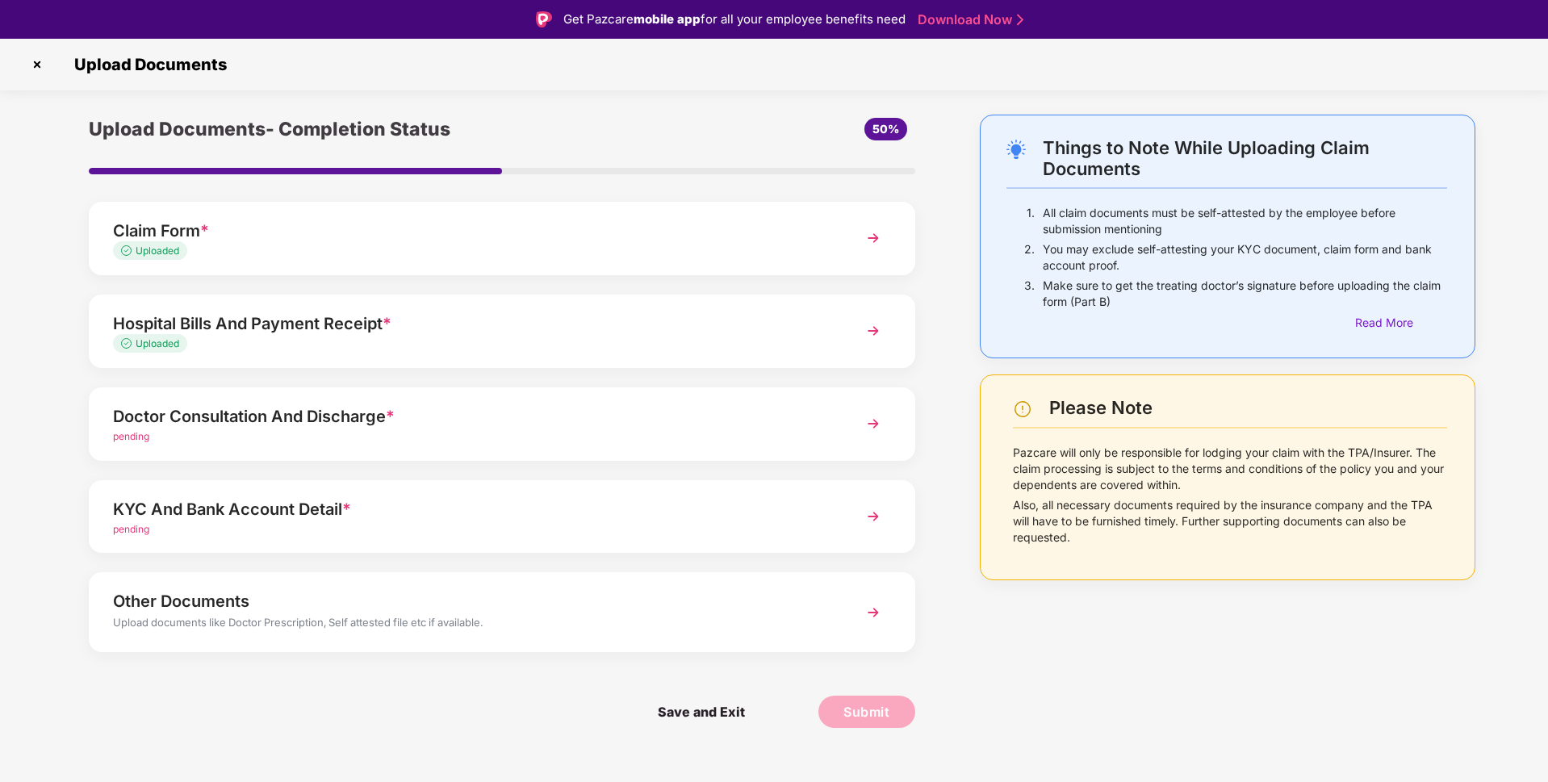
click at [345, 434] on div "pending" at bounding box center [469, 436] width 713 height 15
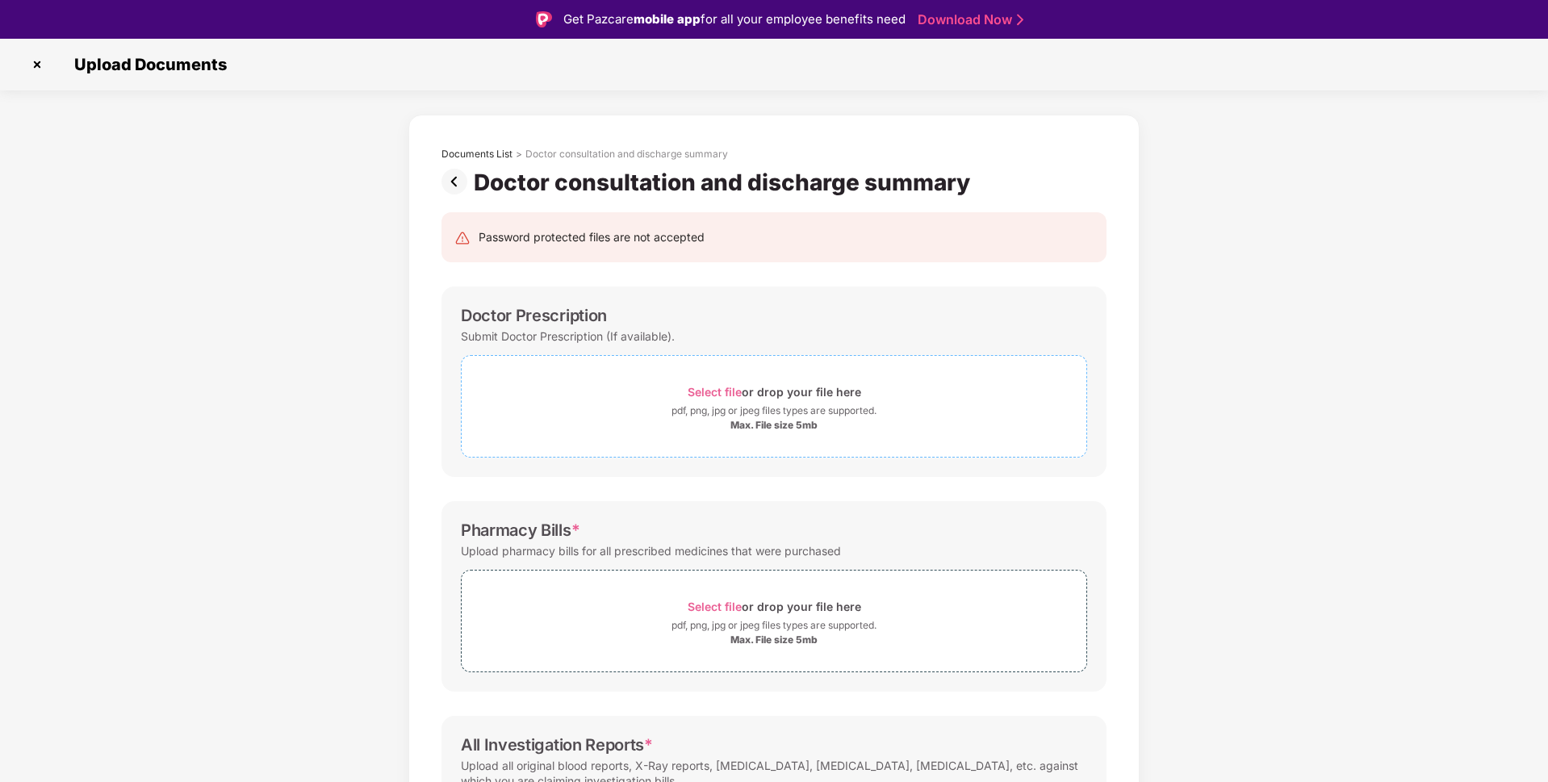
click at [727, 399] on span "Select file" at bounding box center [715, 392] width 54 height 14
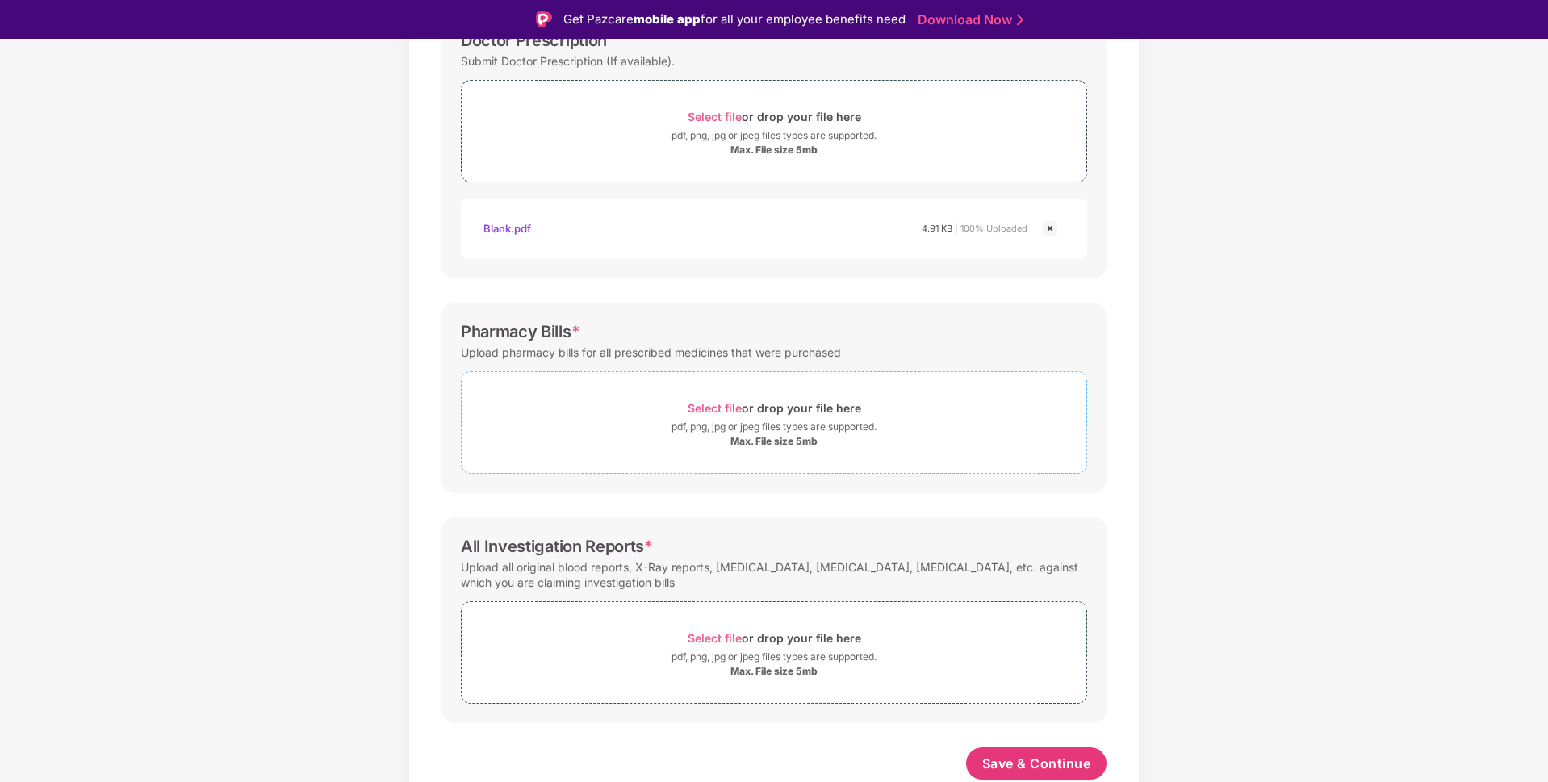
click at [736, 403] on span "Select file" at bounding box center [715, 408] width 54 height 14
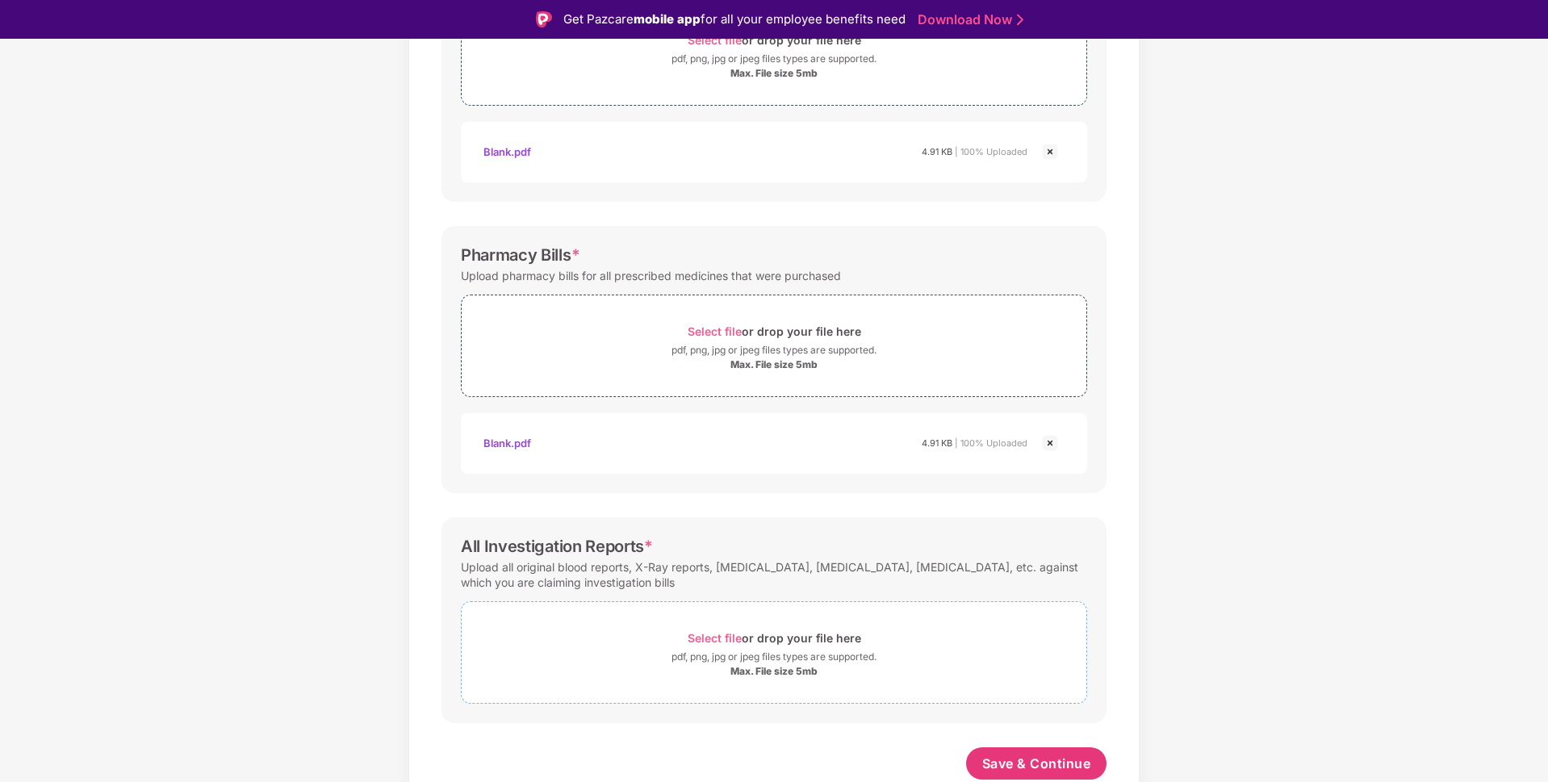
click at [722, 643] on span "Select file" at bounding box center [715, 638] width 54 height 14
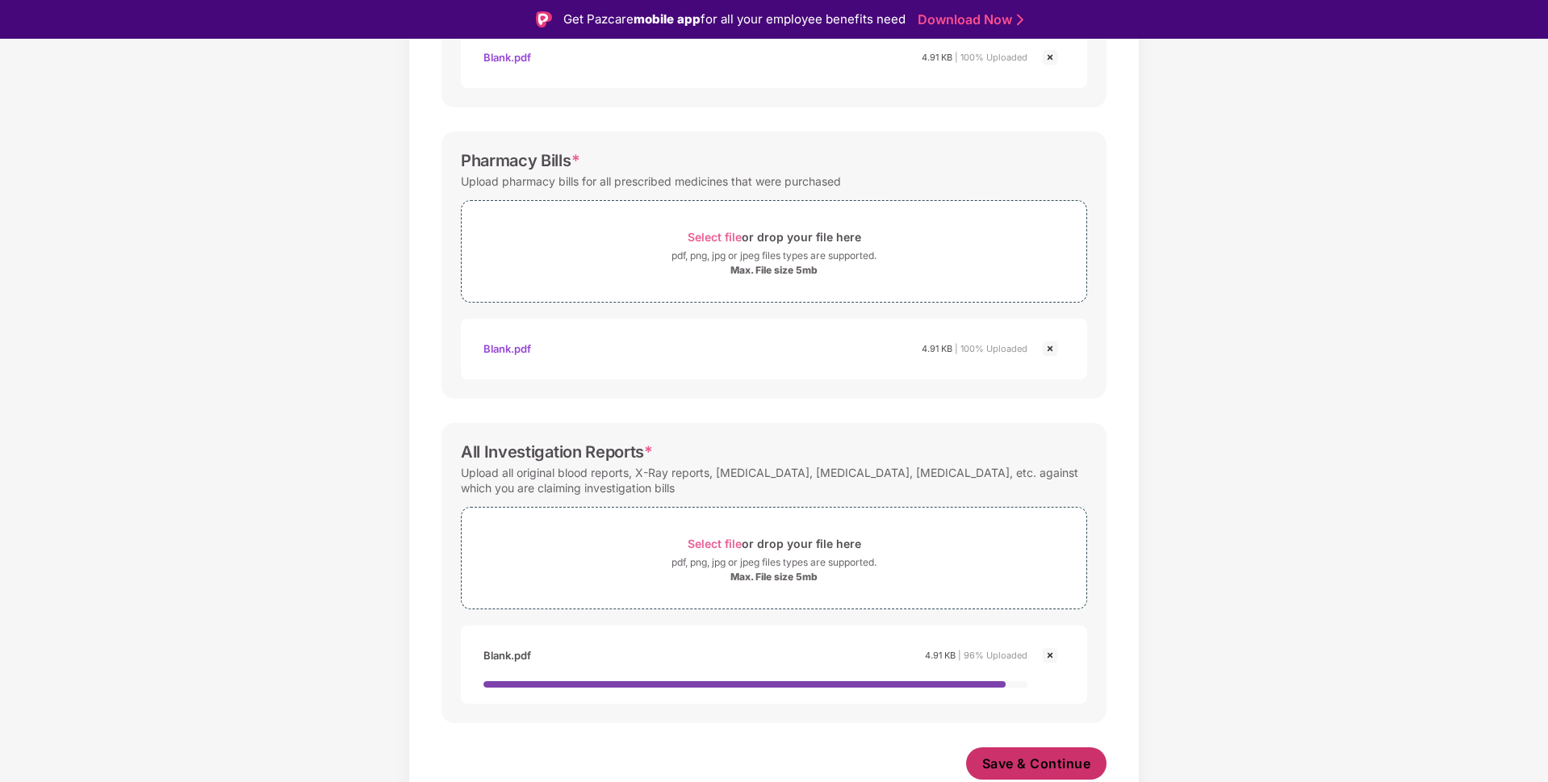
click at [1019, 757] on span "Save & Continue" at bounding box center [1036, 764] width 109 height 18
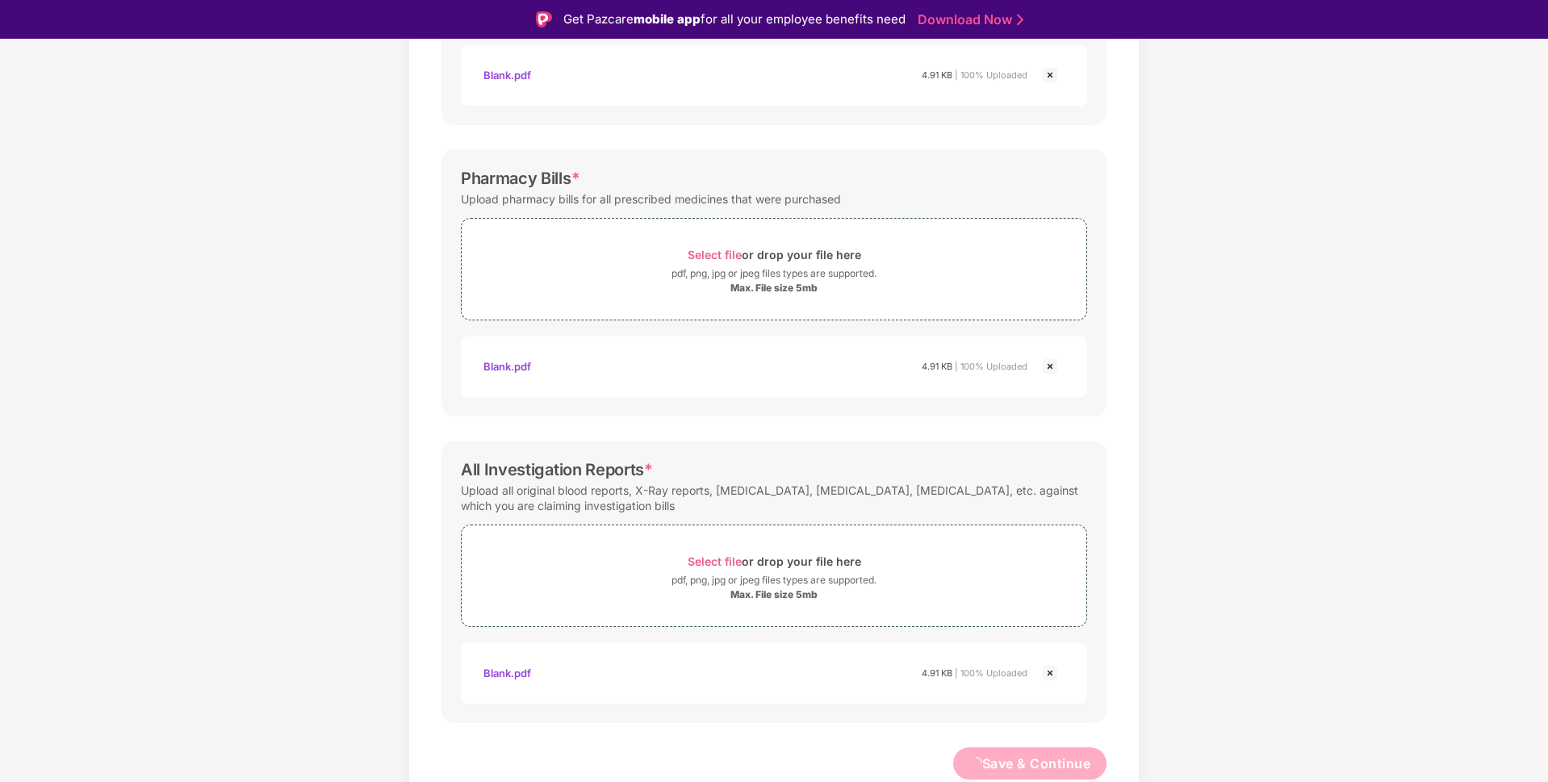
scroll to position [0, 0]
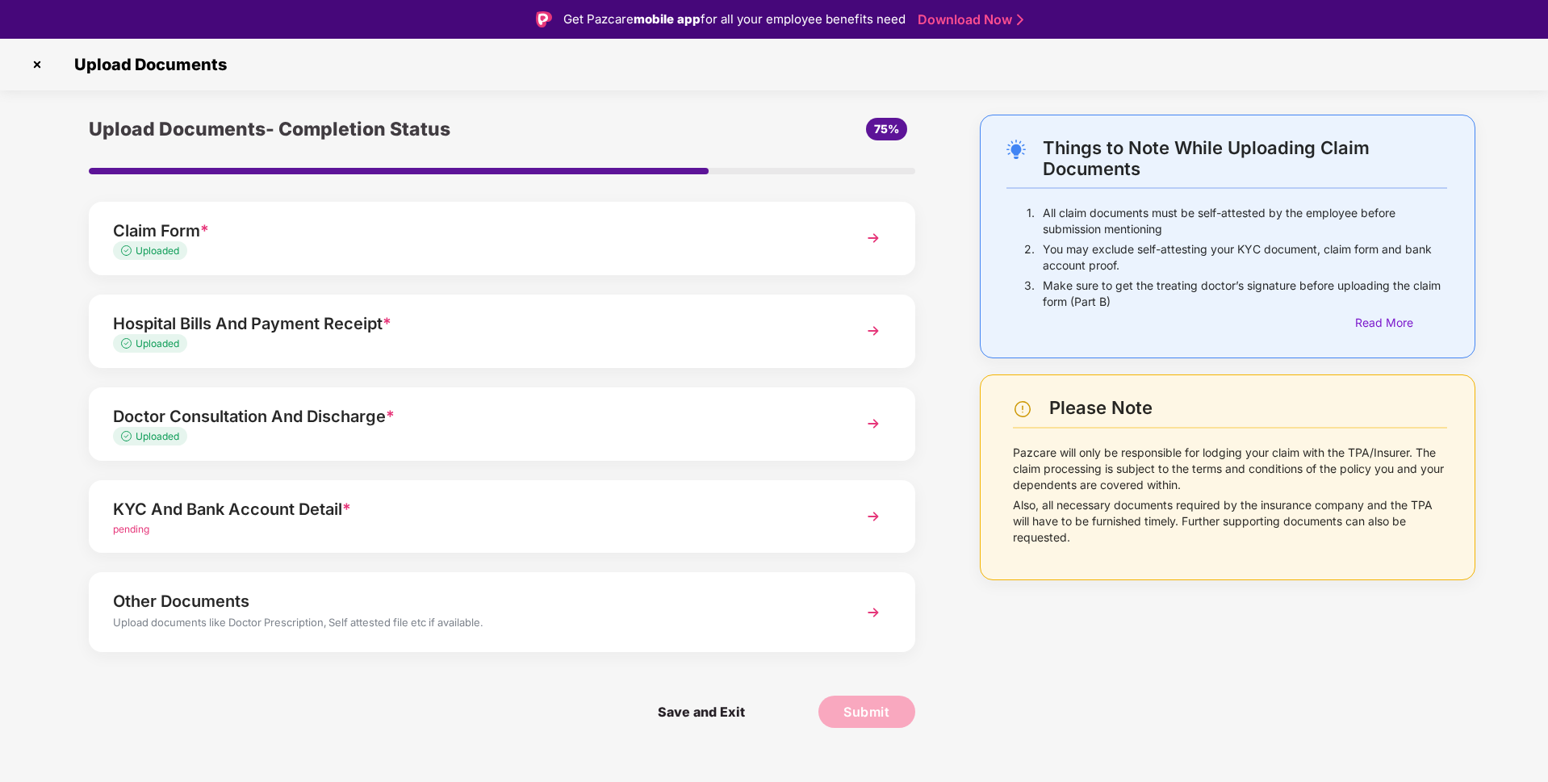
click at [433, 500] on div "KYC And Bank Account Detail *" at bounding box center [469, 509] width 713 height 26
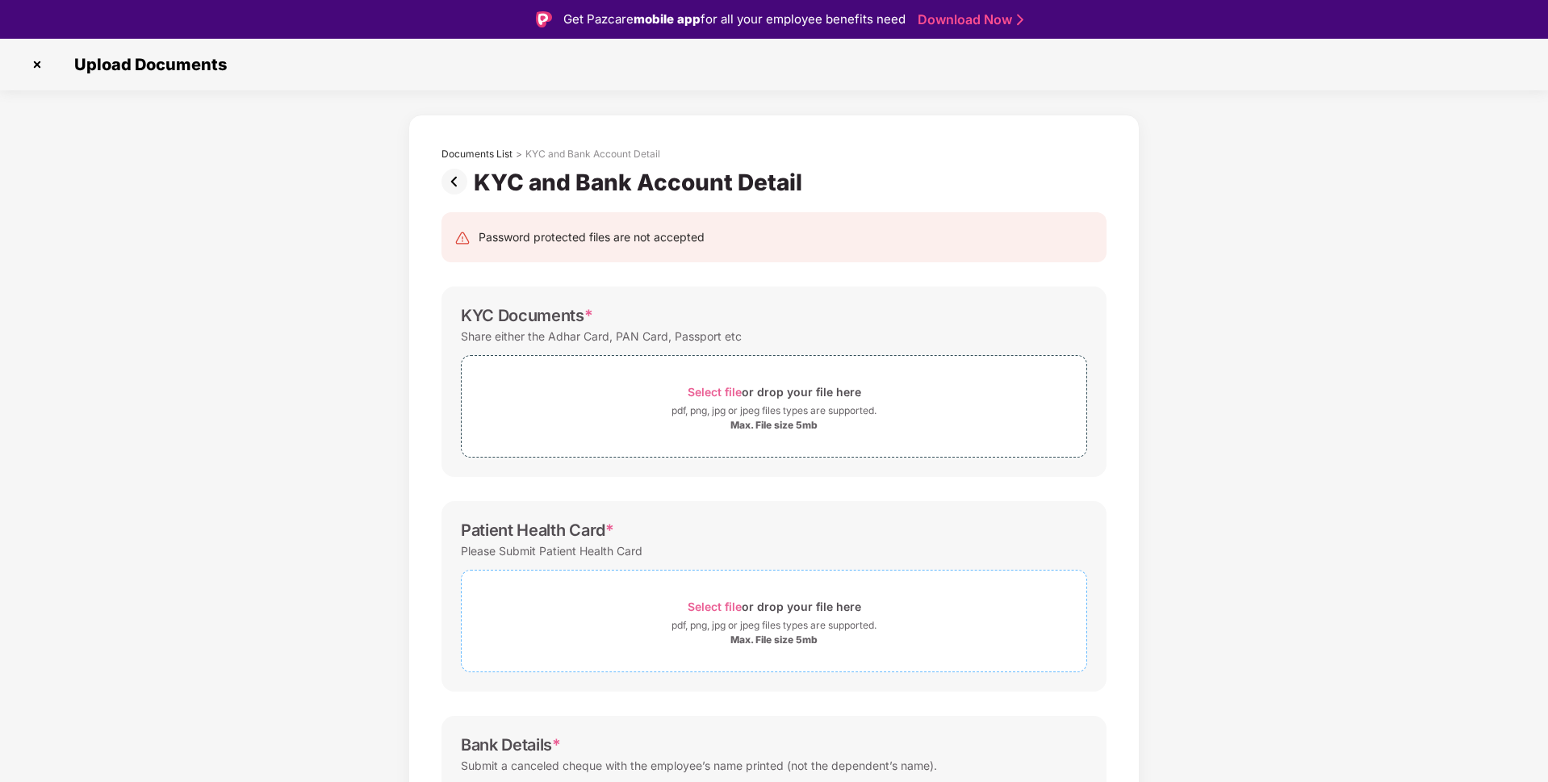
scroll to position [183, 0]
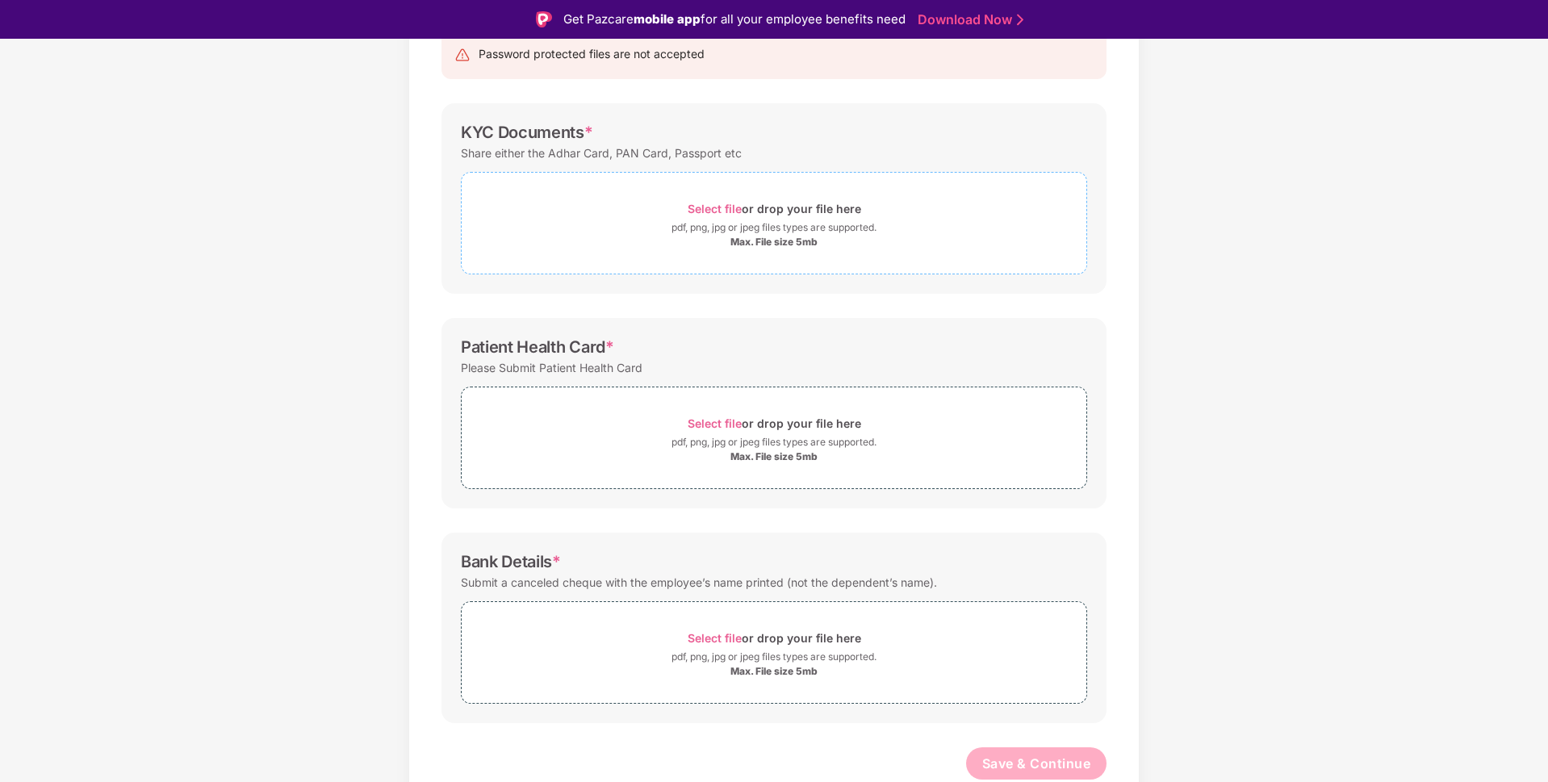
click at [732, 218] on div "Select file or drop your file here" at bounding box center [774, 209] width 173 height 22
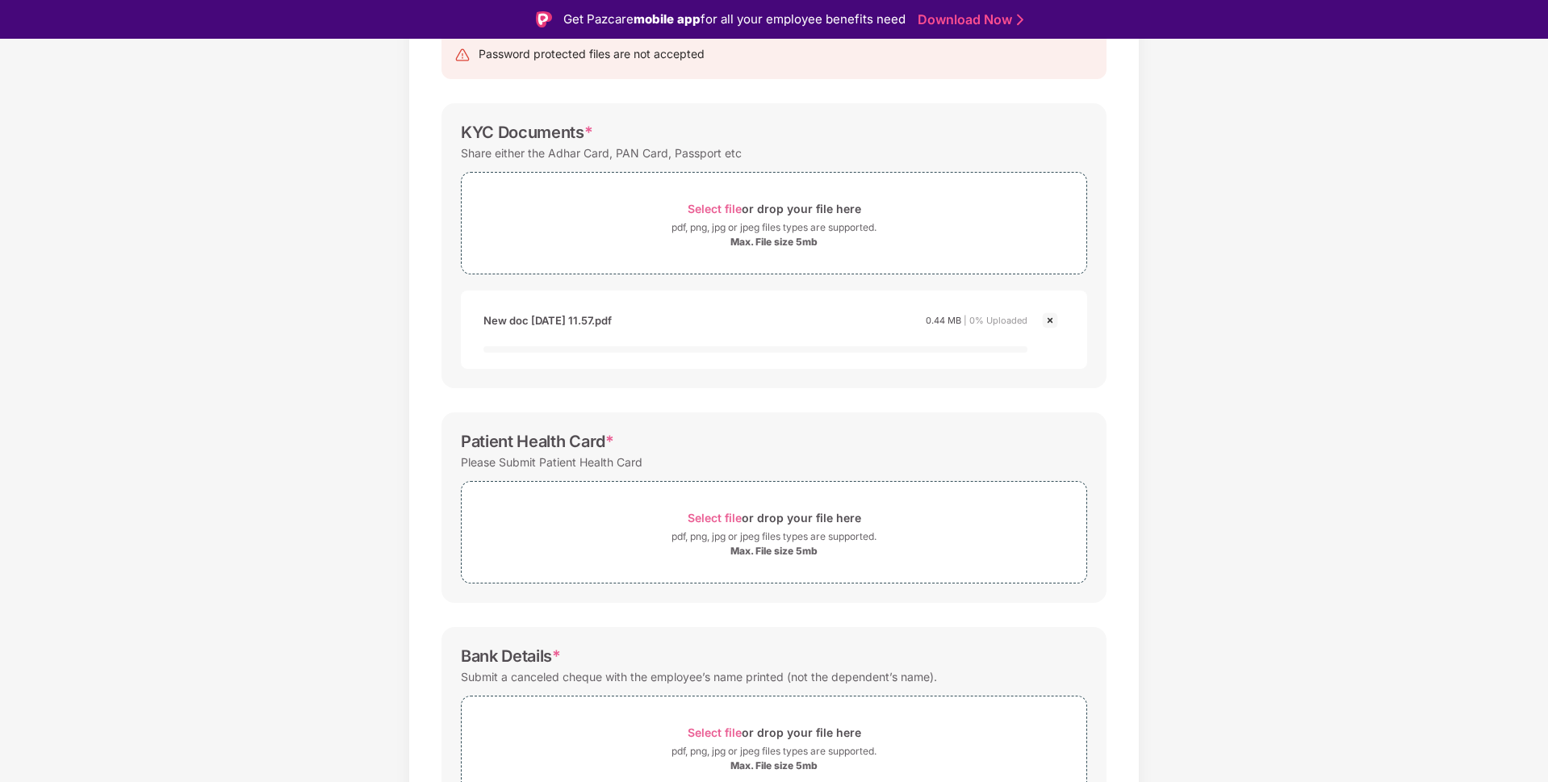
scroll to position [278, 0]
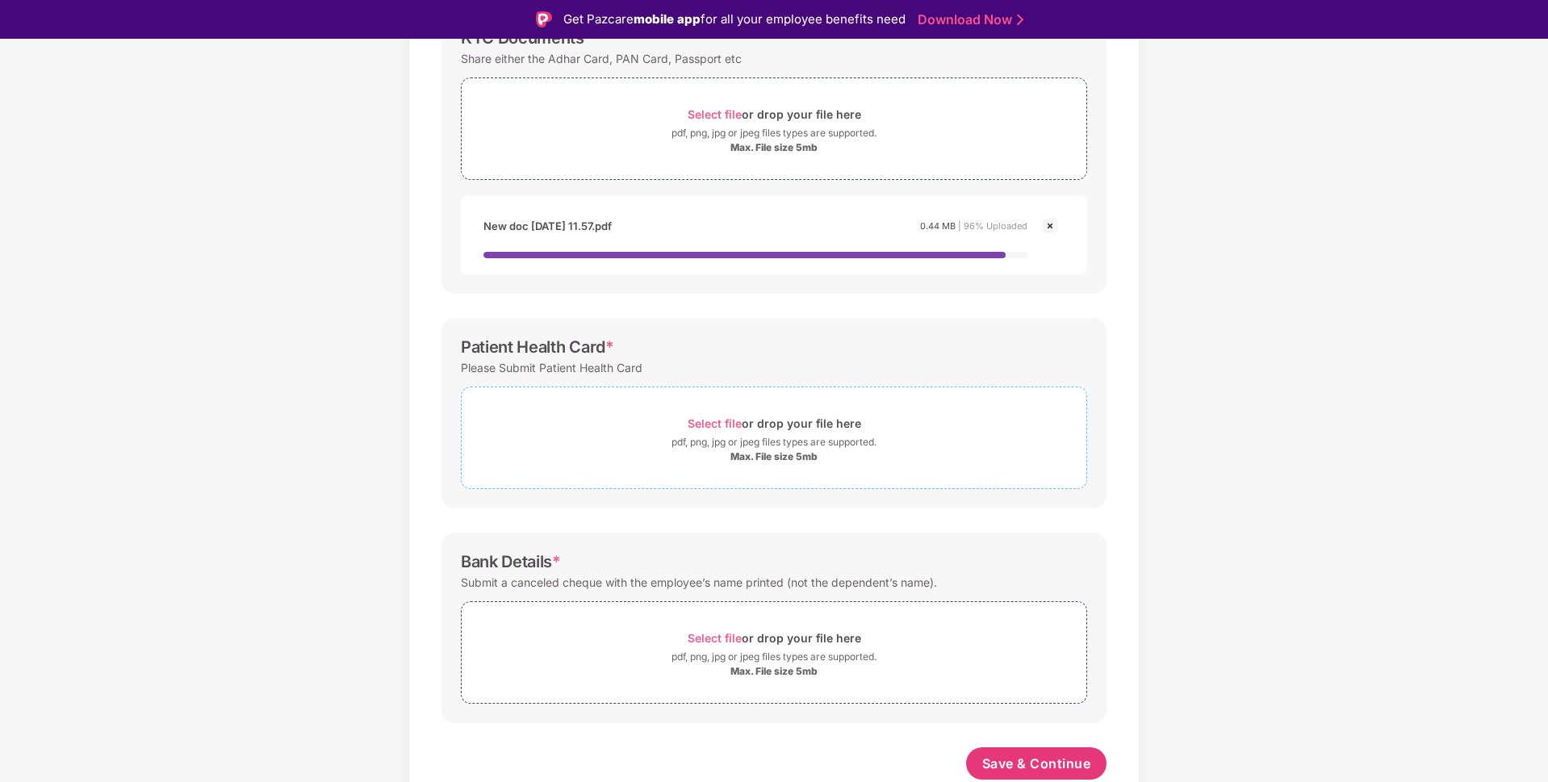
click at [720, 411] on span "Select file or drop your file here pdf, png, jpg or jpeg files types are suppor…" at bounding box center [774, 437] width 625 height 77
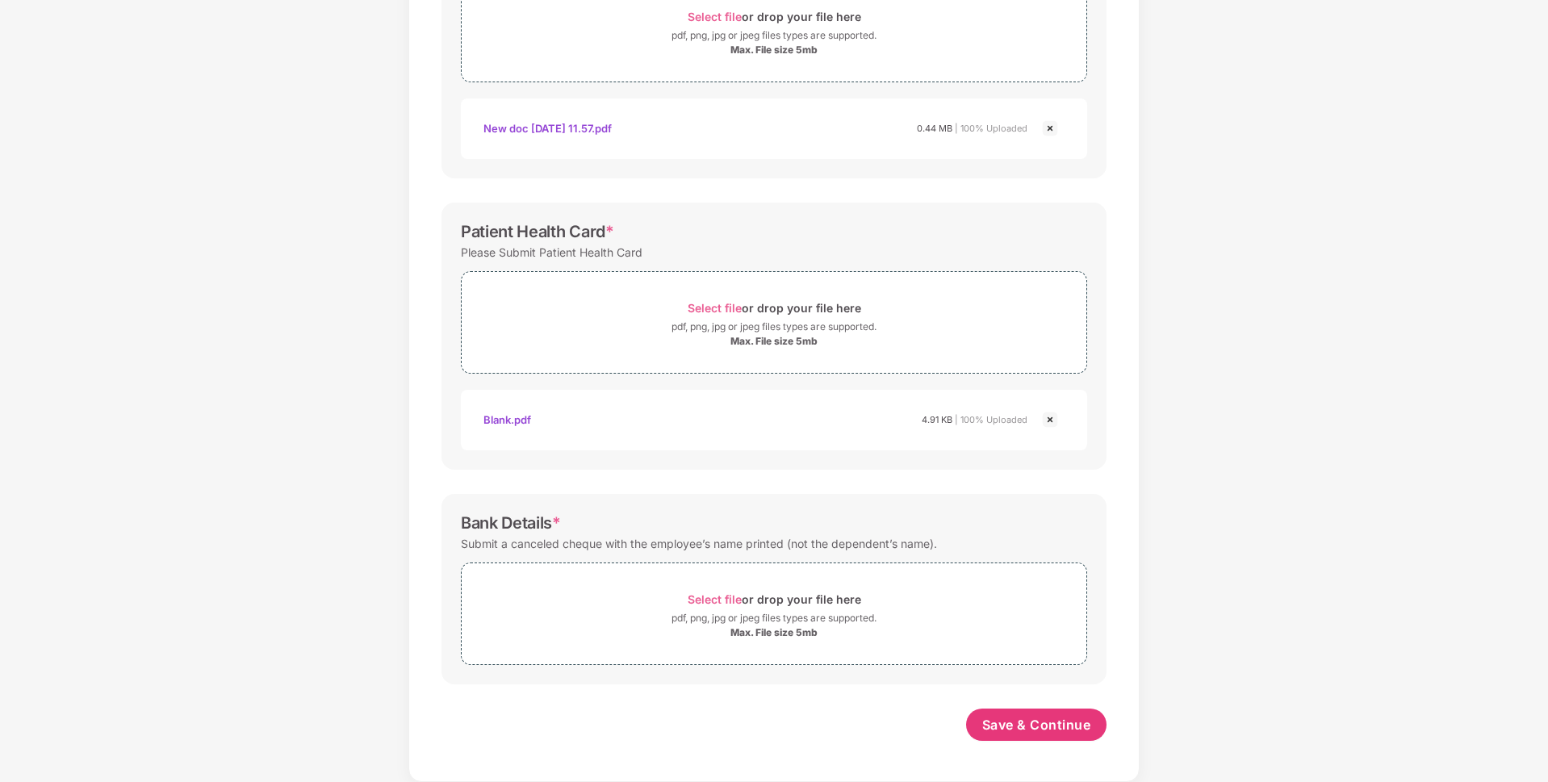
scroll to position [337, 0]
click at [712, 605] on span "Select file" at bounding box center [715, 599] width 54 height 14
click at [721, 598] on span "Select file" at bounding box center [715, 599] width 54 height 14
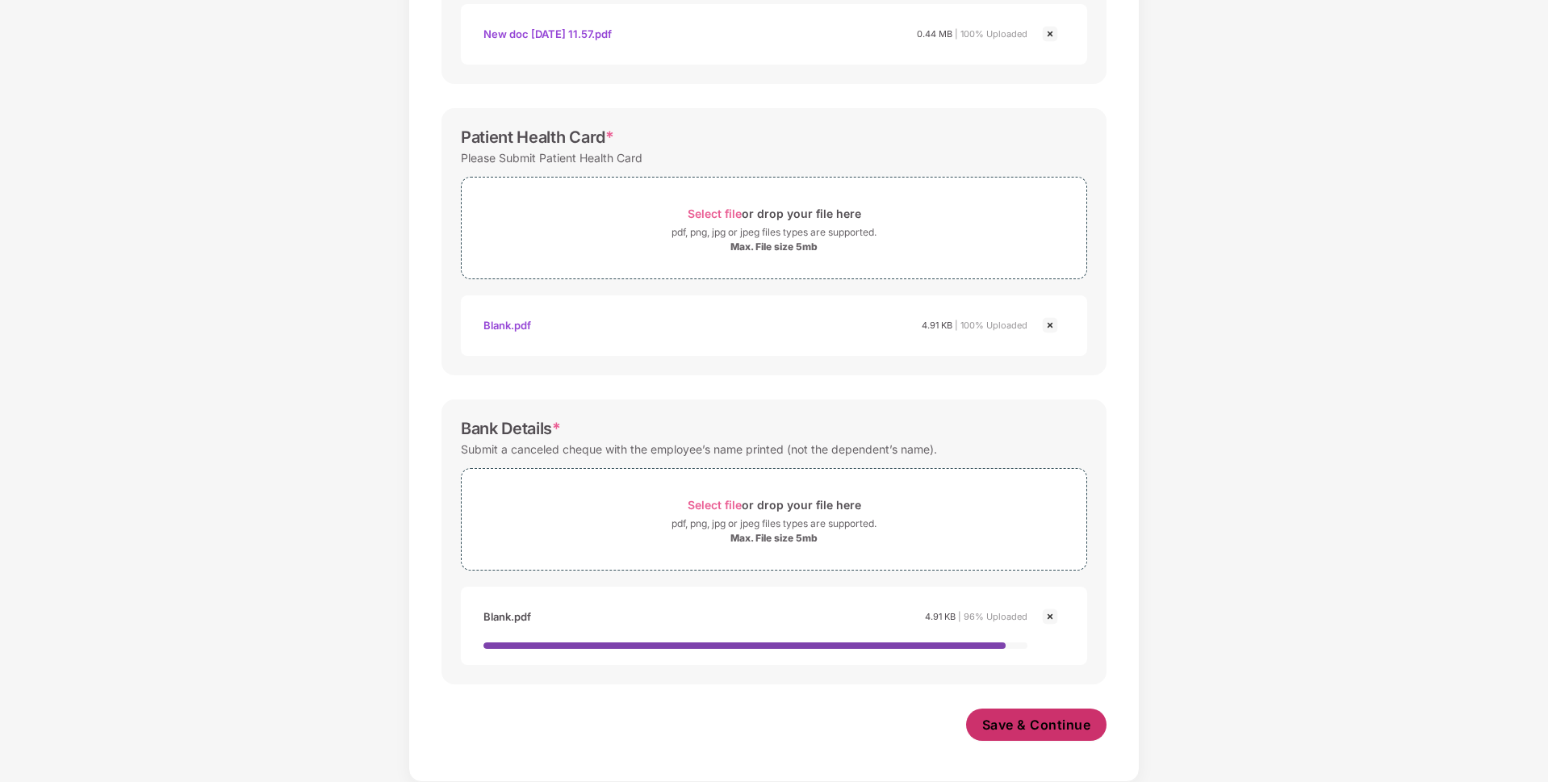
scroll to position [419, 0]
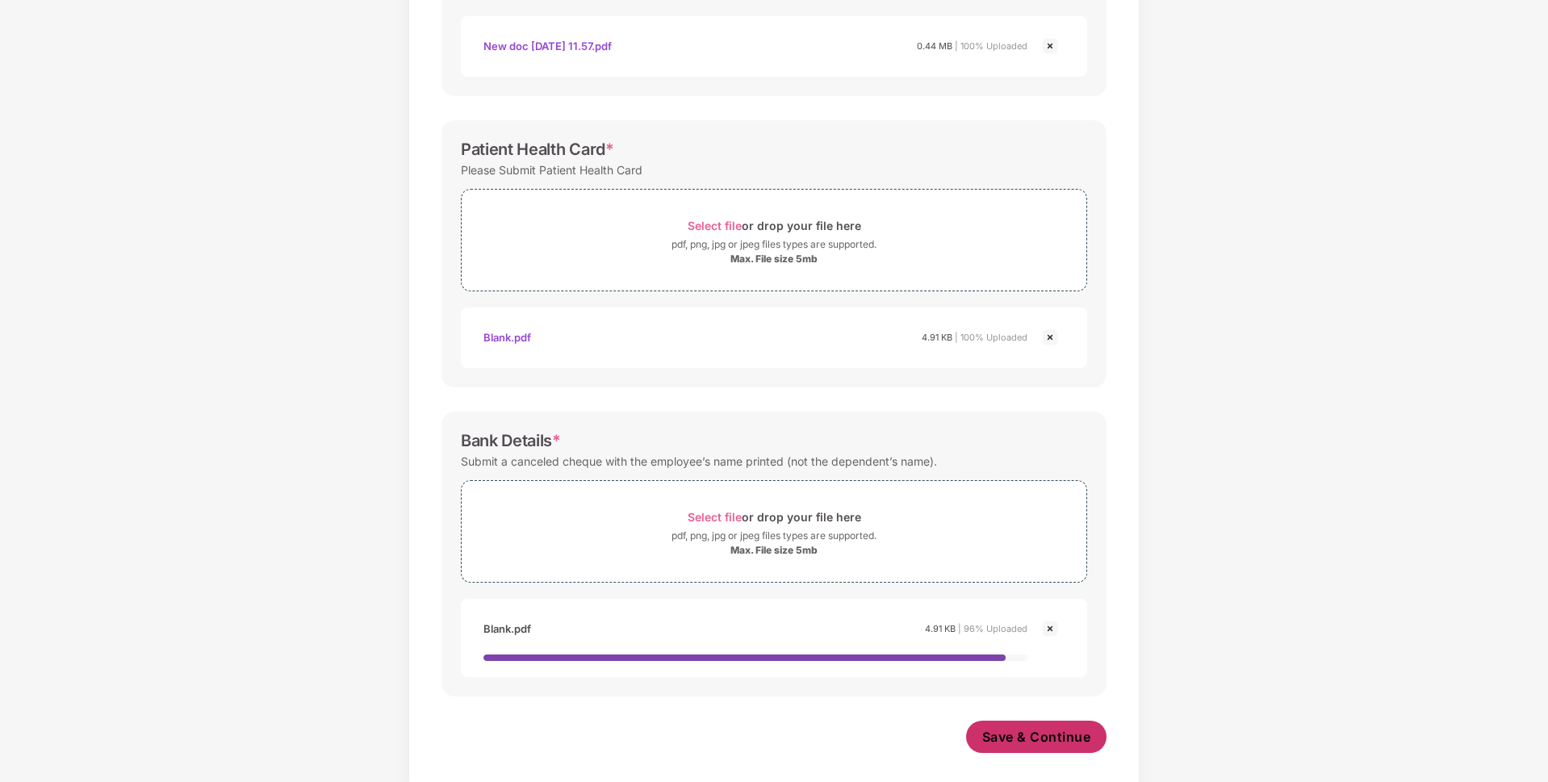
click at [1029, 728] on span "Save & Continue" at bounding box center [1036, 737] width 109 height 18
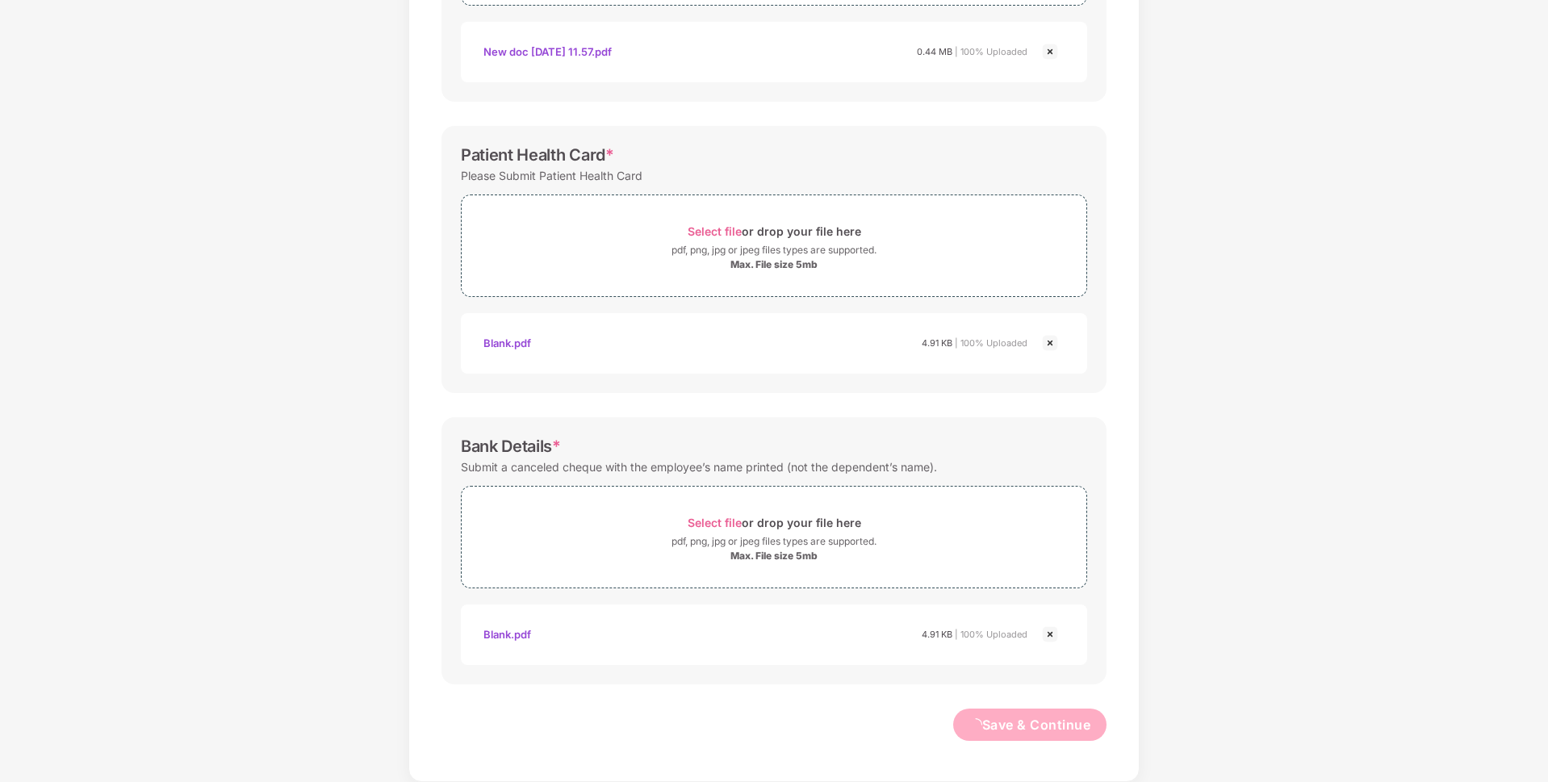
scroll to position [0, 0]
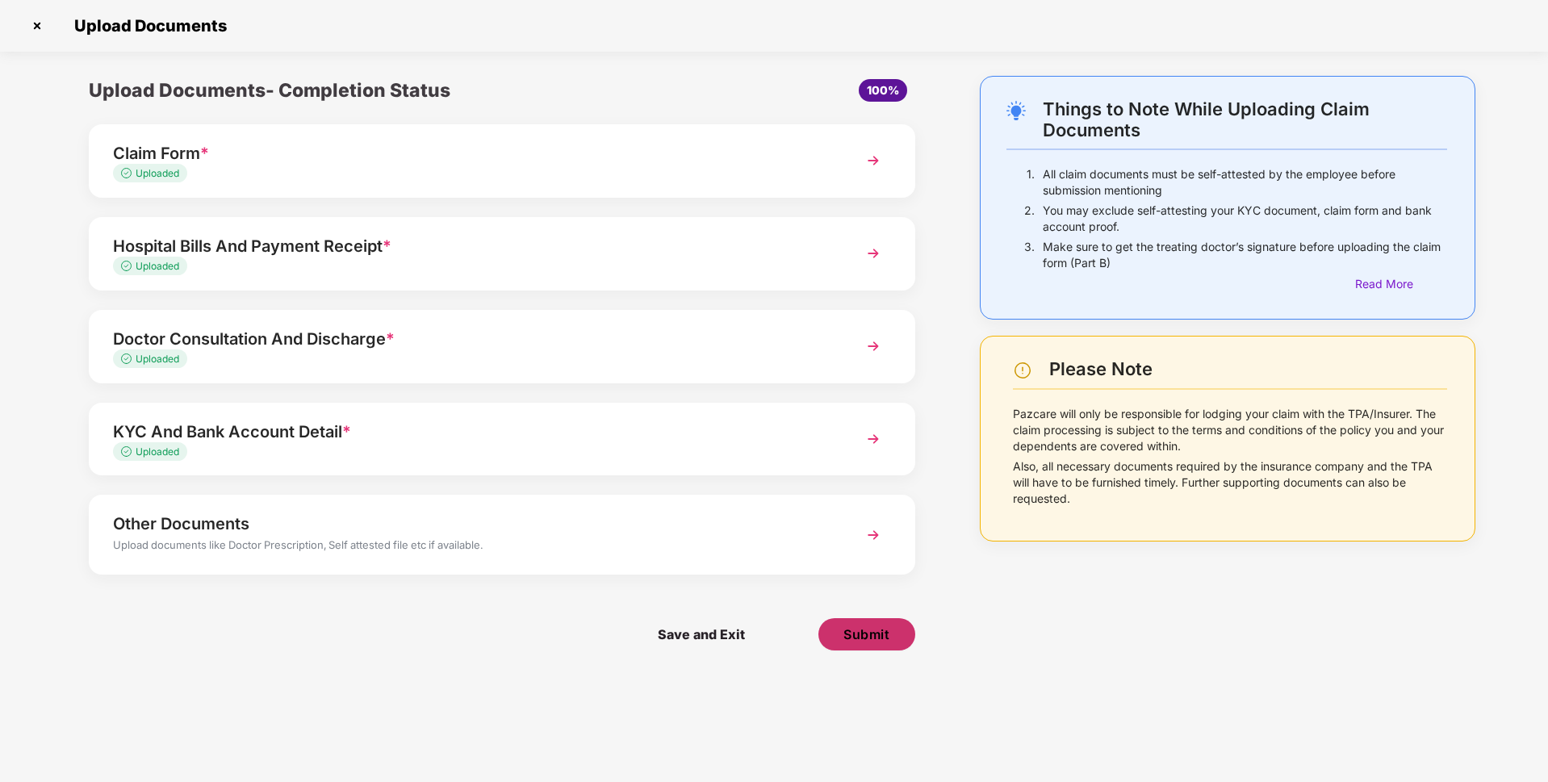
click at [872, 646] on button "Submit" at bounding box center [866, 634] width 97 height 32
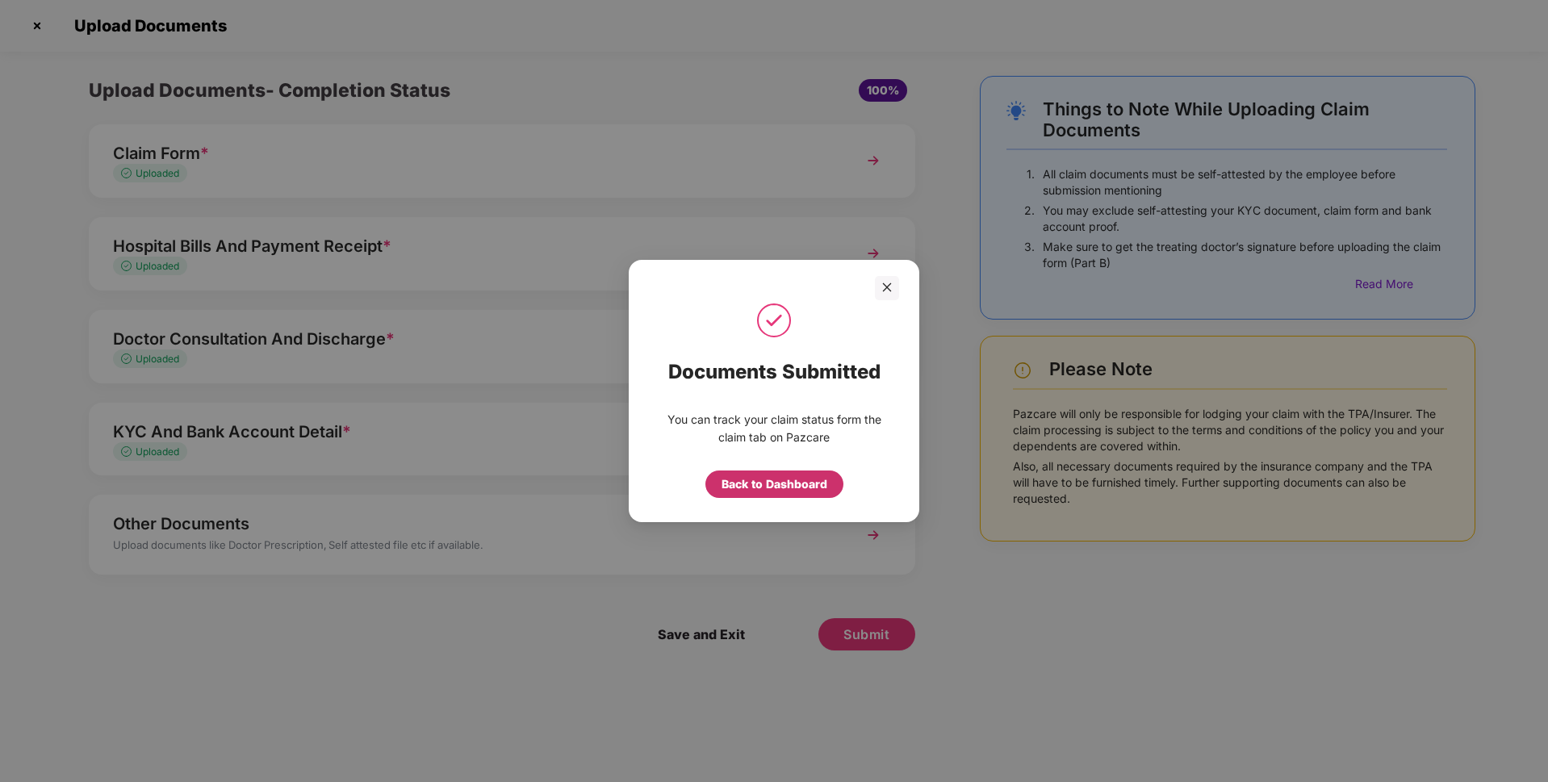
click at [754, 479] on div "Back to Dashboard" at bounding box center [774, 484] width 106 height 18
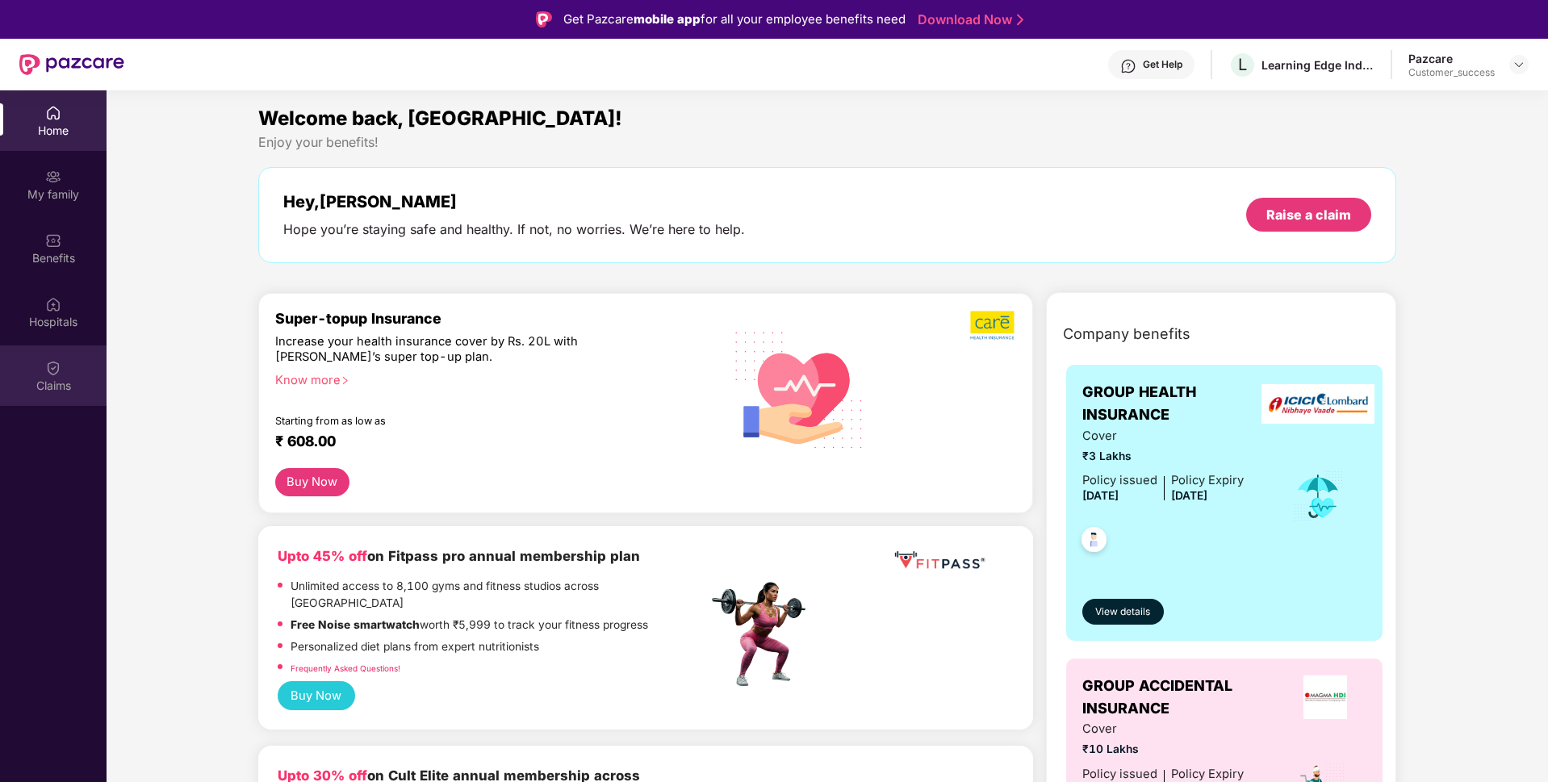
click at [60, 366] on img at bounding box center [53, 368] width 16 height 16
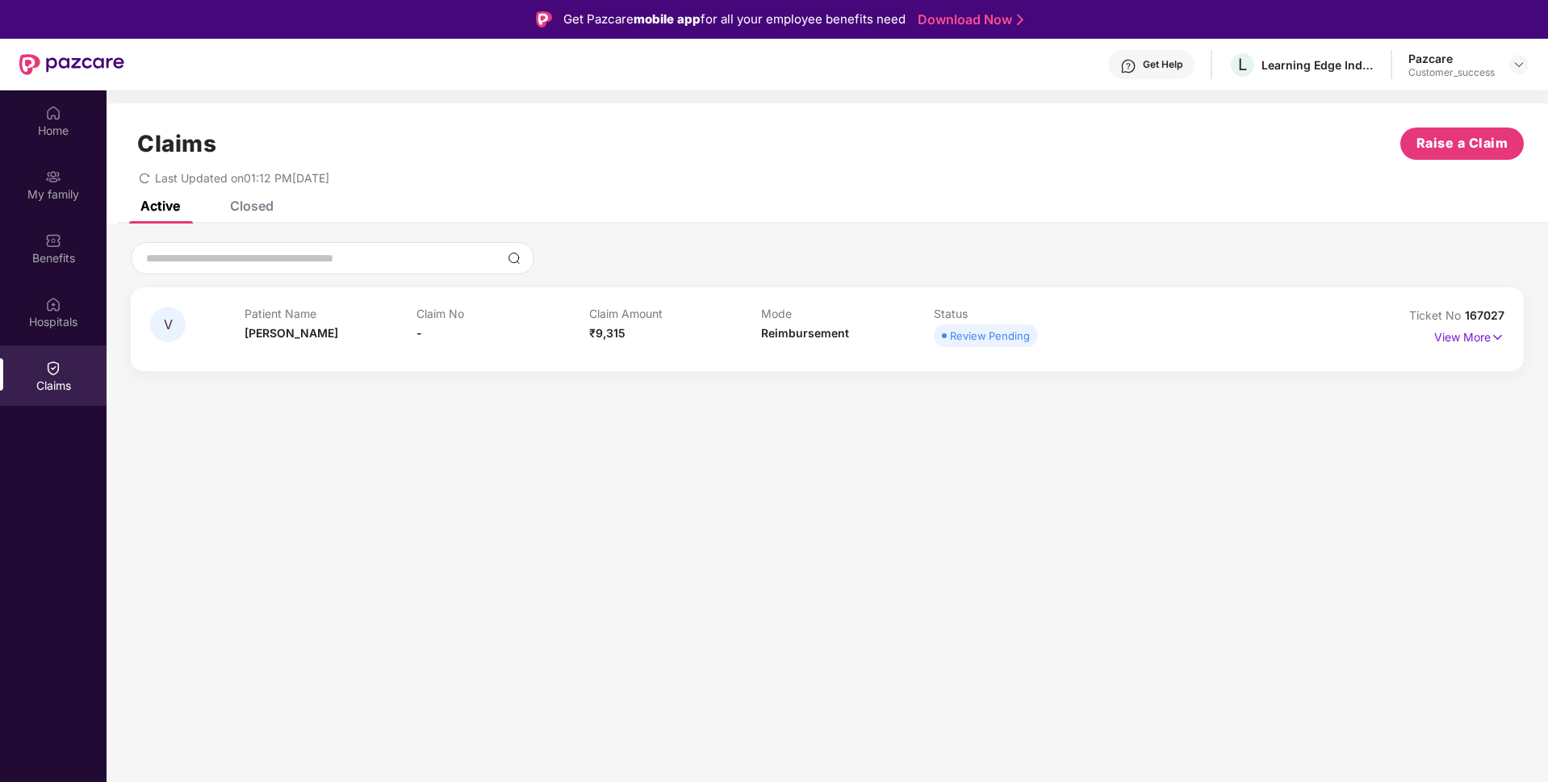
click at [242, 194] on div "Claims Raise a Claim Last Updated on 01:12 PM, 20 Aug 2025" at bounding box center [827, 152] width 1441 height 98
click at [246, 212] on div "Closed" at bounding box center [252, 206] width 44 height 16
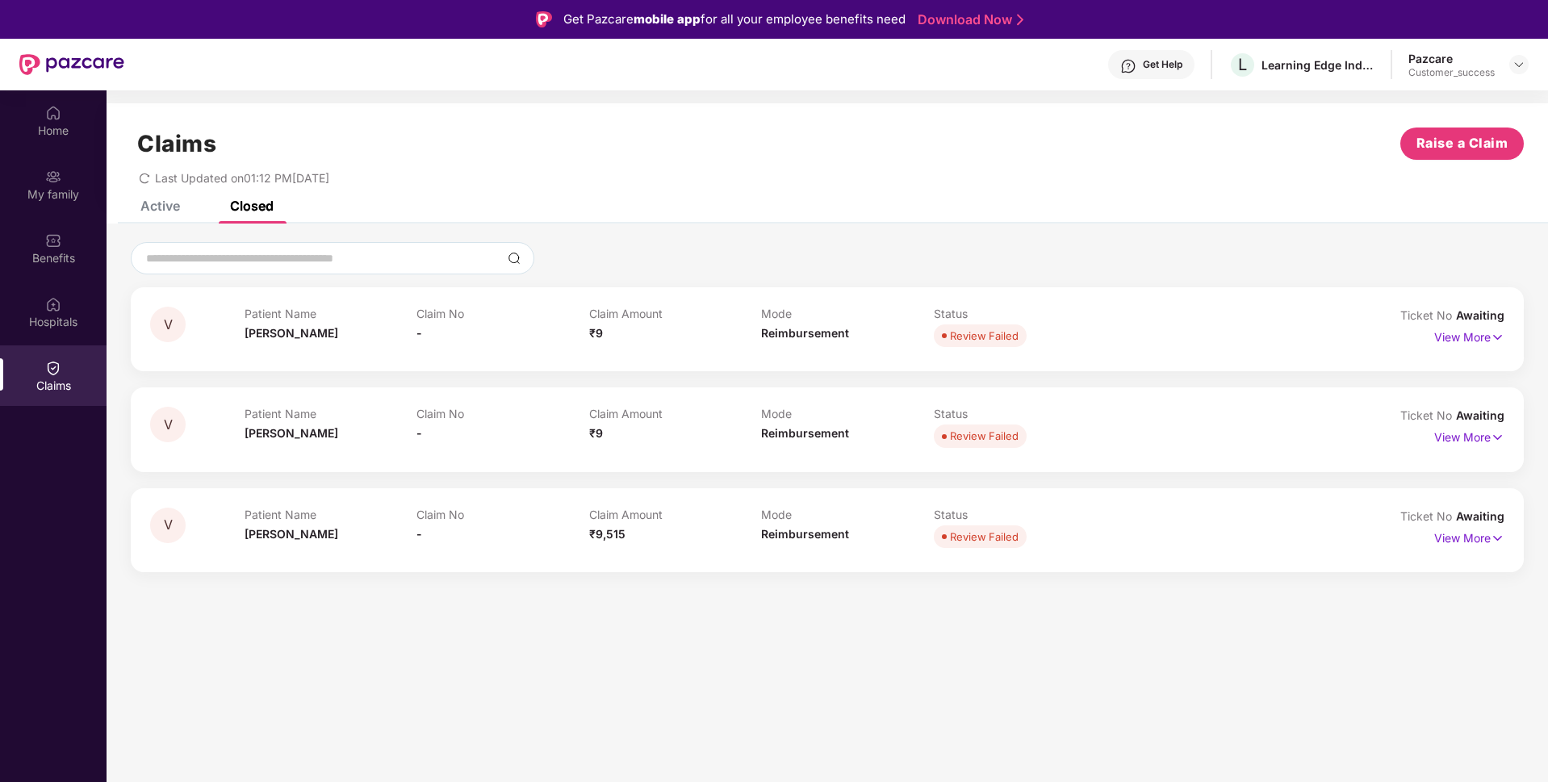
click at [164, 200] on div "Claims Raise a Claim Last Updated on 01:12 PM, 20 Aug 2025" at bounding box center [827, 152] width 1441 height 98
click at [163, 210] on div "Active" at bounding box center [160, 206] width 40 height 16
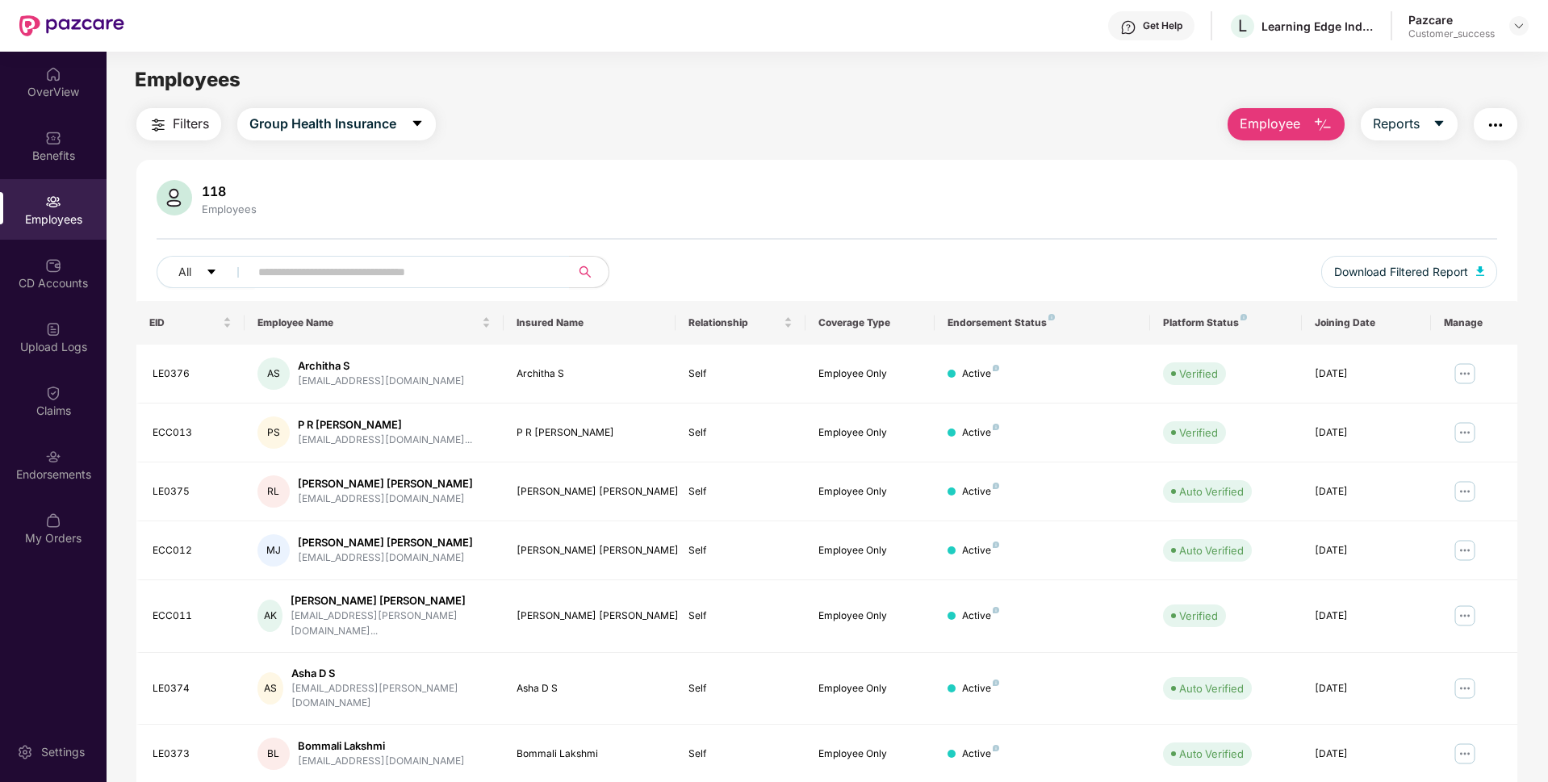
click at [1522, 36] on div "Pazcare Customer_success" at bounding box center [1468, 26] width 120 height 28
click at [1521, 28] on img at bounding box center [1518, 25] width 13 height 13
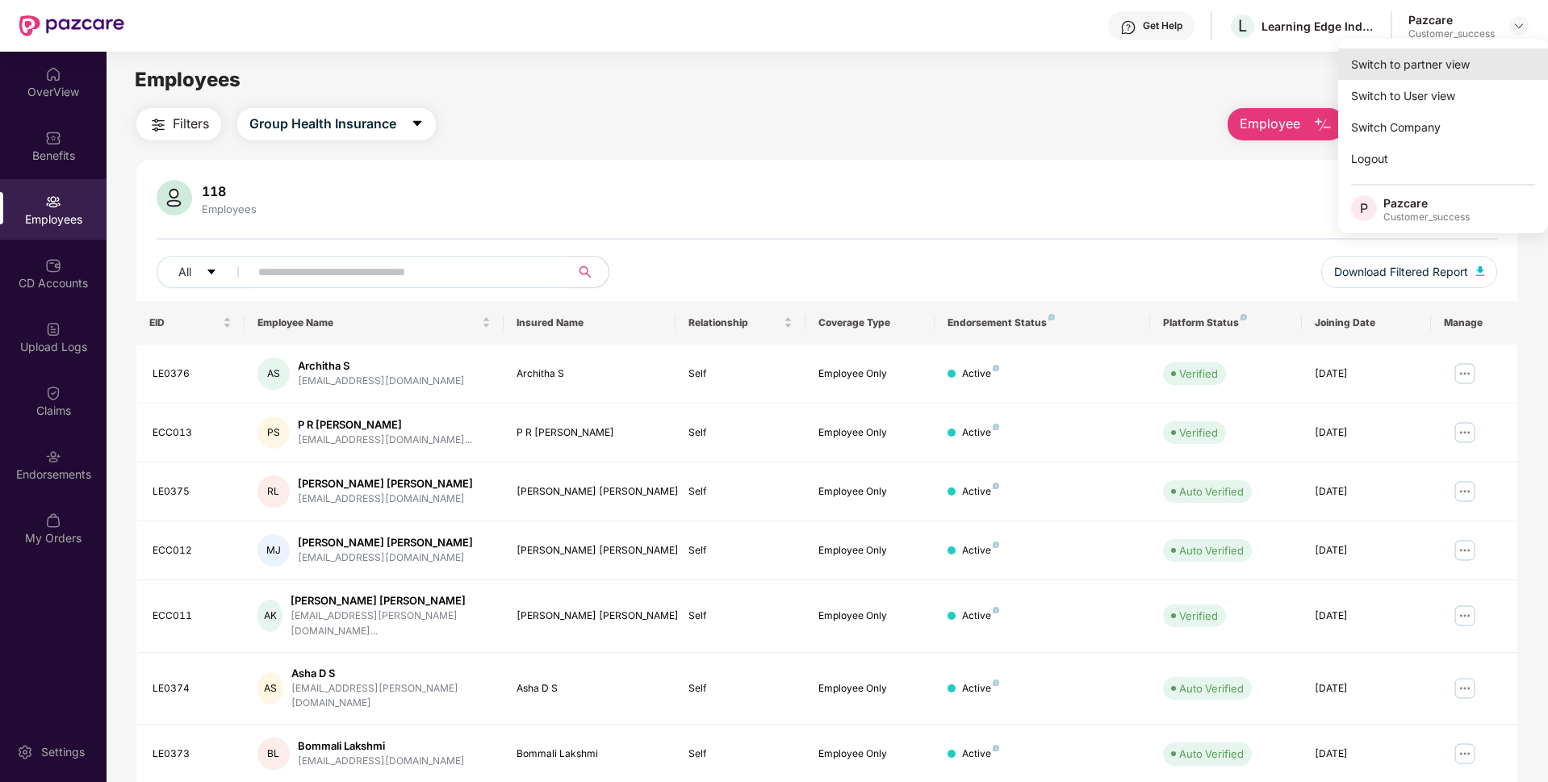
click at [1405, 67] on div "Switch to partner view" at bounding box center [1443, 63] width 210 height 31
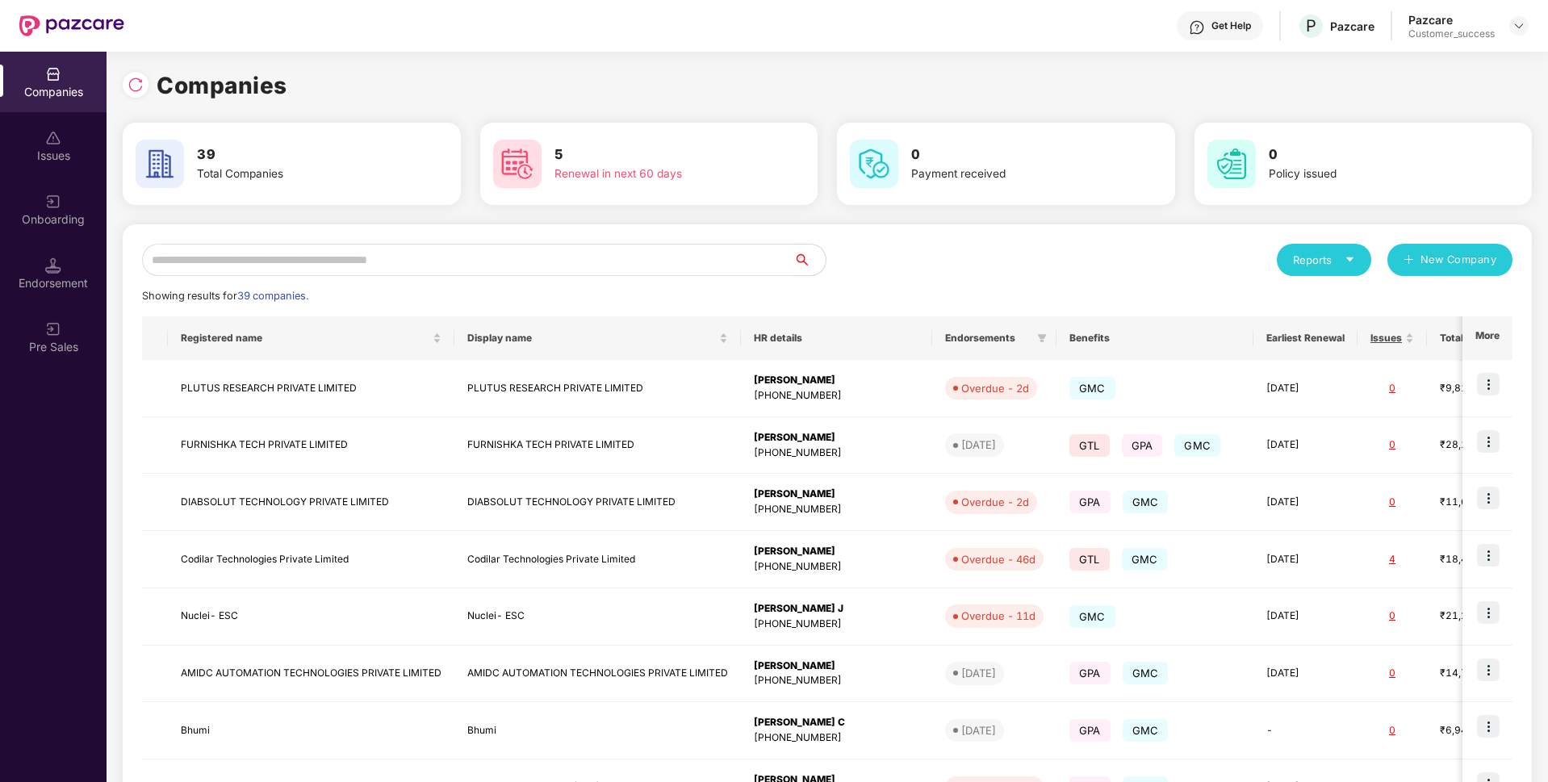
click at [353, 245] on input "text" at bounding box center [467, 260] width 651 height 32
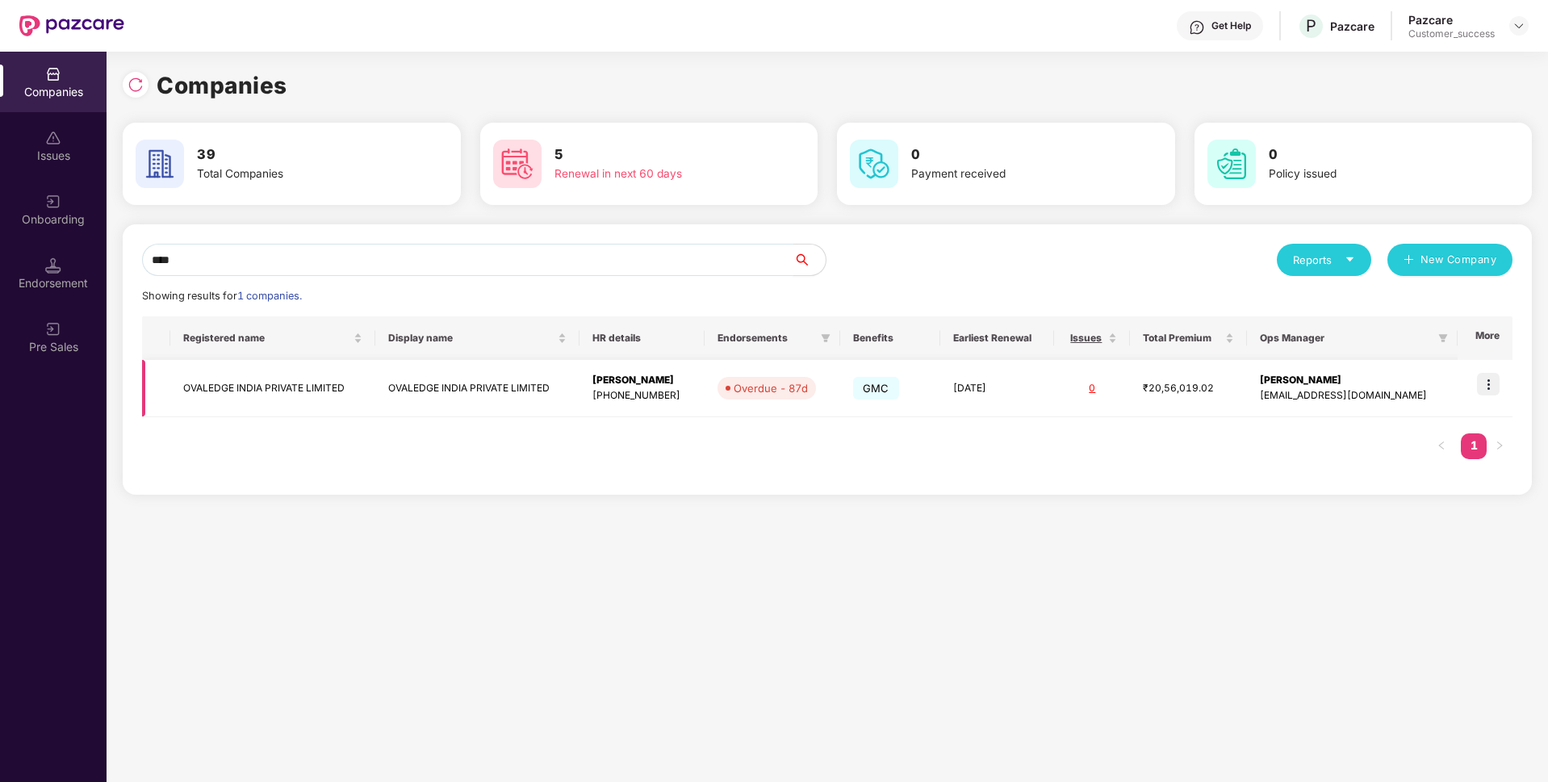
type input "****"
click at [1490, 391] on img at bounding box center [1488, 384] width 23 height 23
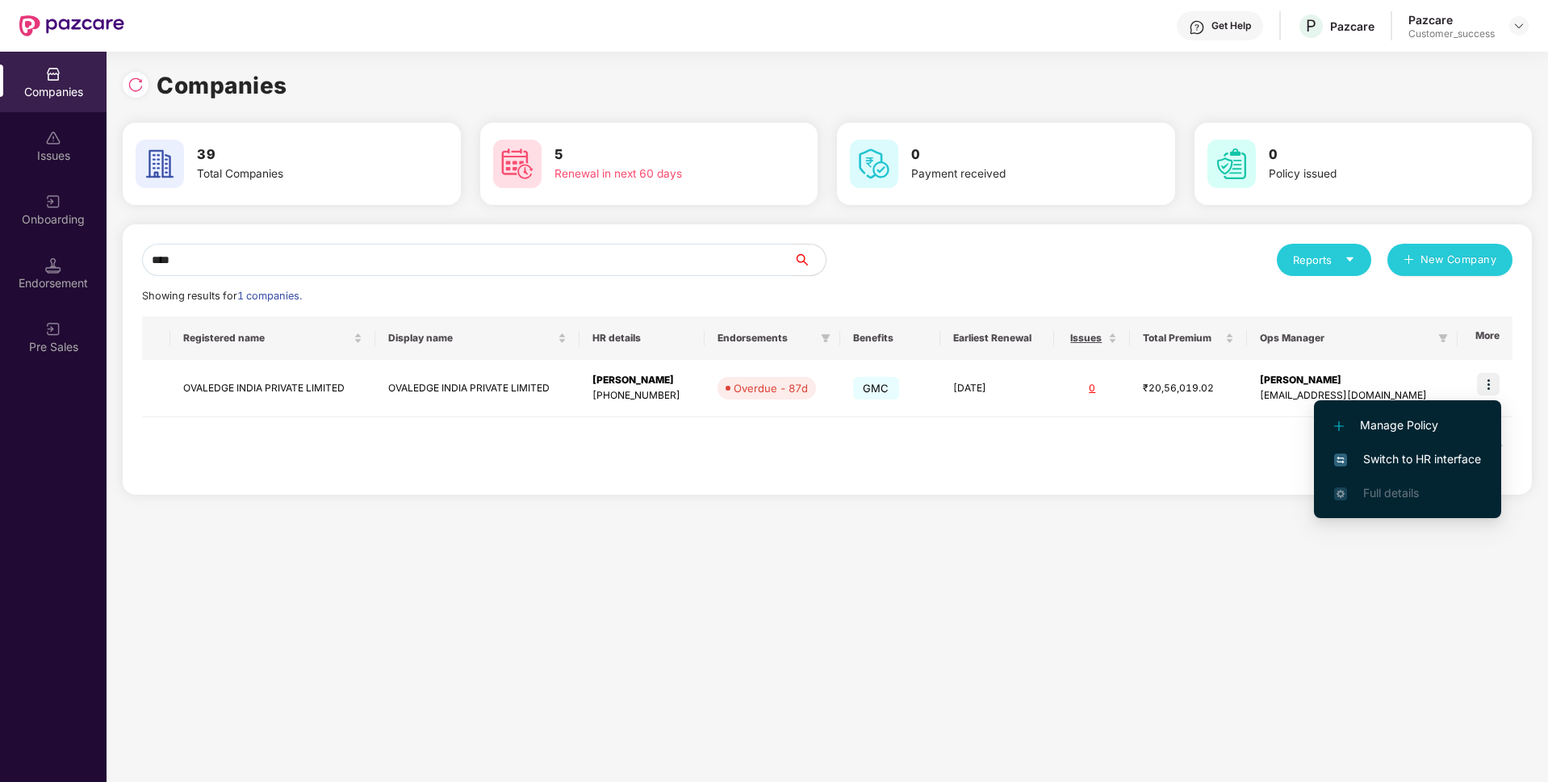
click at [1365, 449] on li "Switch to HR interface" at bounding box center [1407, 459] width 187 height 34
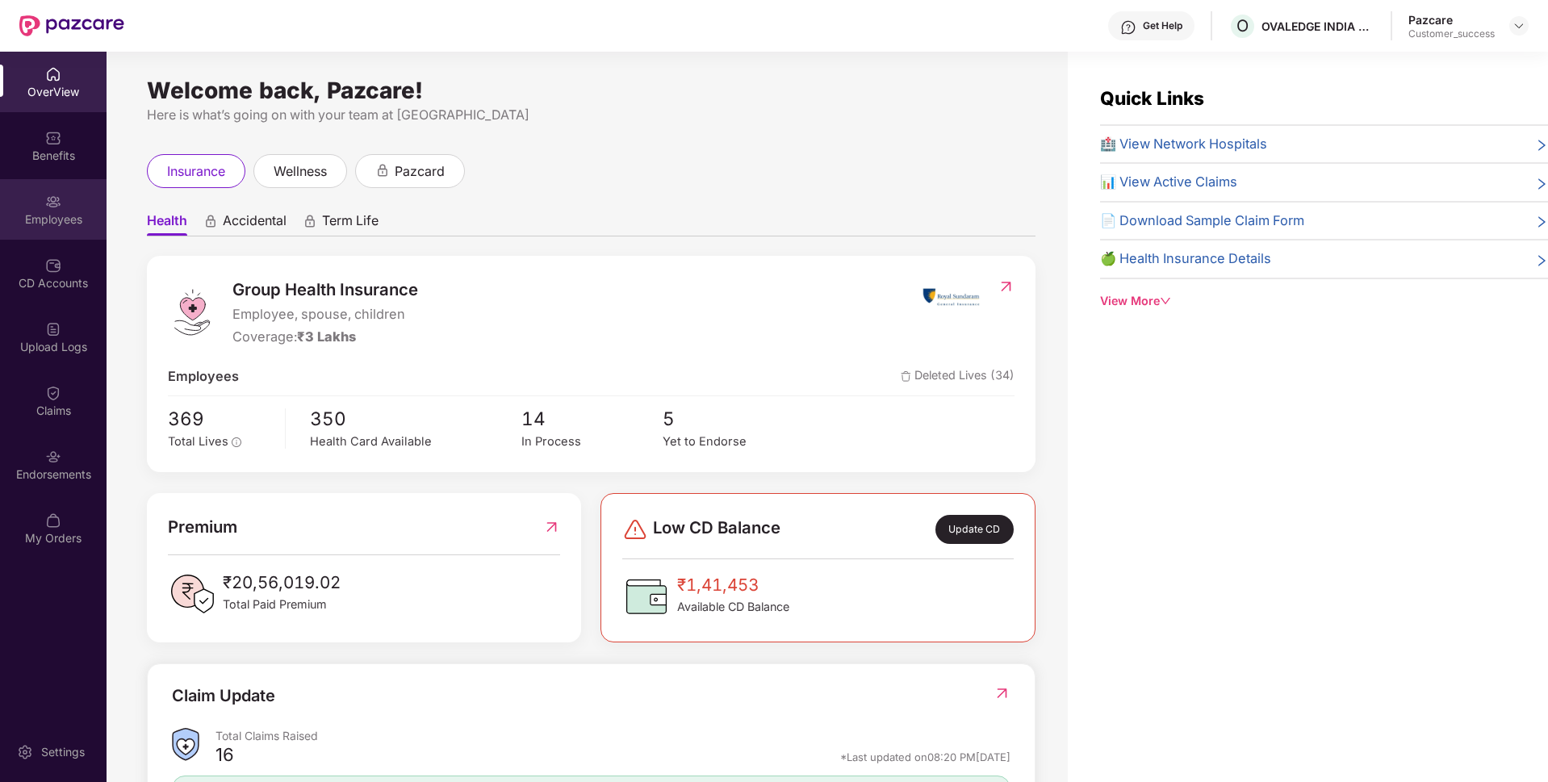
click at [0, 215] on div "Employees" at bounding box center [53, 219] width 107 height 16
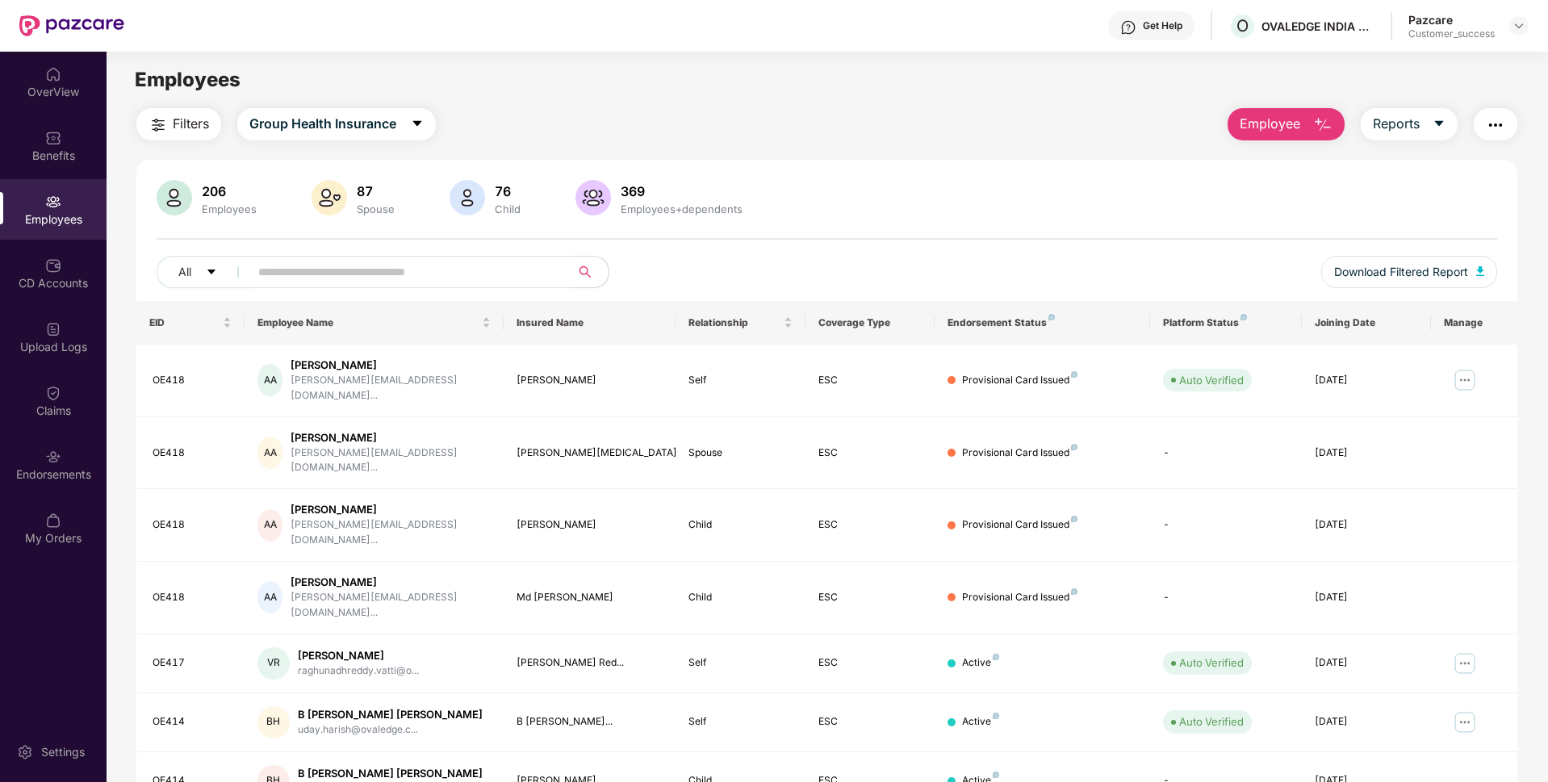
click at [356, 274] on input "text" at bounding box center [403, 272] width 290 height 24
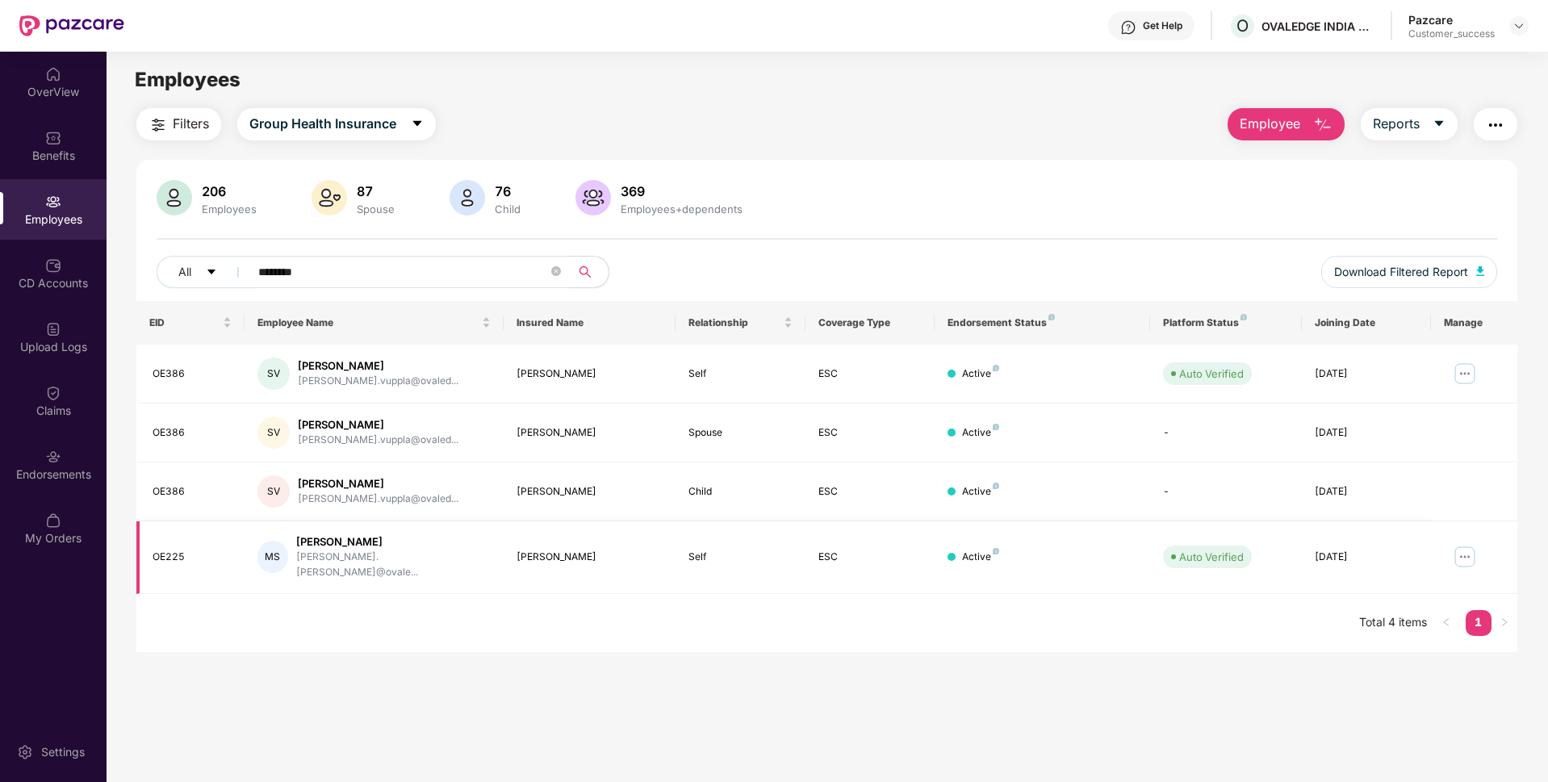
type input "********"
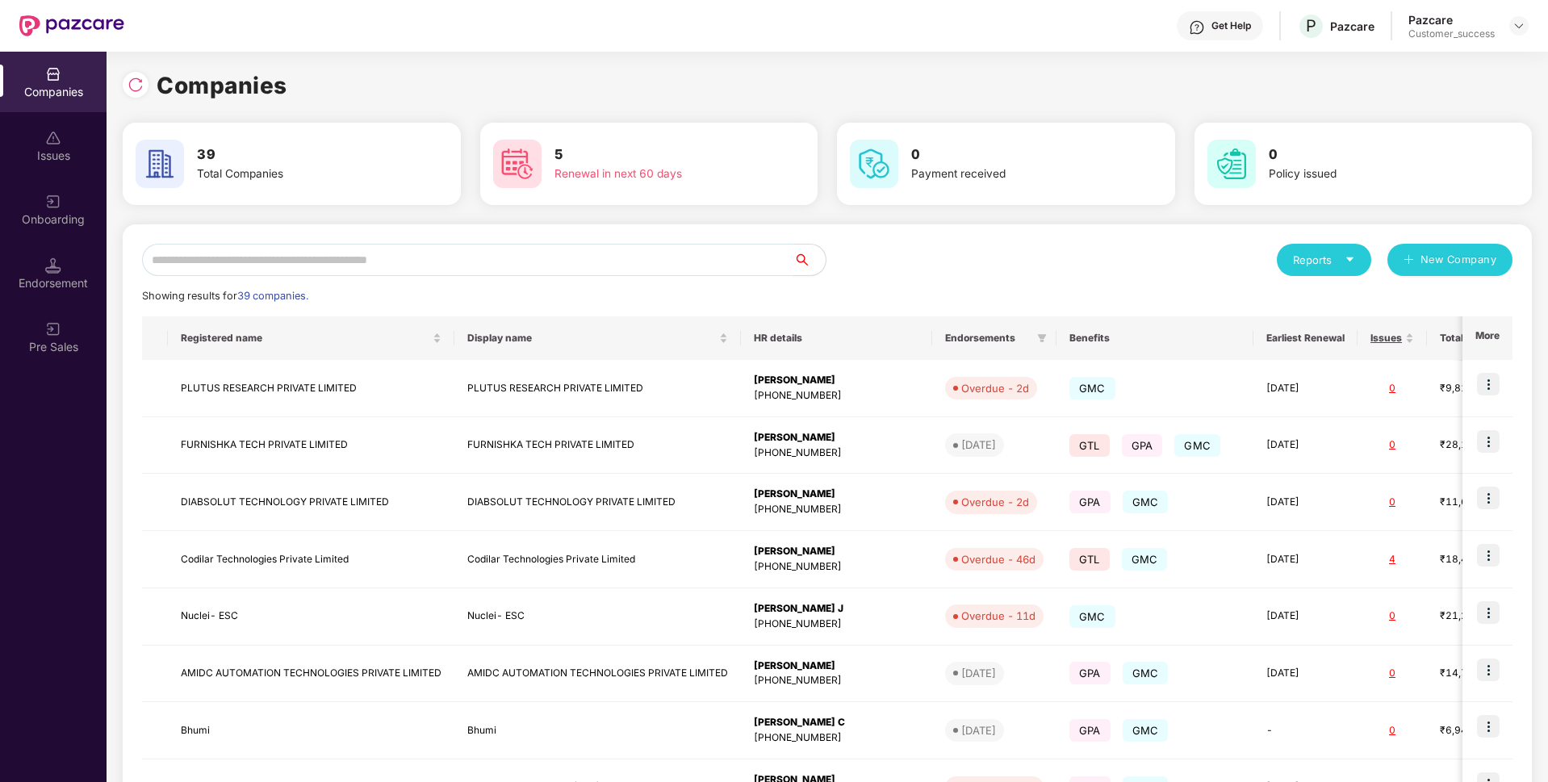
click at [507, 257] on input "text" at bounding box center [467, 260] width 651 height 32
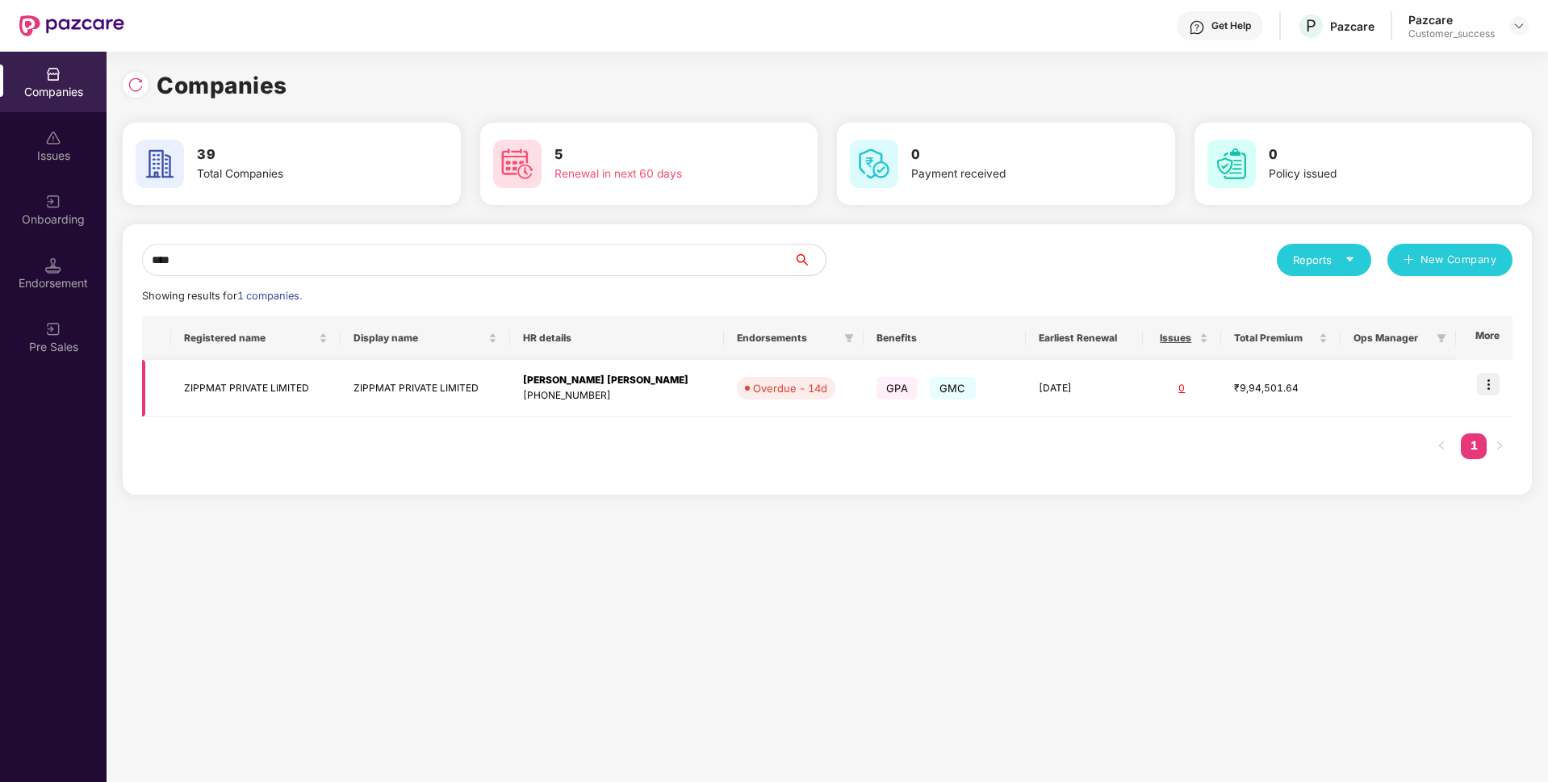
type input "****"
click at [240, 380] on td "ZIPPMAT PRIVATE LIMITED" at bounding box center [255, 388] width 169 height 57
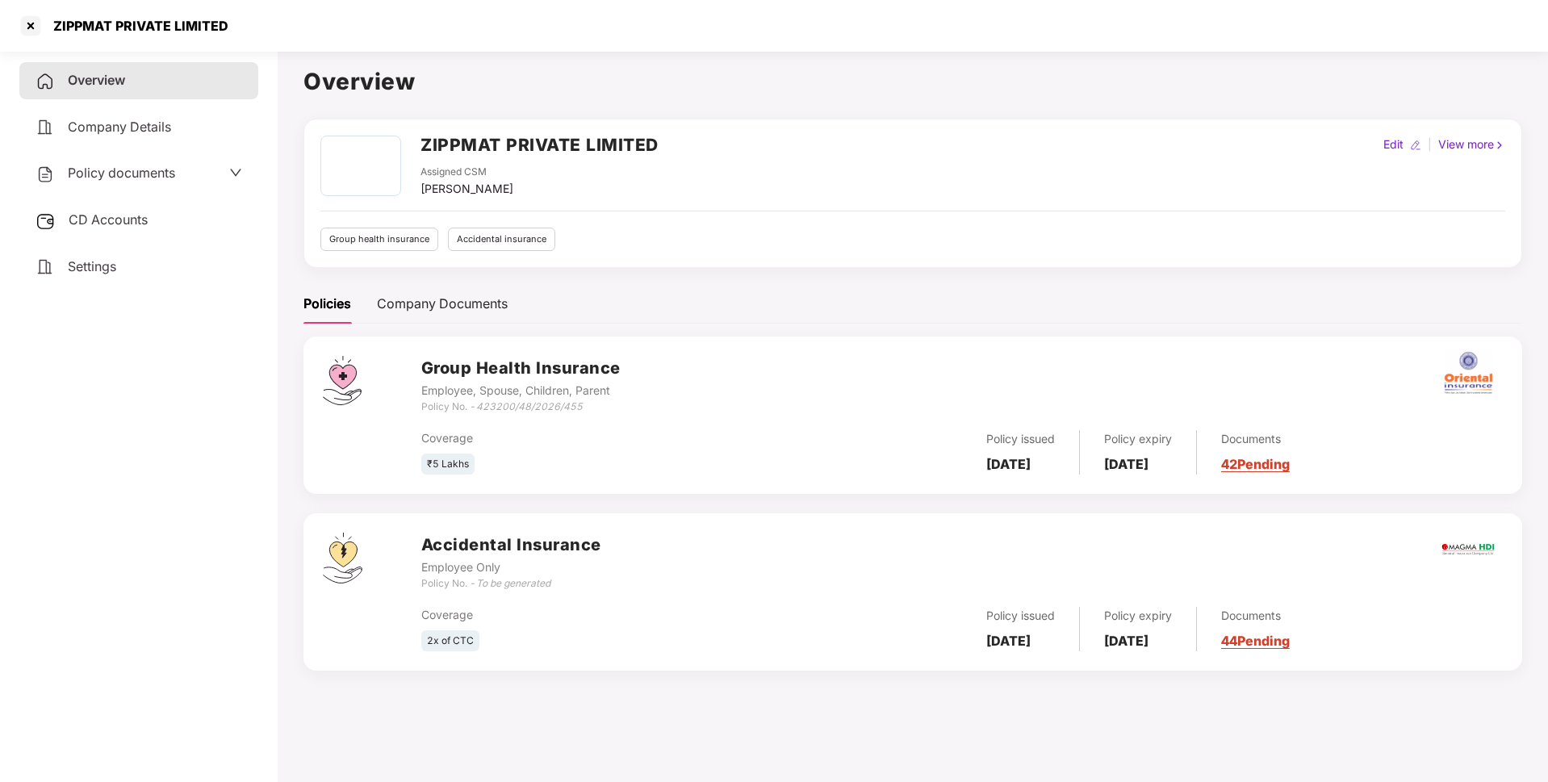
click at [110, 17] on div "ZIPPMAT PRIVATE LIMITED" at bounding box center [123, 26] width 211 height 26
copy div "ZIPPMAT PRIVATE LIMITED"
